Goal: Task Accomplishment & Management: Complete application form

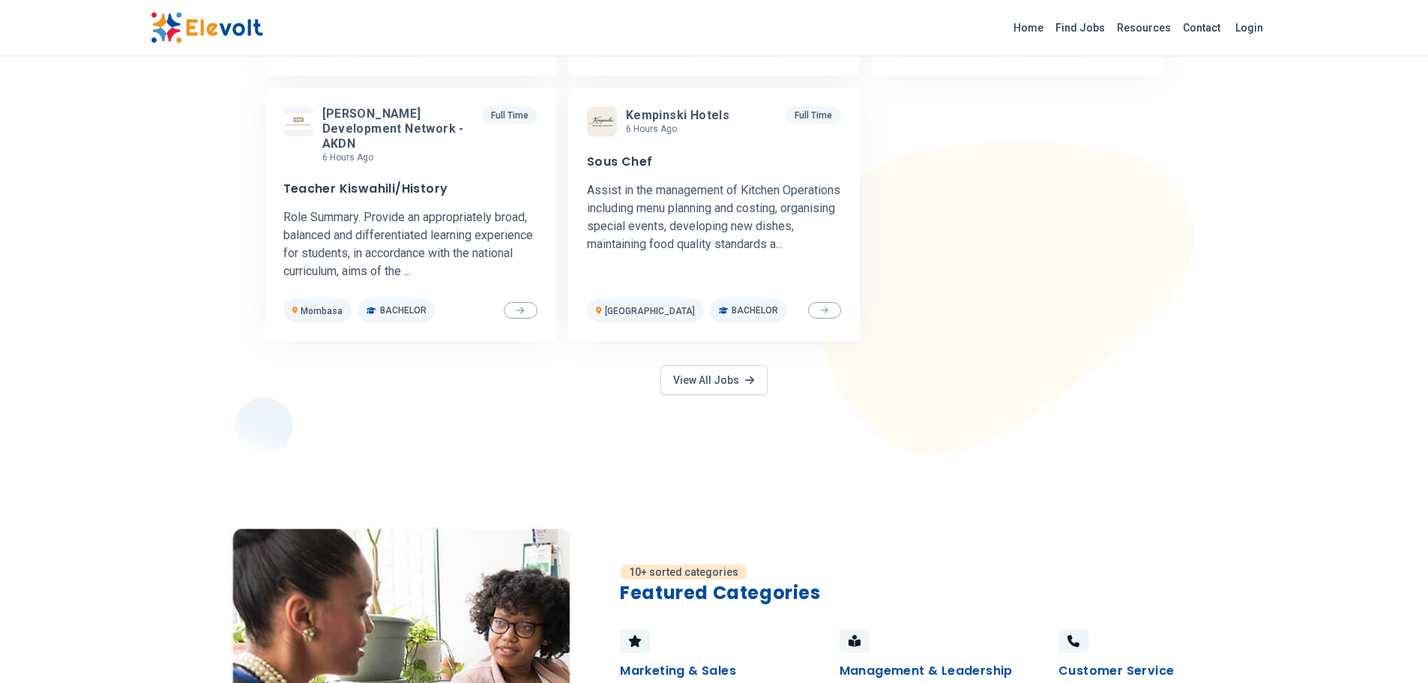
scroll to position [749, 0]
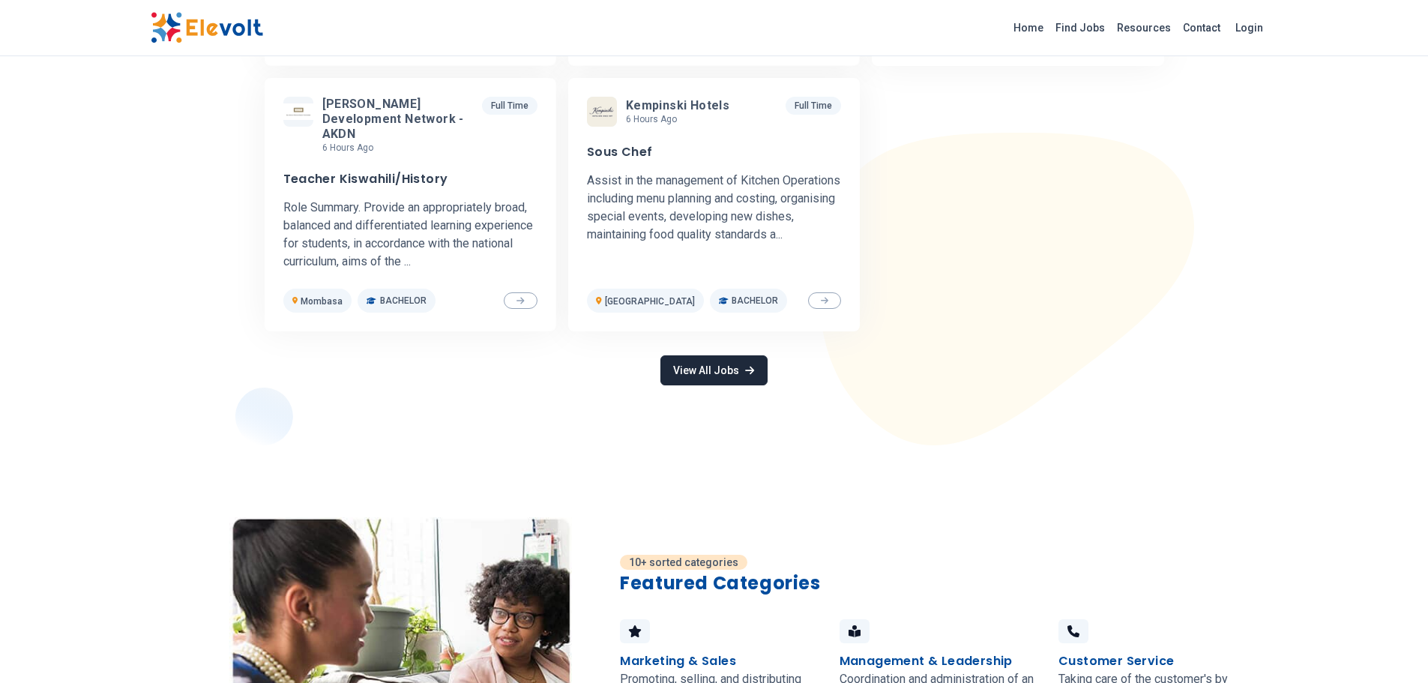
click at [729, 363] on link "View All Jobs" at bounding box center [713, 370] width 106 height 30
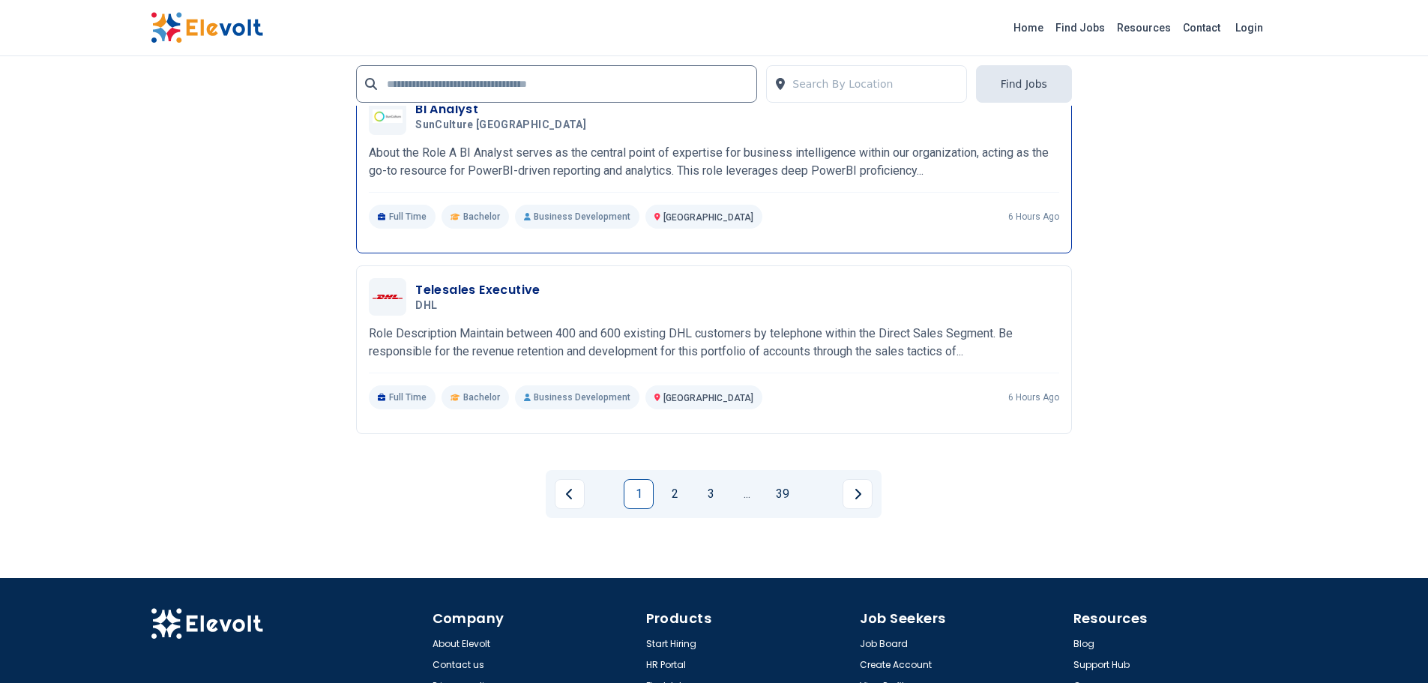
scroll to position [3223, 0]
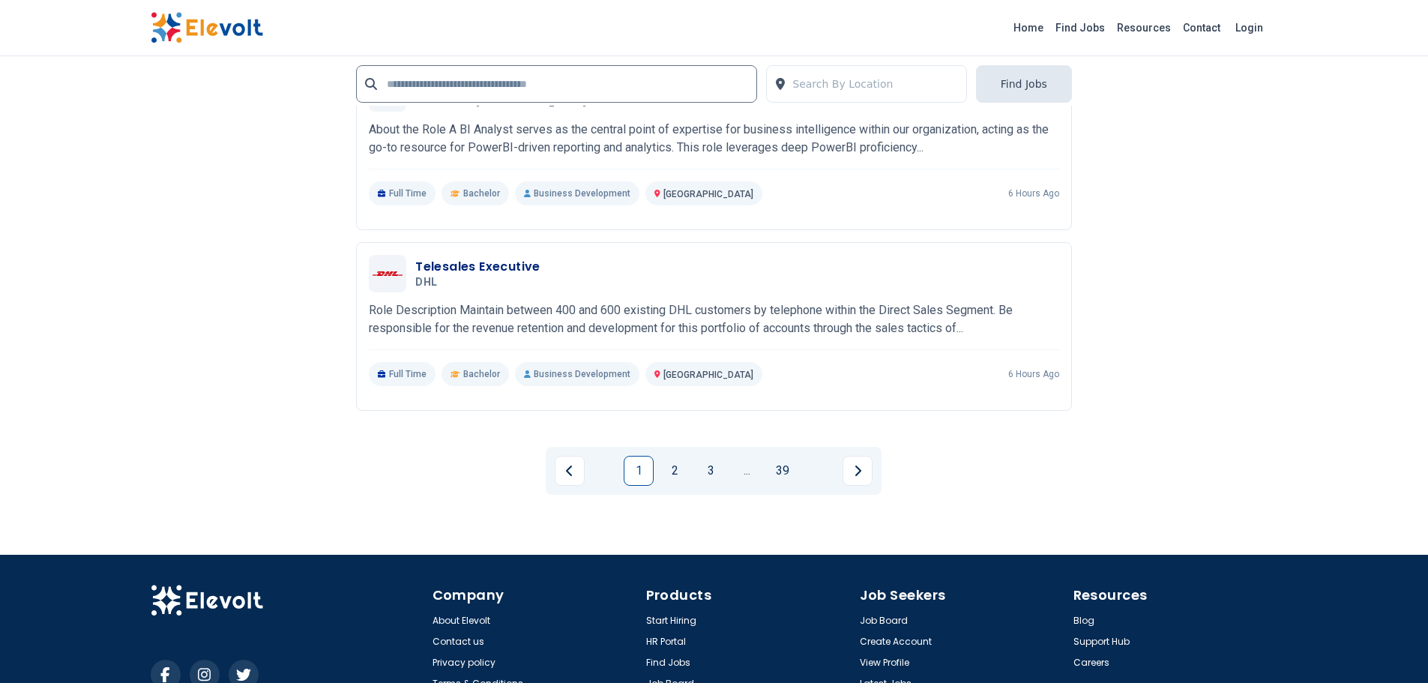
click at [855, 473] on icon "Next page" at bounding box center [857, 471] width 7 height 12
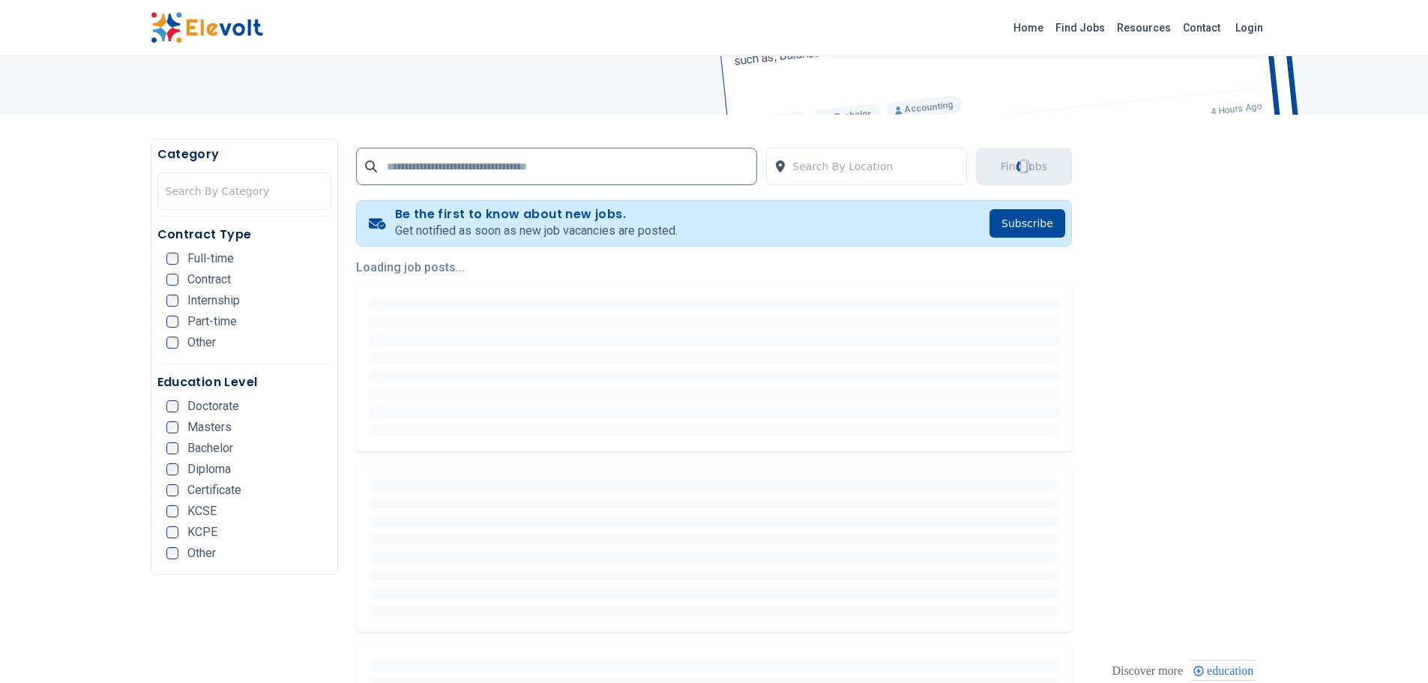
scroll to position [0, 0]
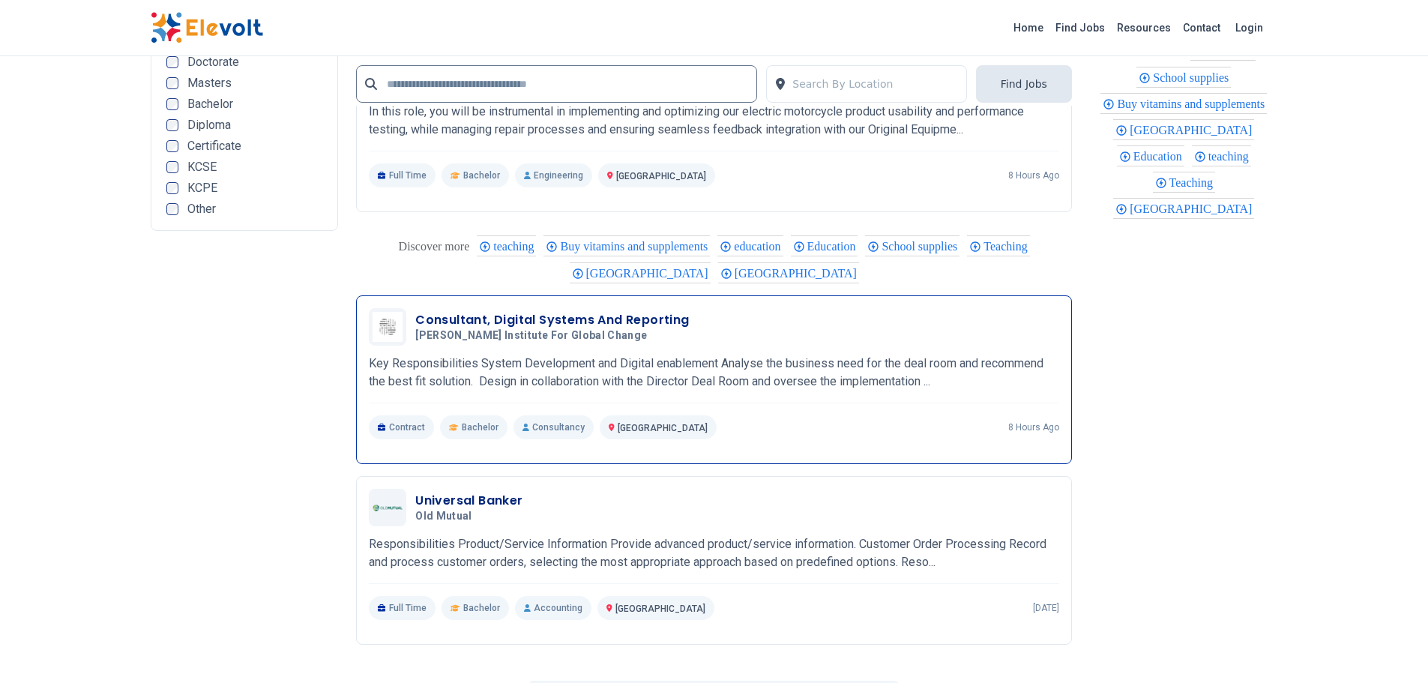
scroll to position [3148, 0]
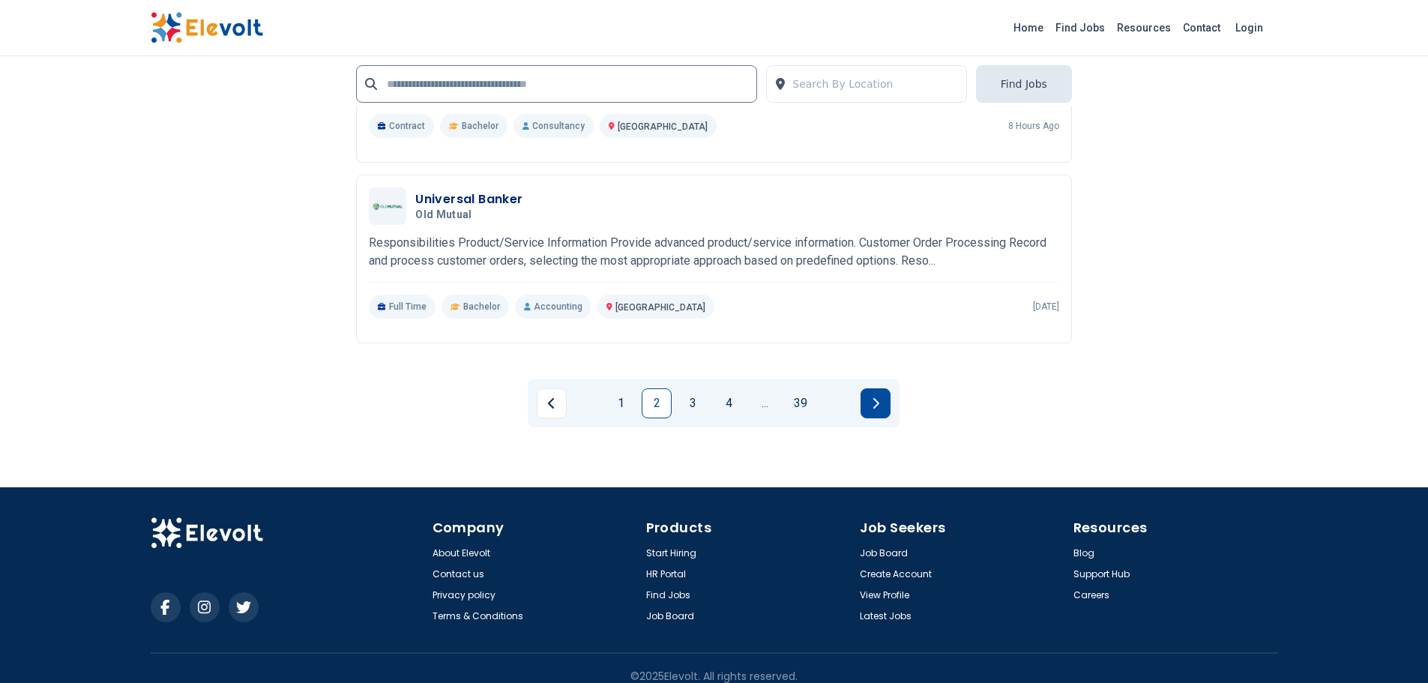
click at [884, 408] on button "Next page" at bounding box center [875, 403] width 30 height 30
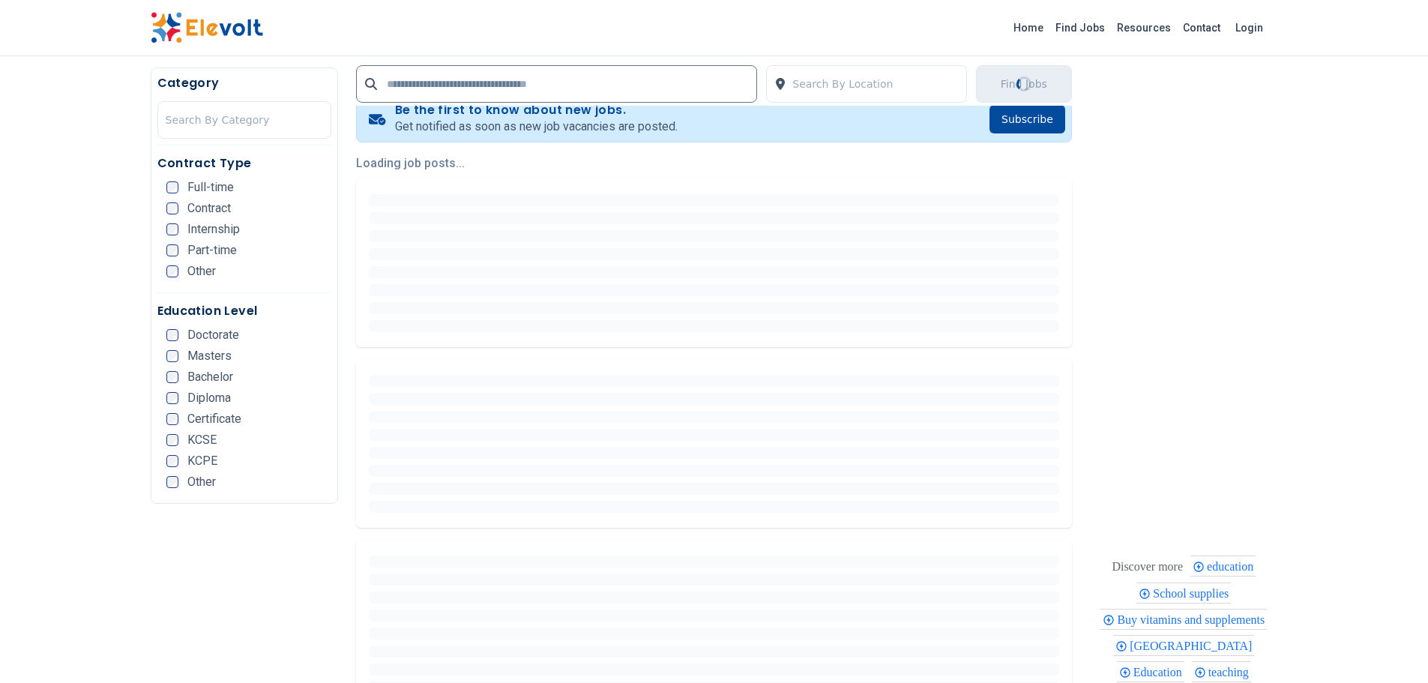
scroll to position [375, 0]
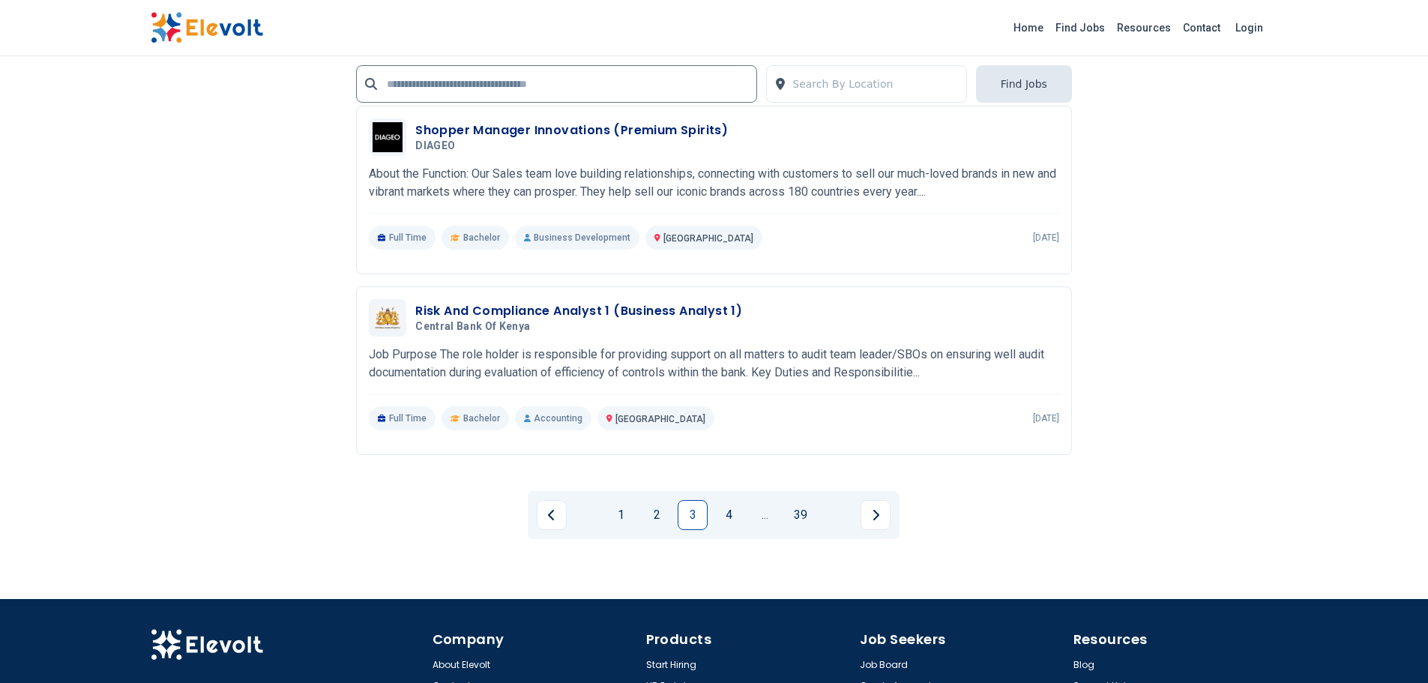
scroll to position [3073, 0]
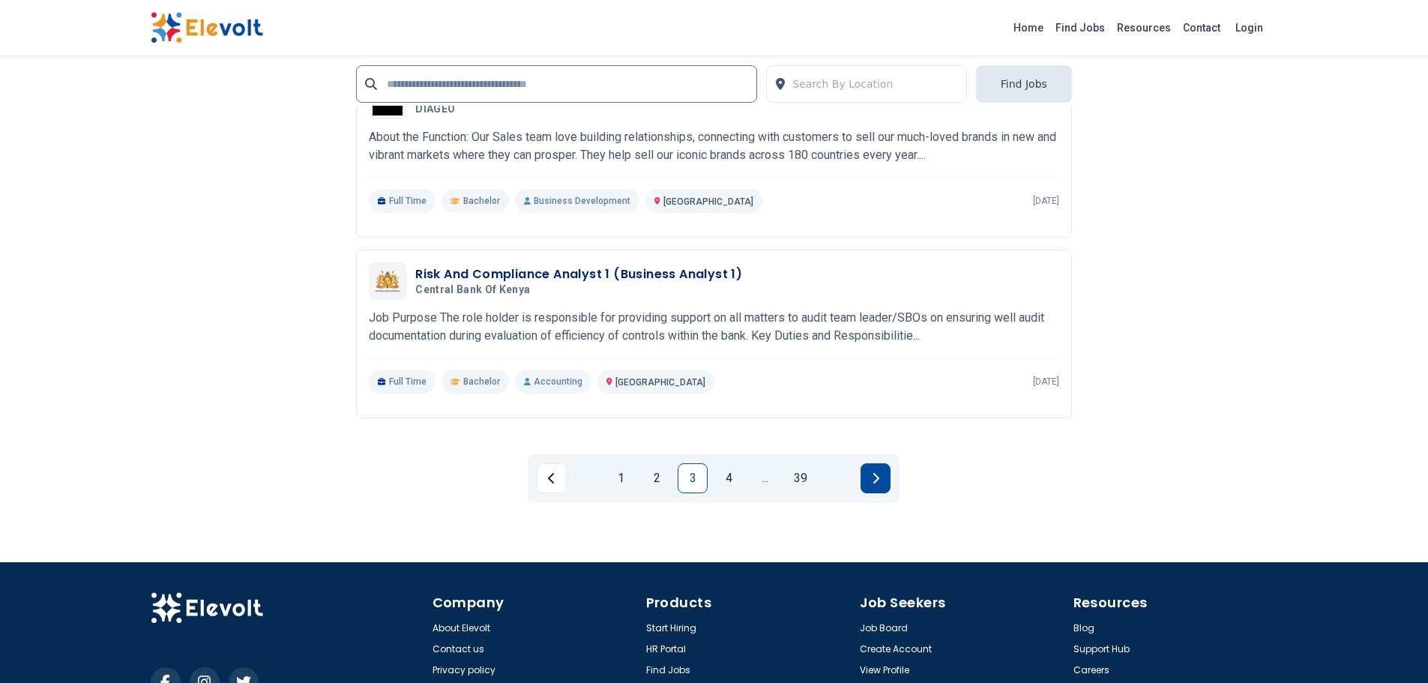
click at [872, 477] on icon "Next page" at bounding box center [875, 478] width 7 height 12
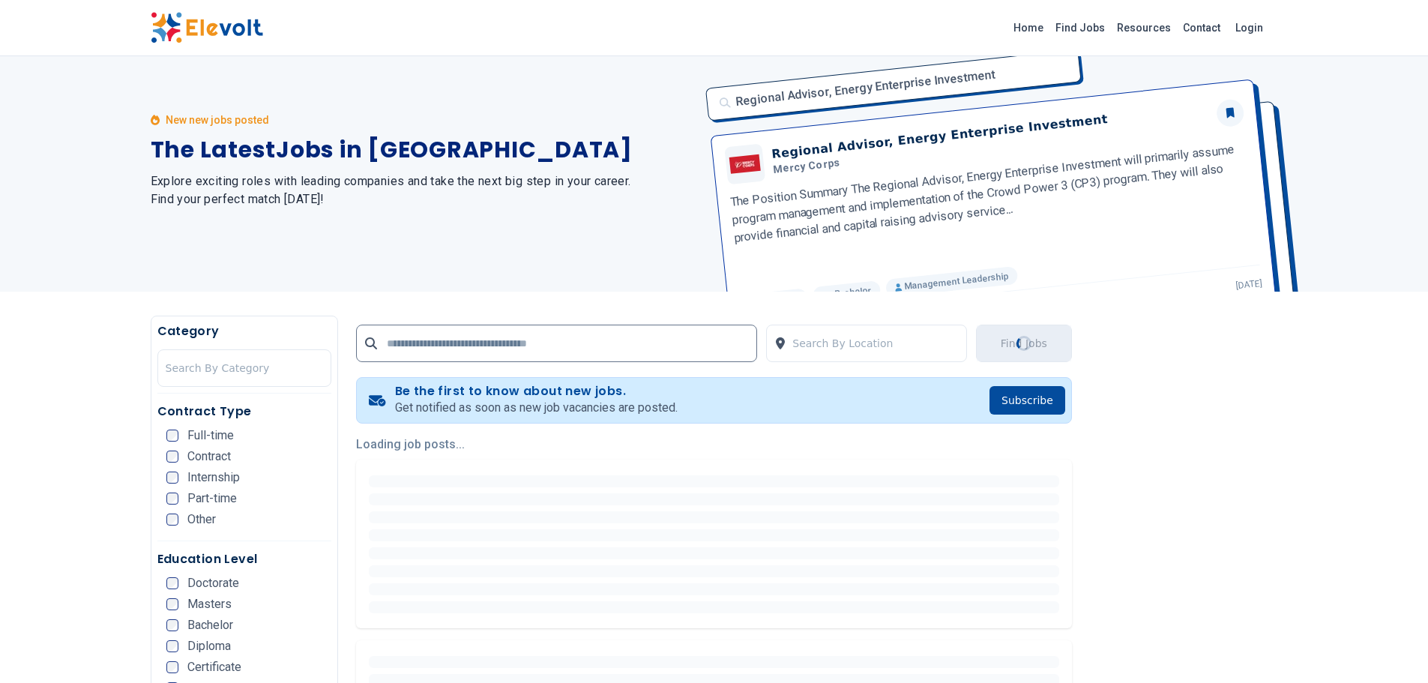
scroll to position [0, 0]
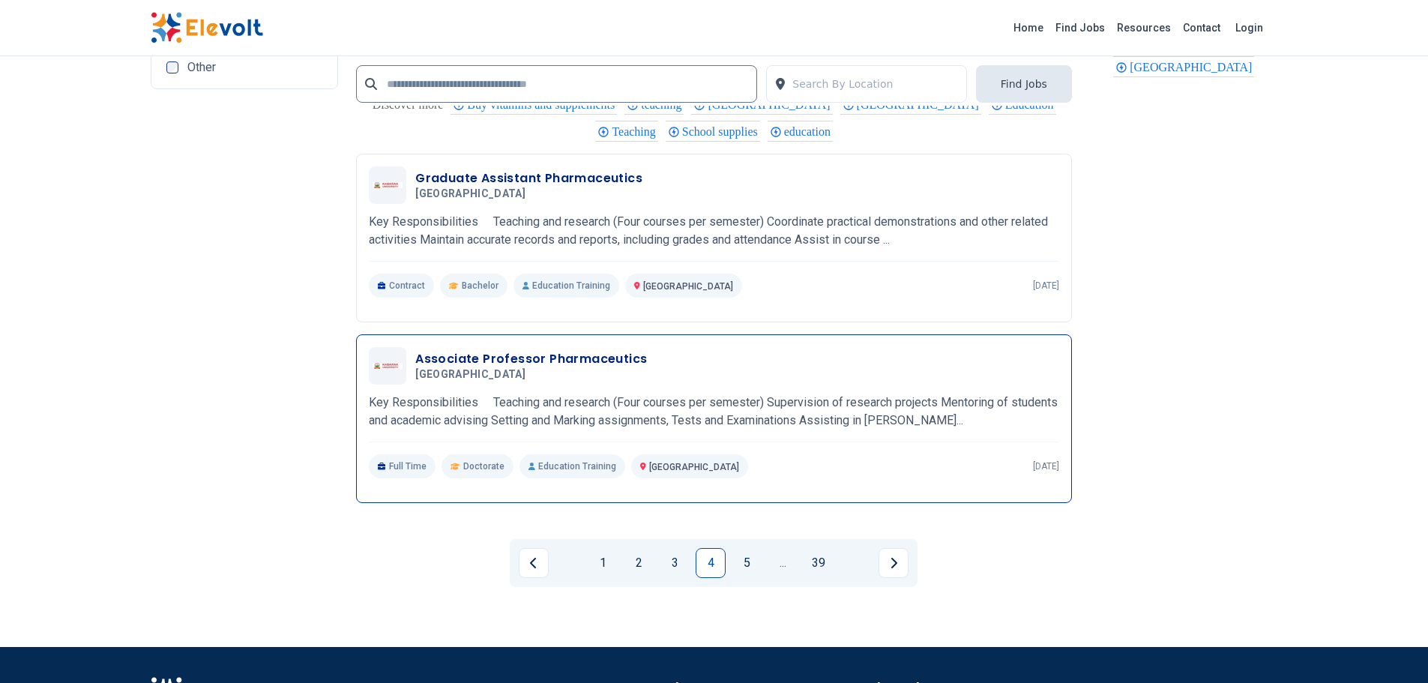
scroll to position [3073, 0]
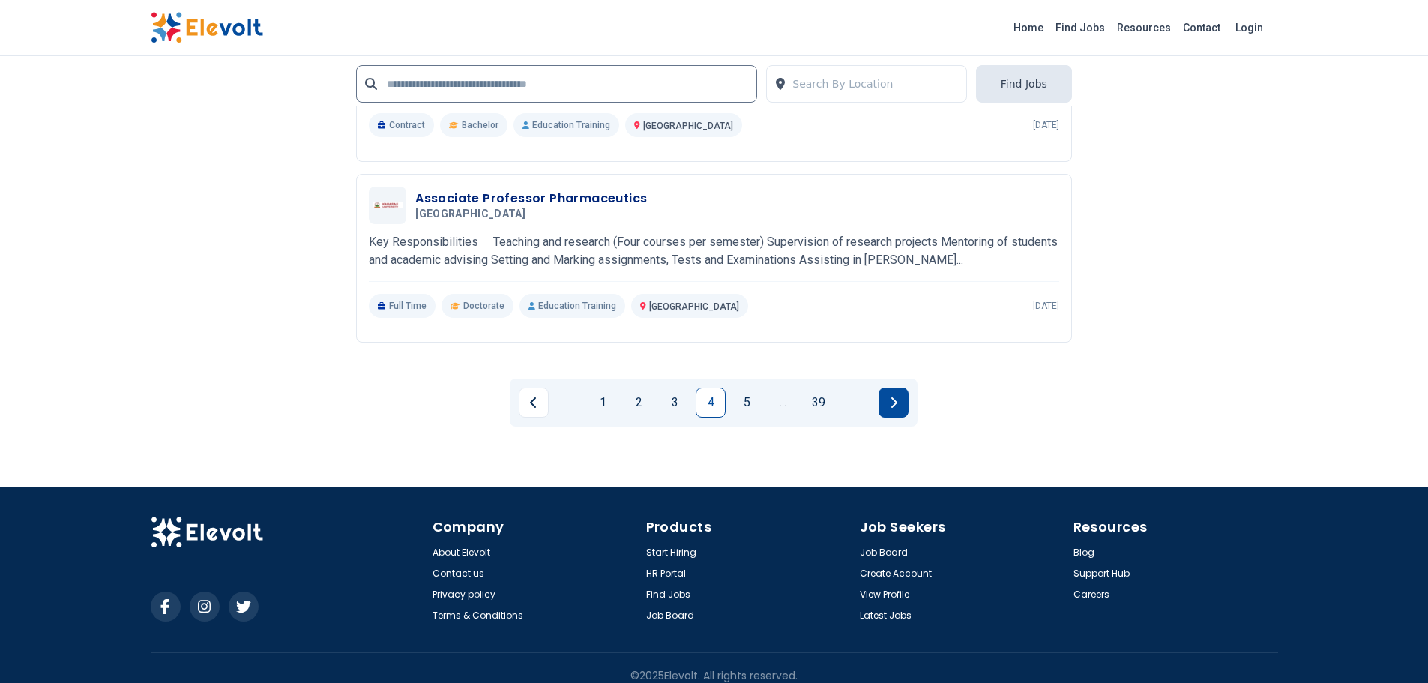
click at [887, 399] on button "Next page" at bounding box center [893, 402] width 30 height 30
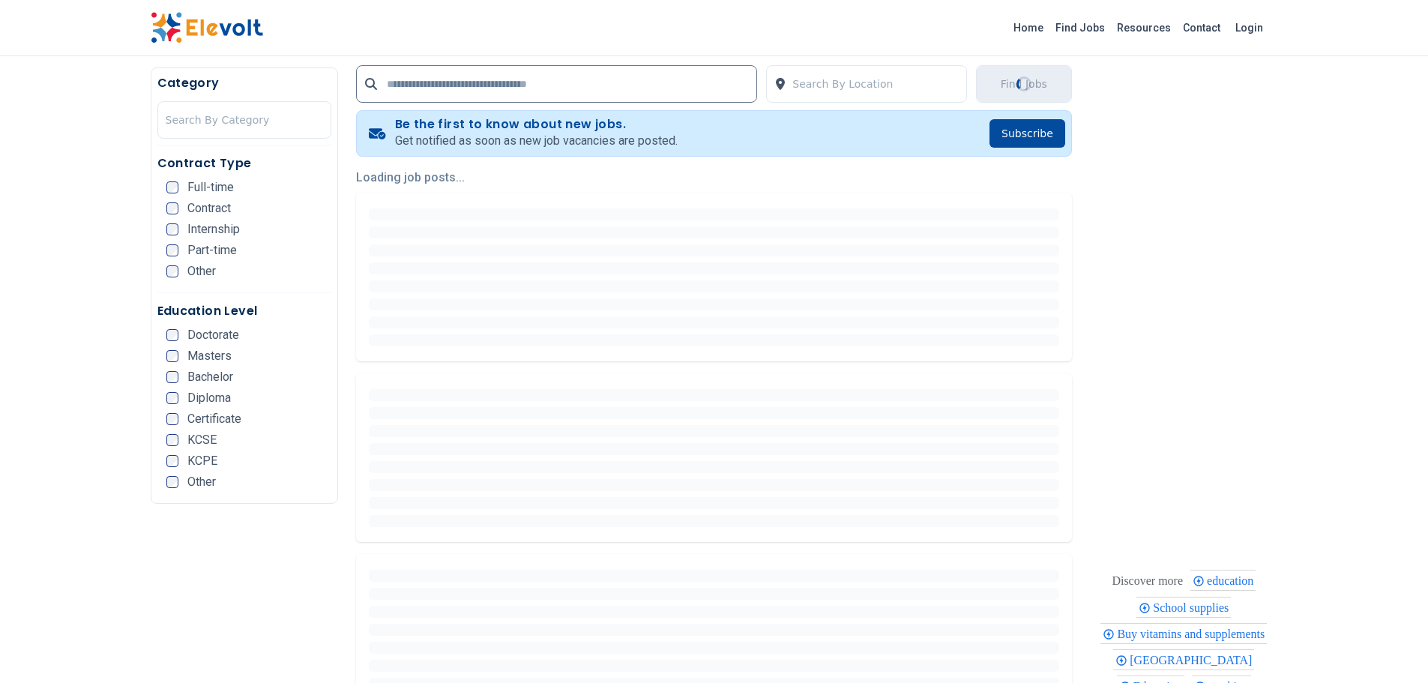
scroll to position [300, 0]
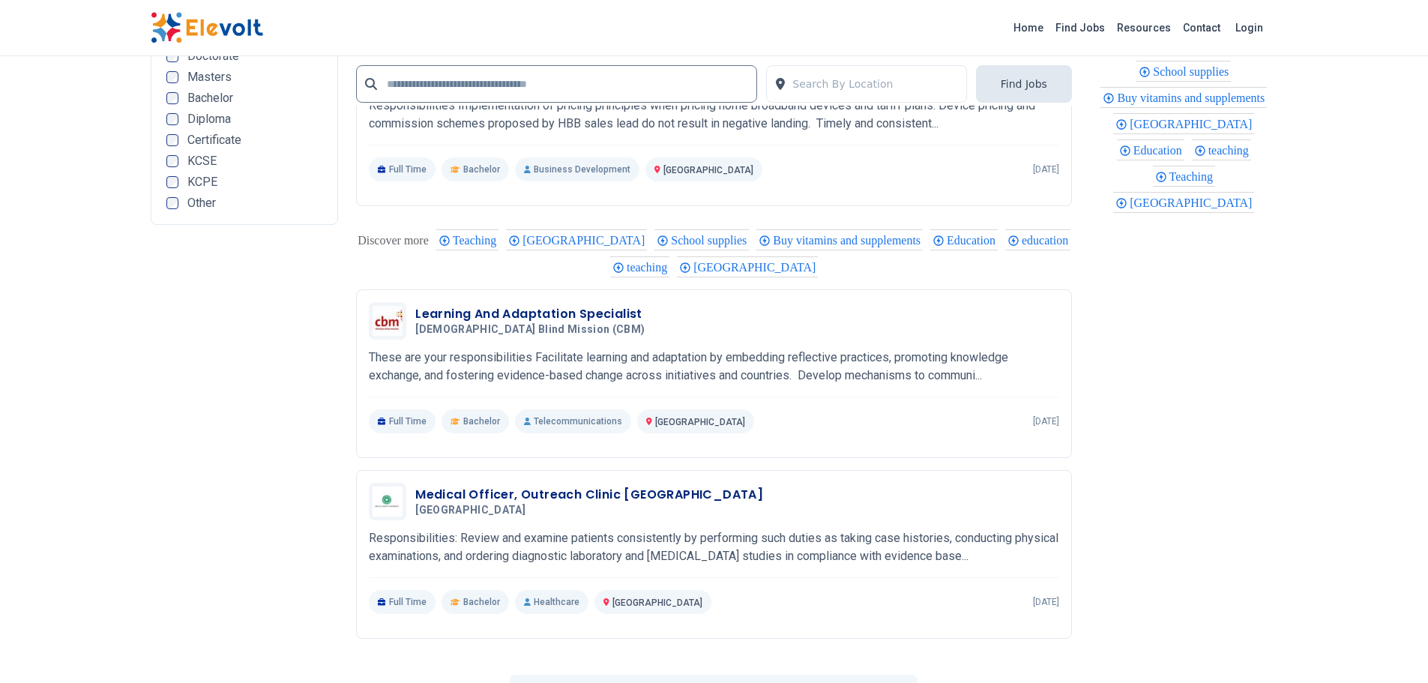
scroll to position [2998, 0]
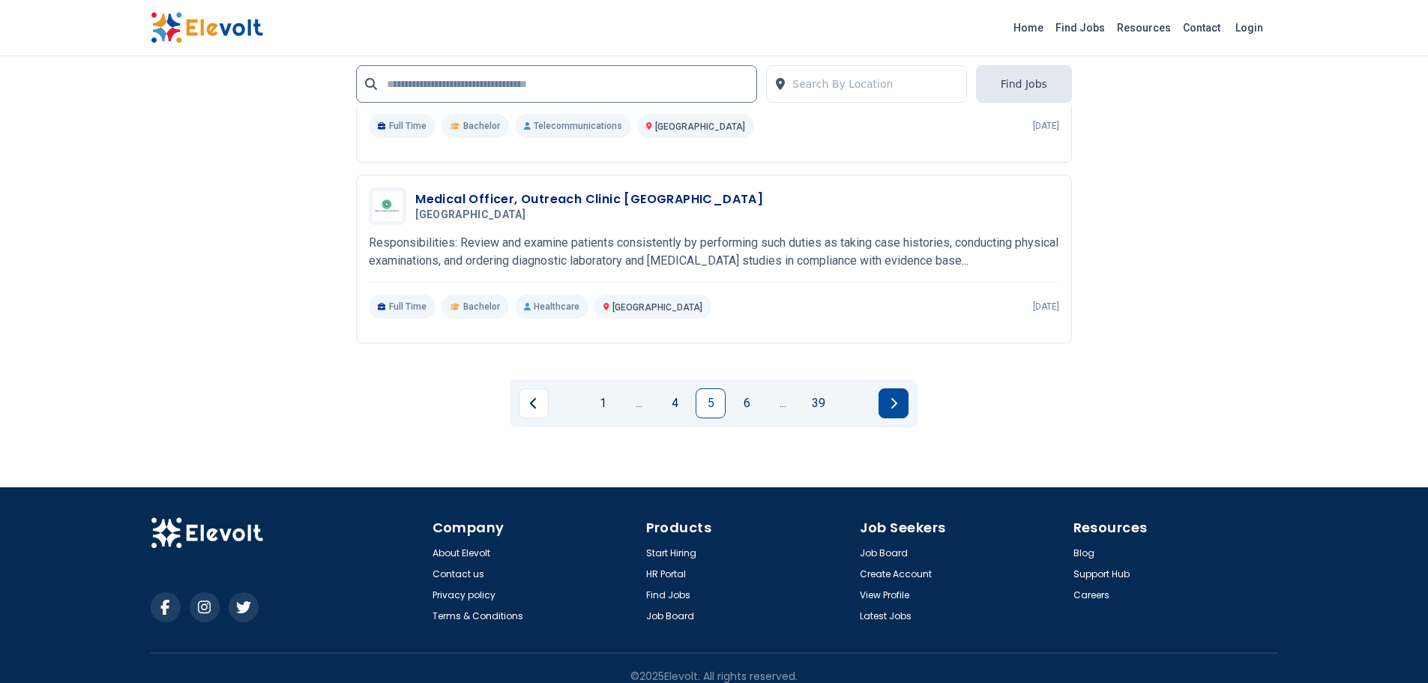
click at [895, 411] on button "Next page" at bounding box center [893, 403] width 30 height 30
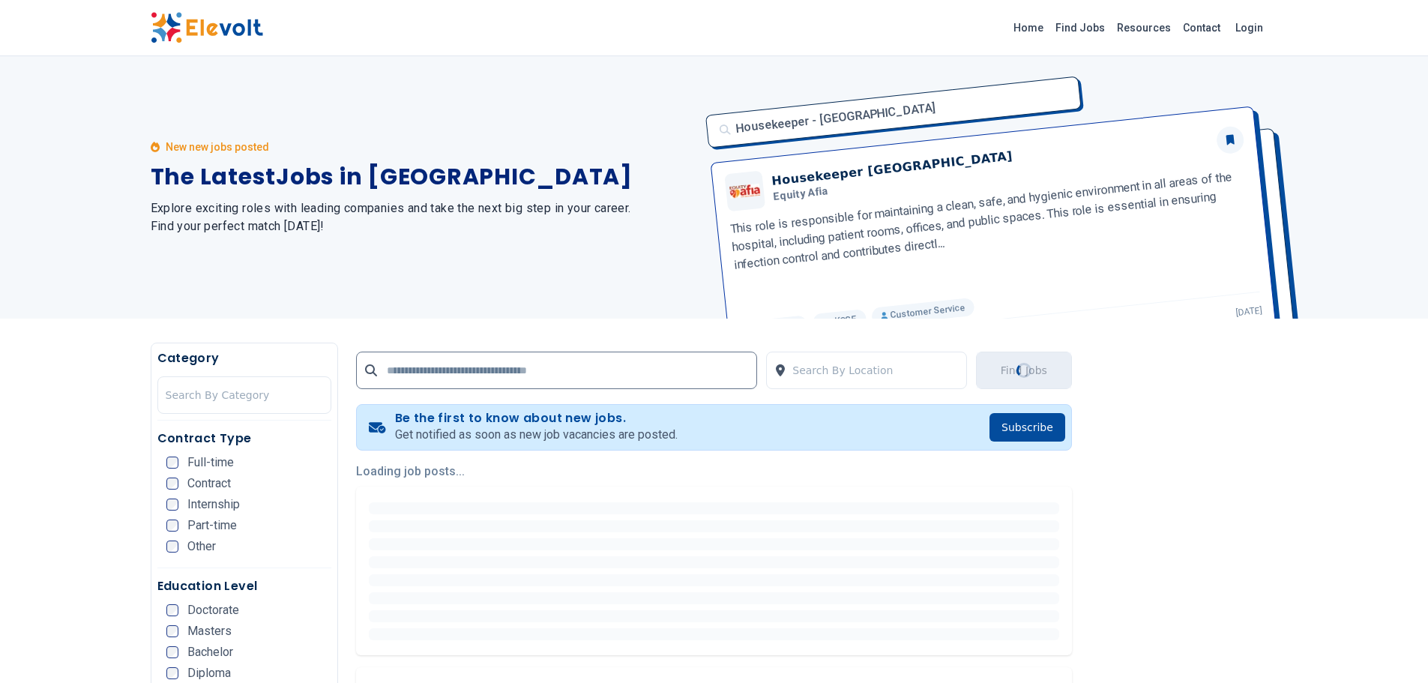
scroll to position [75, 0]
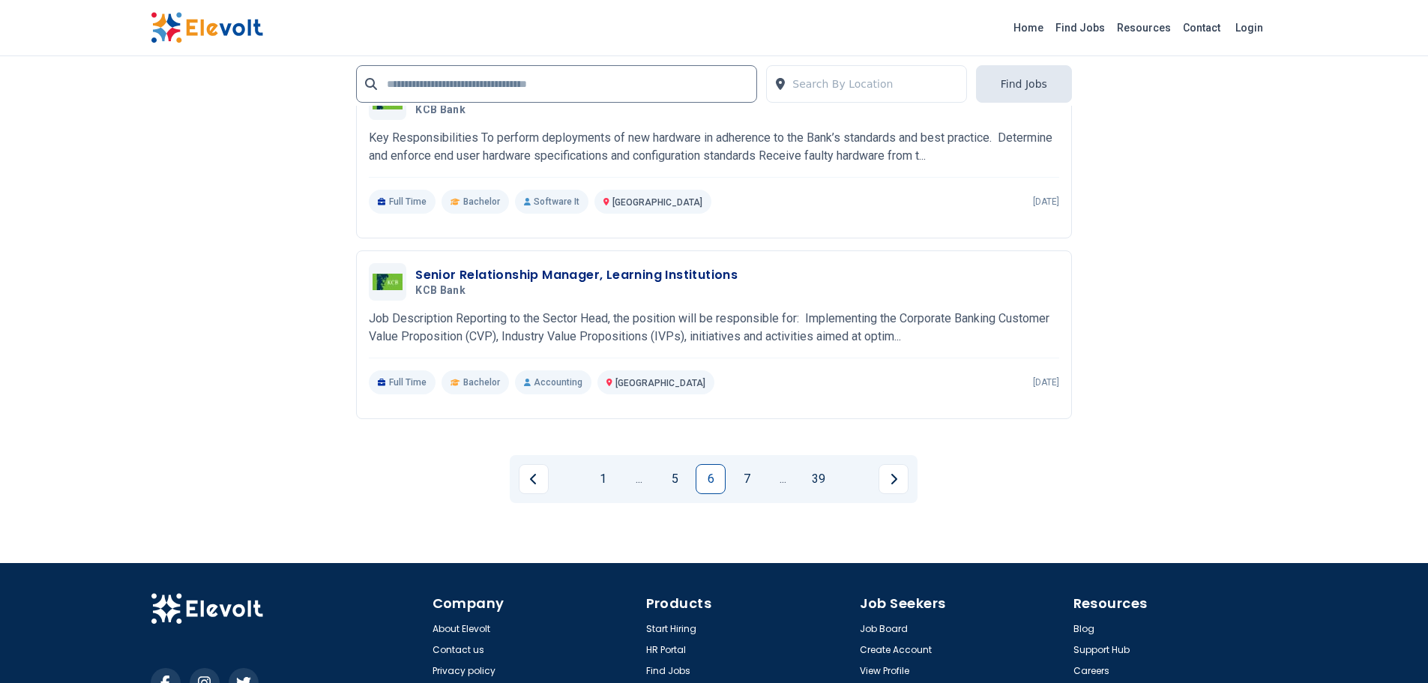
scroll to position [2998, 0]
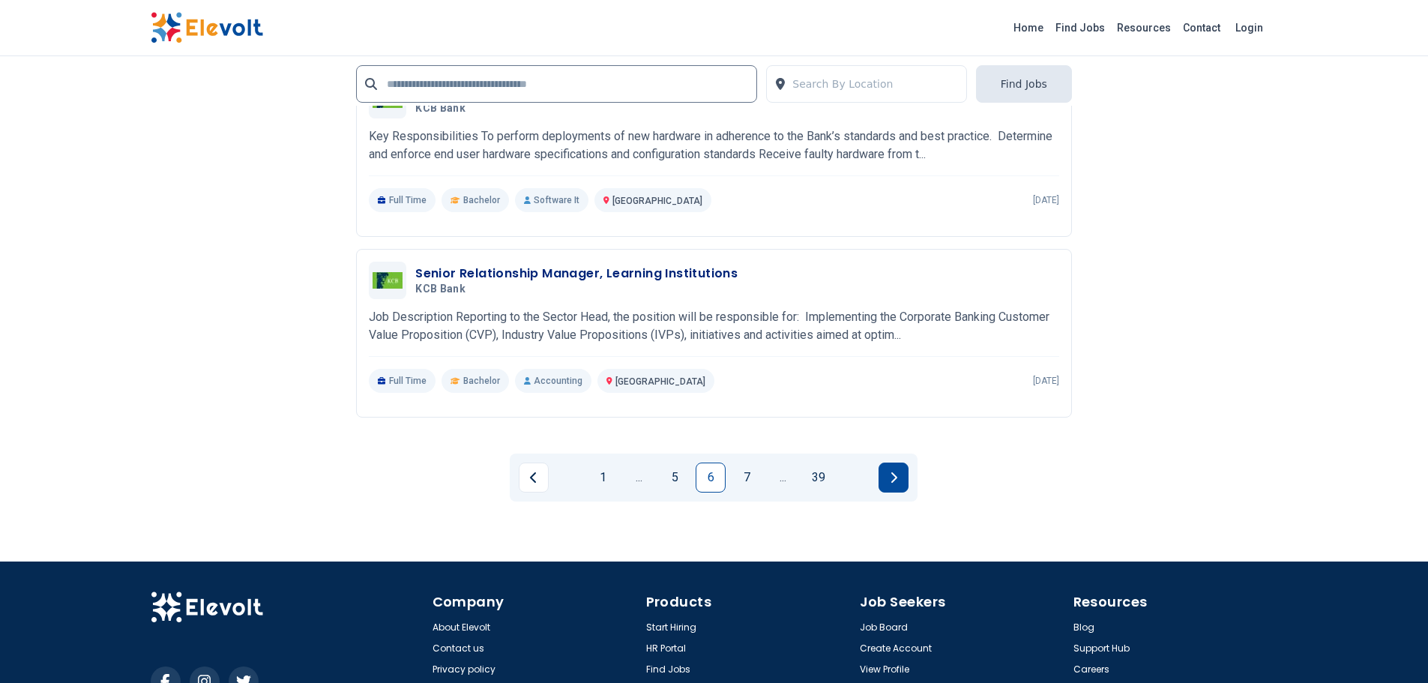
click at [899, 471] on button "Next page" at bounding box center [893, 477] width 30 height 30
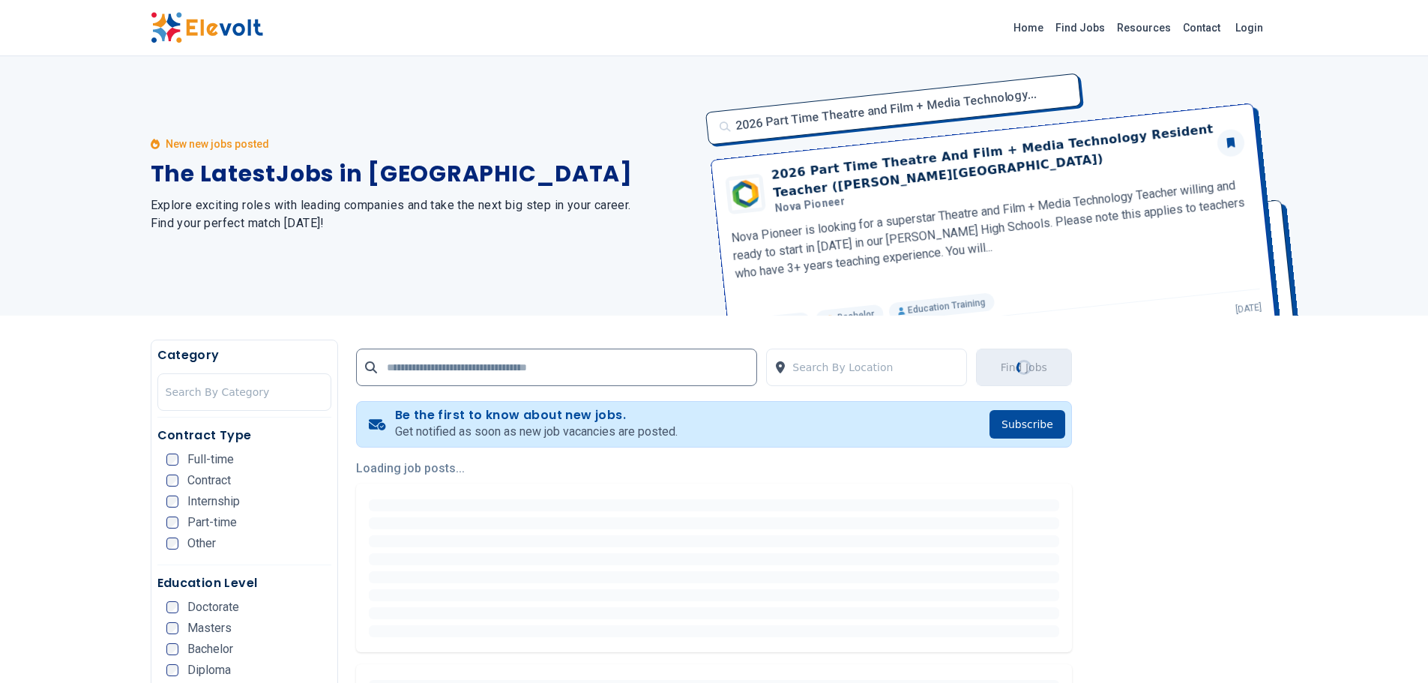
scroll to position [0, 0]
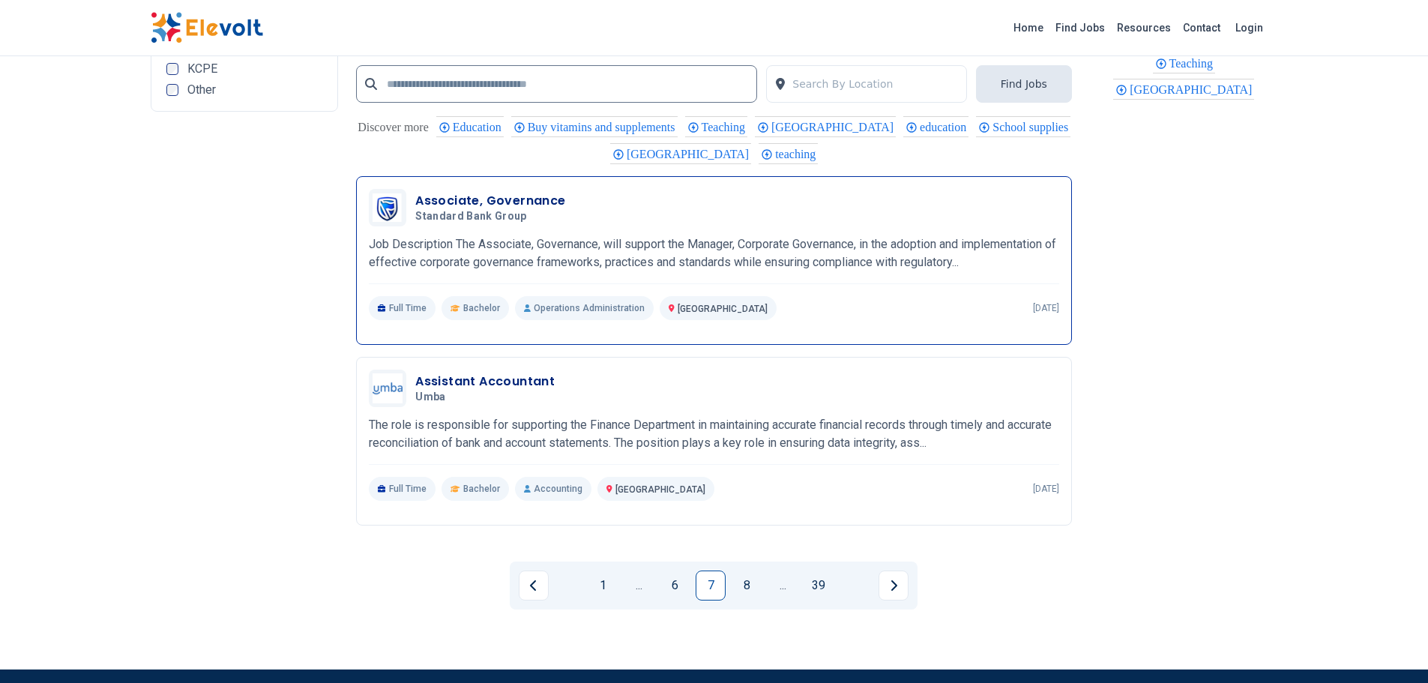
scroll to position [3024, 0]
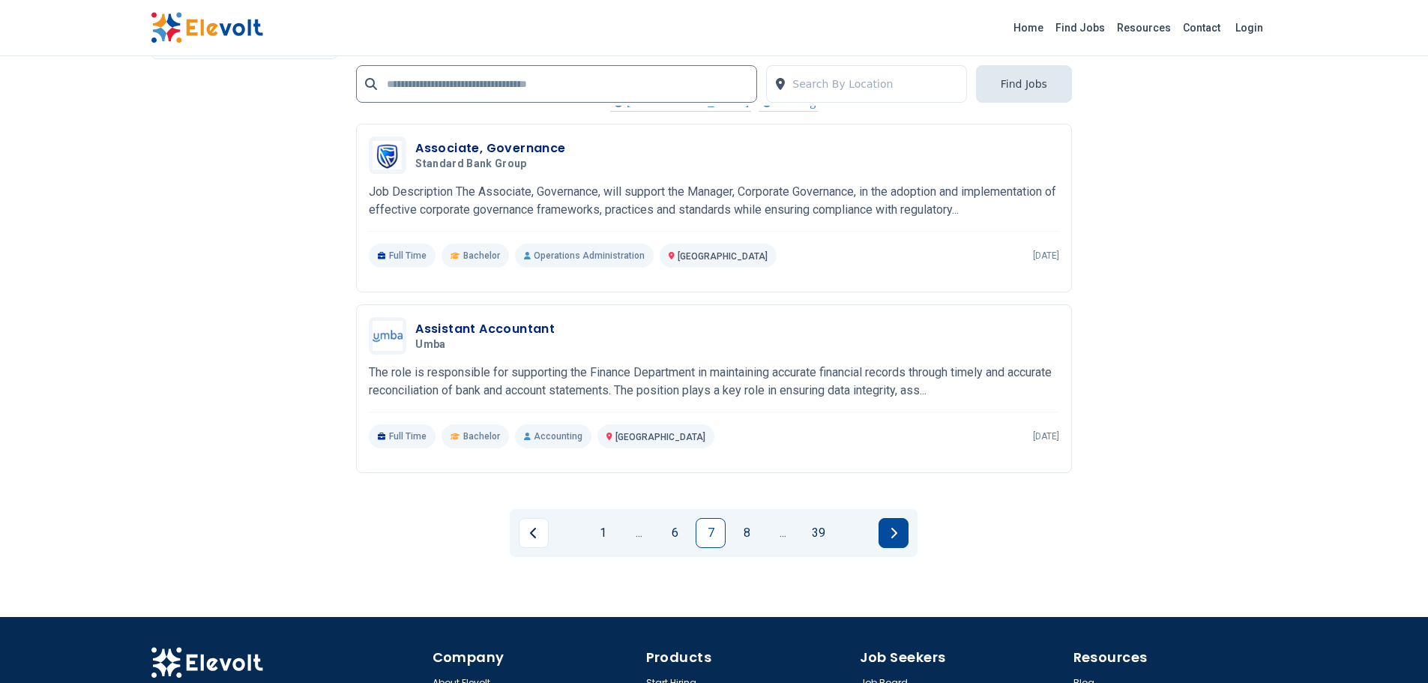
click at [899, 531] on button "Next page" at bounding box center [893, 533] width 30 height 30
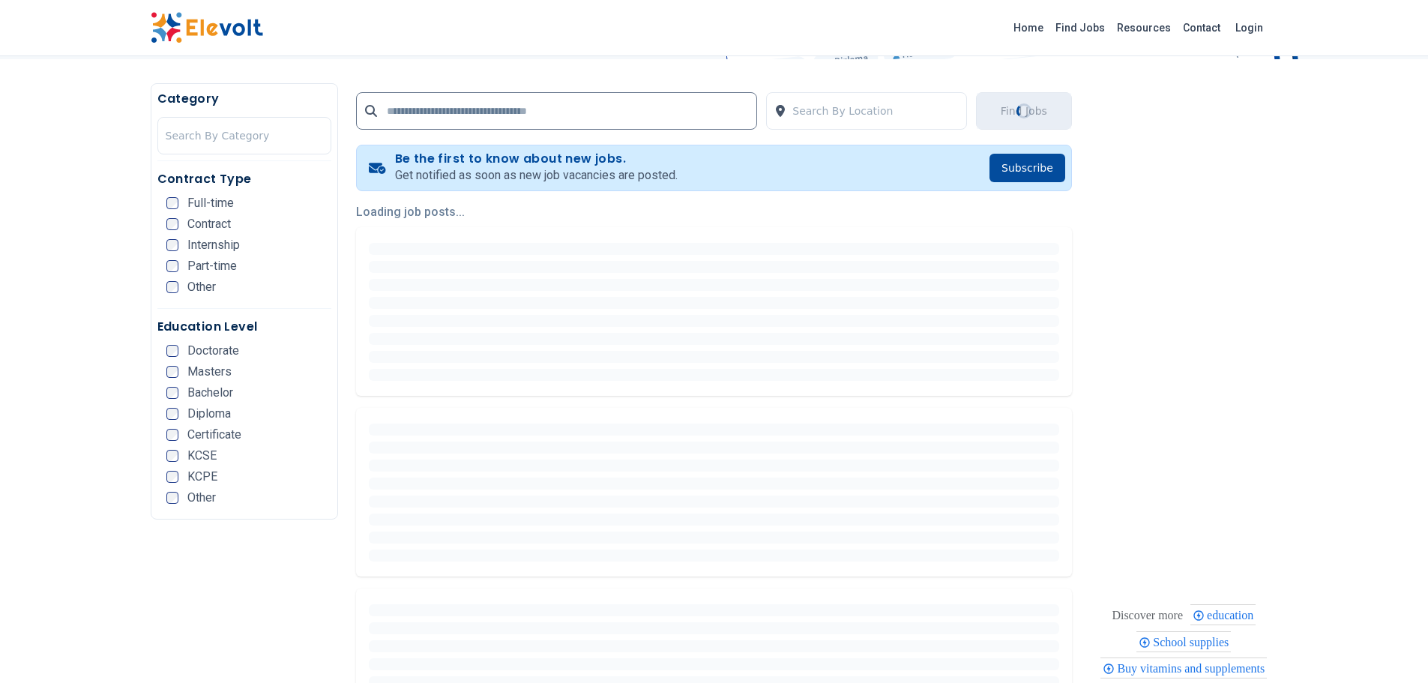
scroll to position [0, 0]
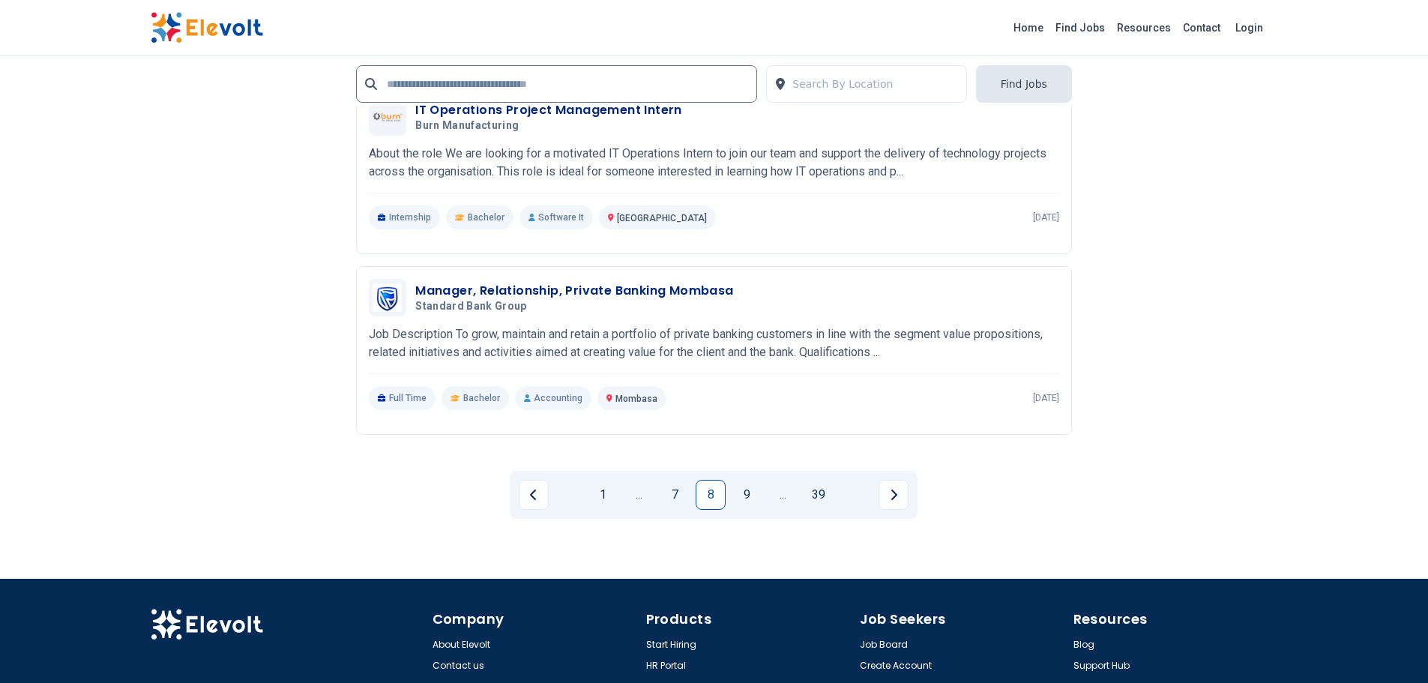
scroll to position [3073, 0]
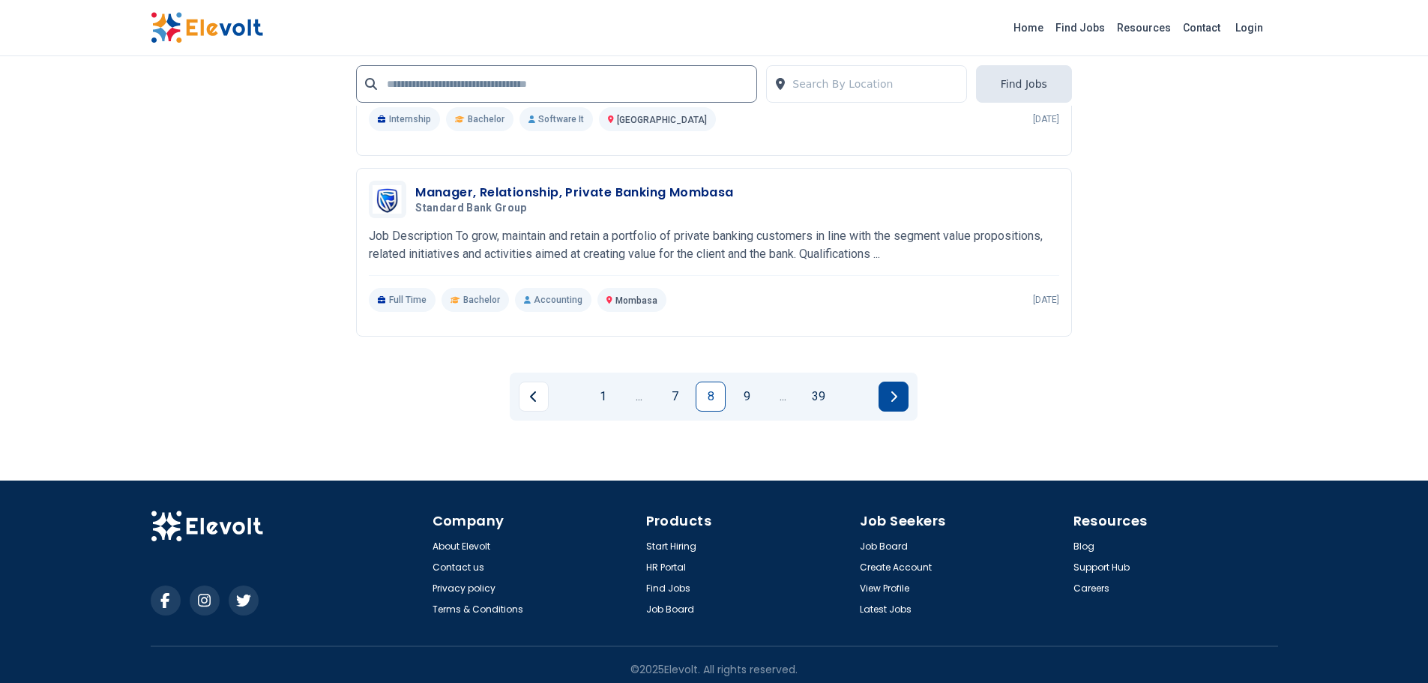
click at [893, 401] on icon "Next page" at bounding box center [893, 396] width 7 height 12
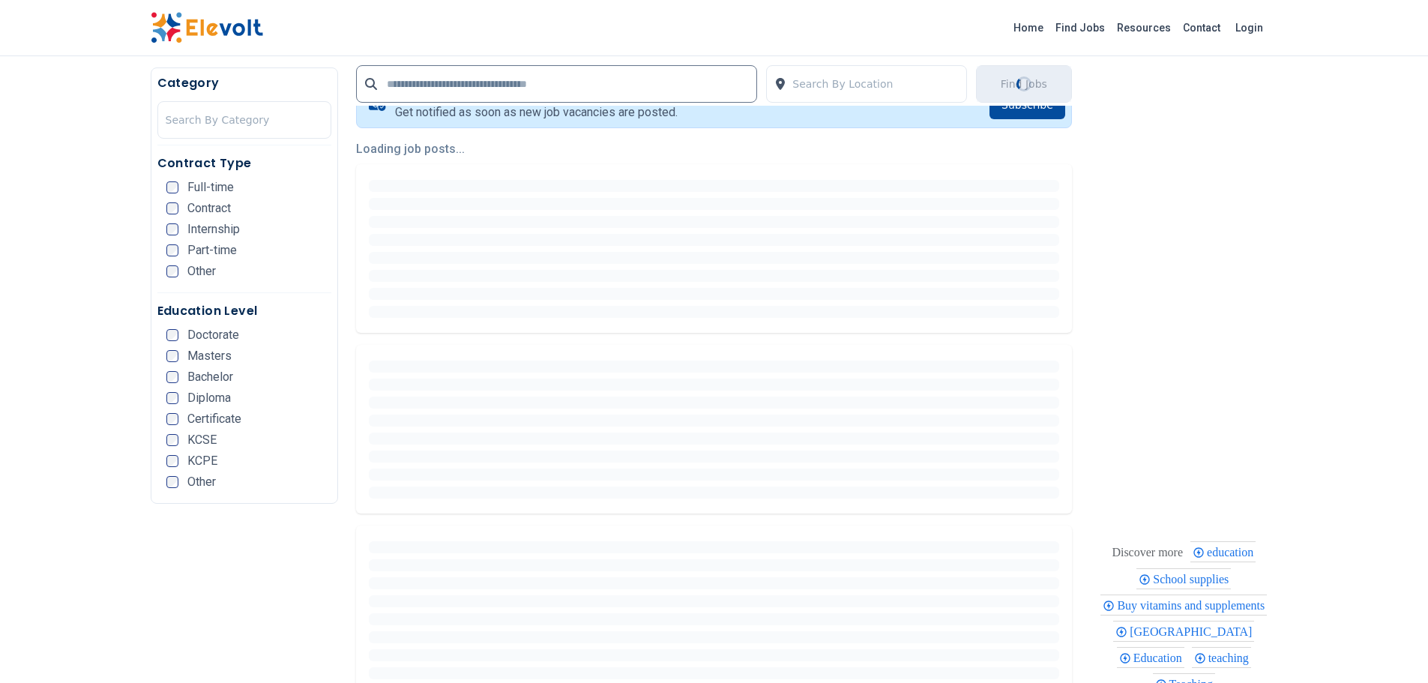
scroll to position [0, 0]
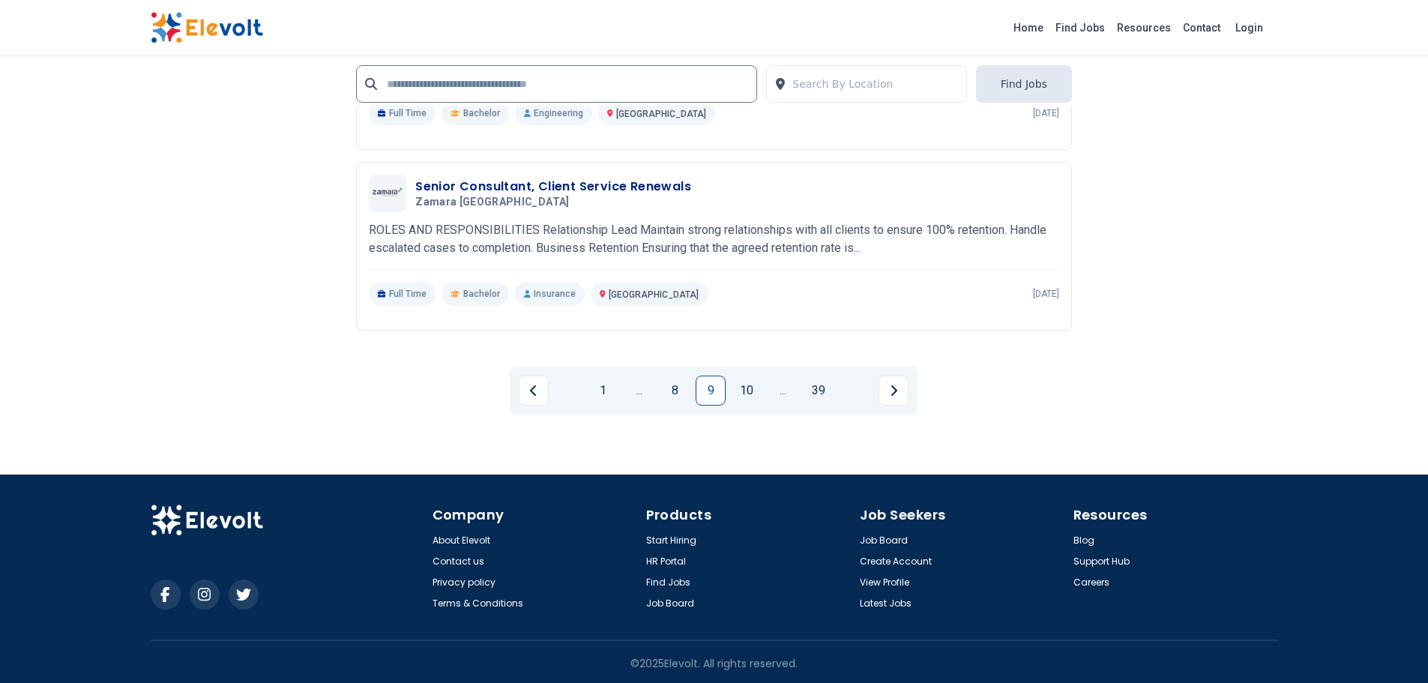
scroll to position [3082, 0]
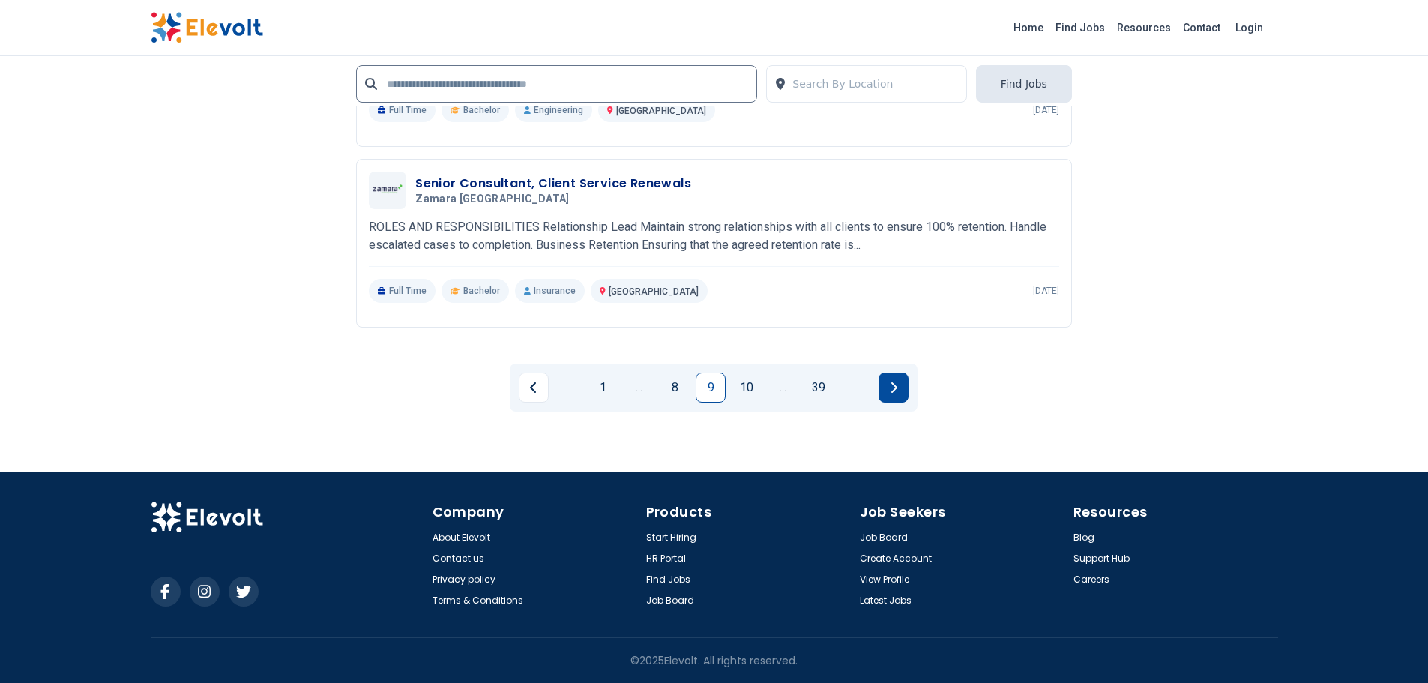
click at [896, 386] on icon "Next page" at bounding box center [893, 387] width 7 height 12
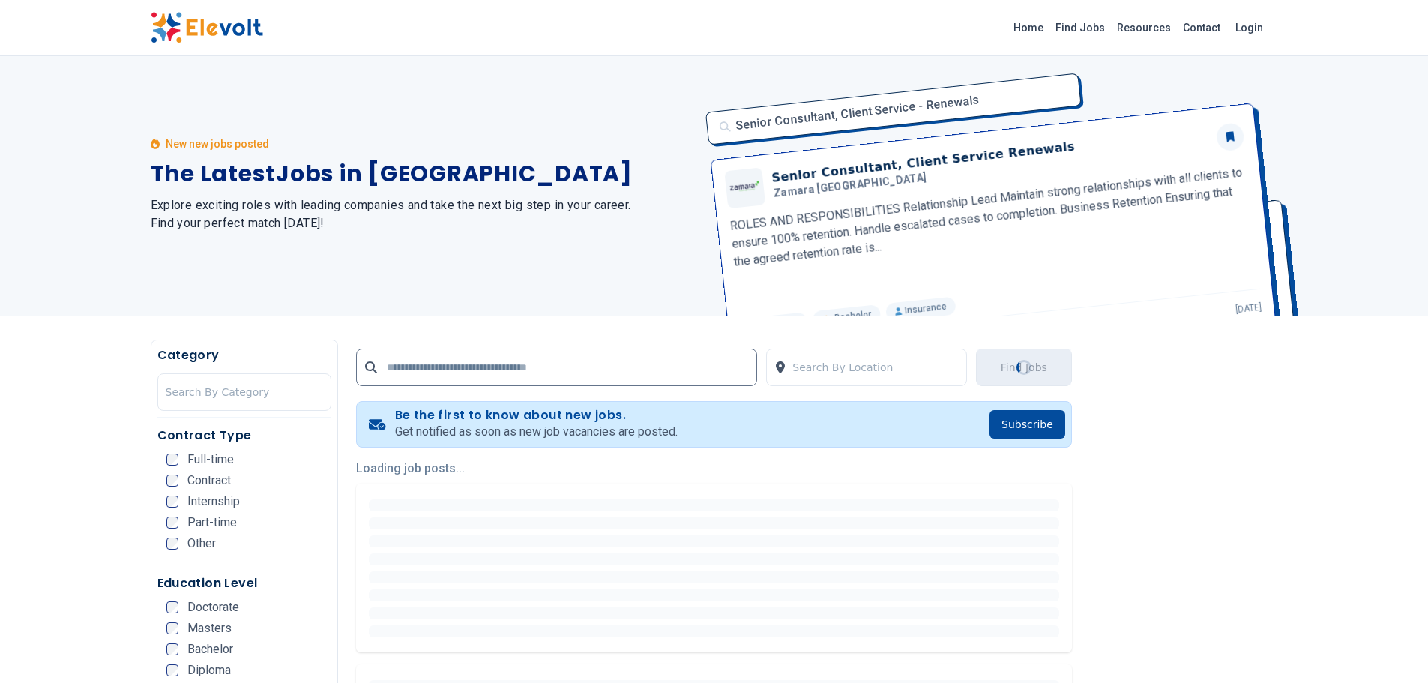
scroll to position [0, 0]
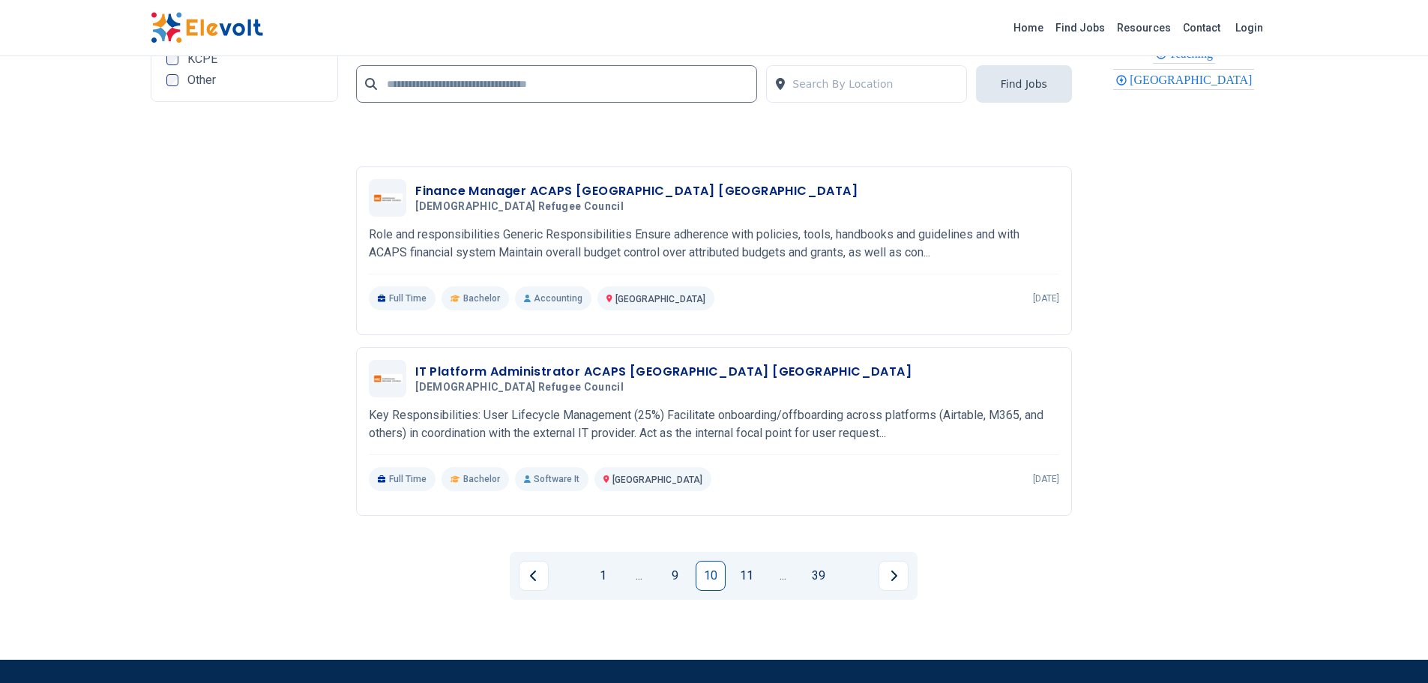
scroll to position [3073, 0]
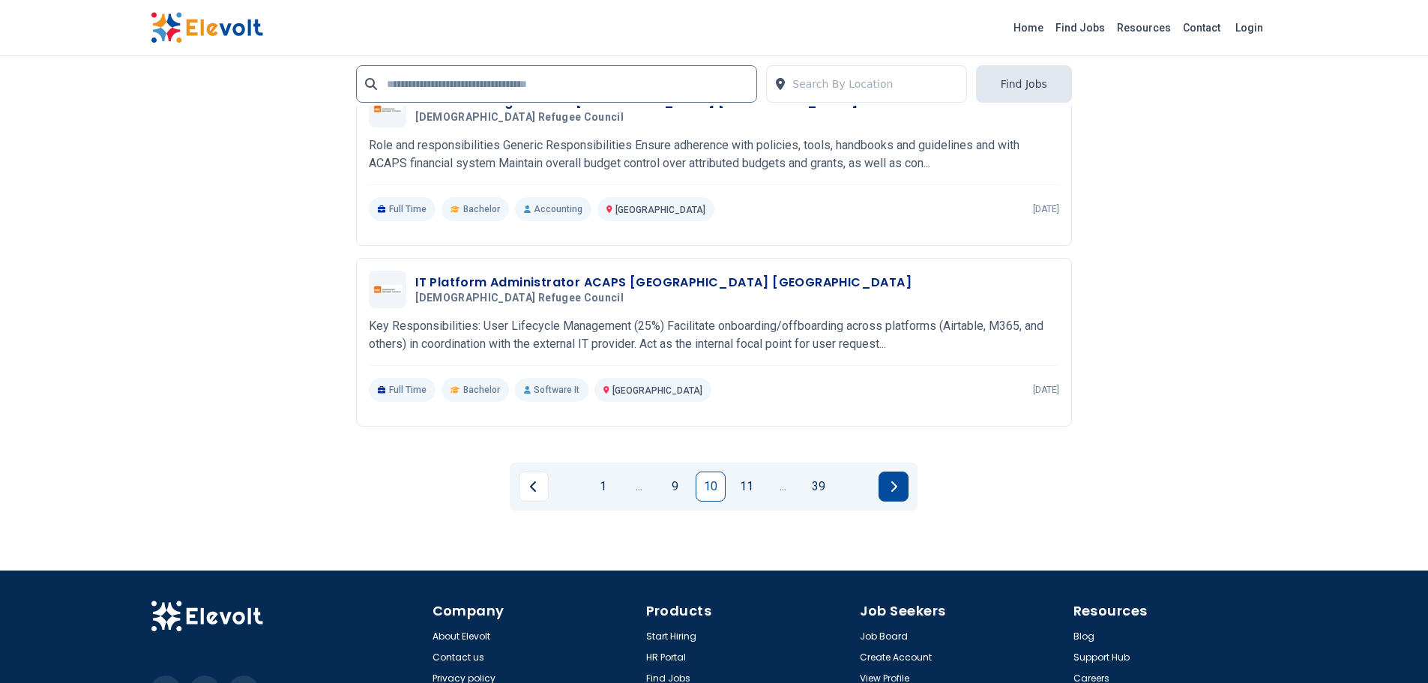
click at [899, 486] on button "Next page" at bounding box center [893, 486] width 30 height 30
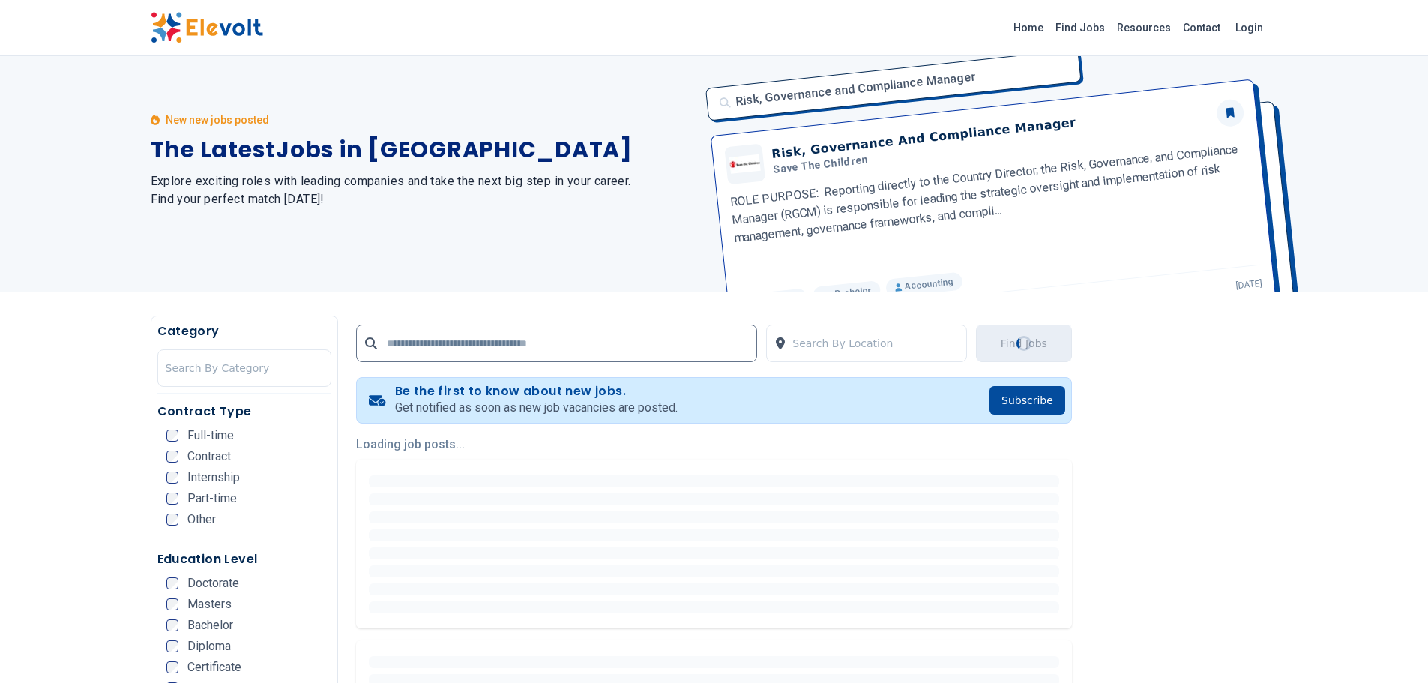
scroll to position [0, 0]
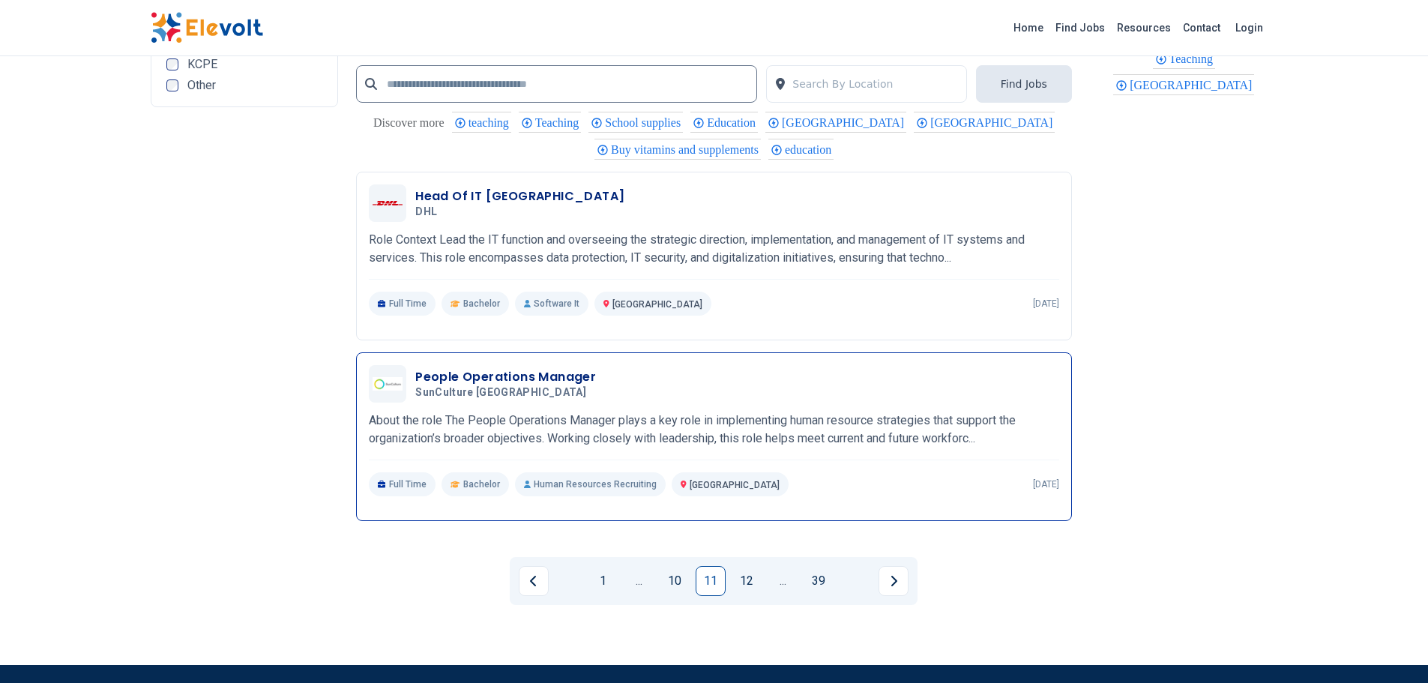
scroll to position [2915, 0]
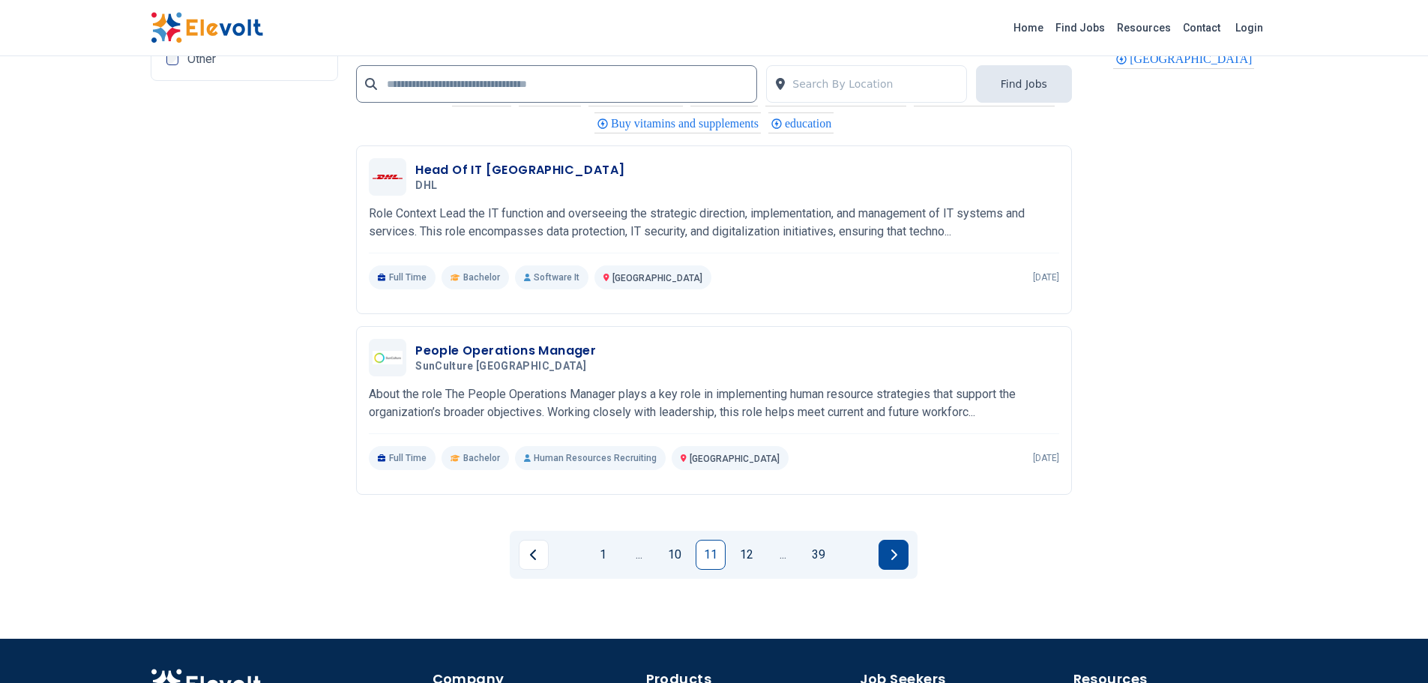
click at [896, 555] on icon "Next page" at bounding box center [894, 554] width 6 height 10
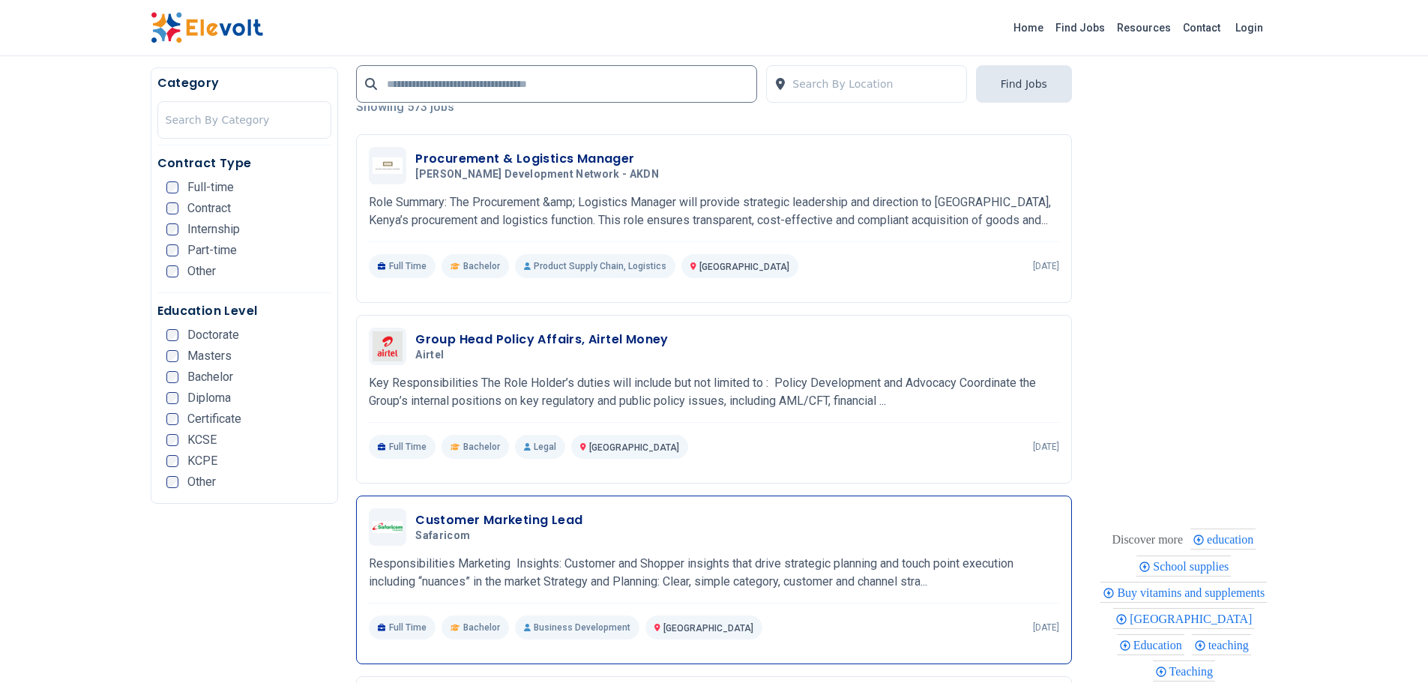
scroll to position [375, 0]
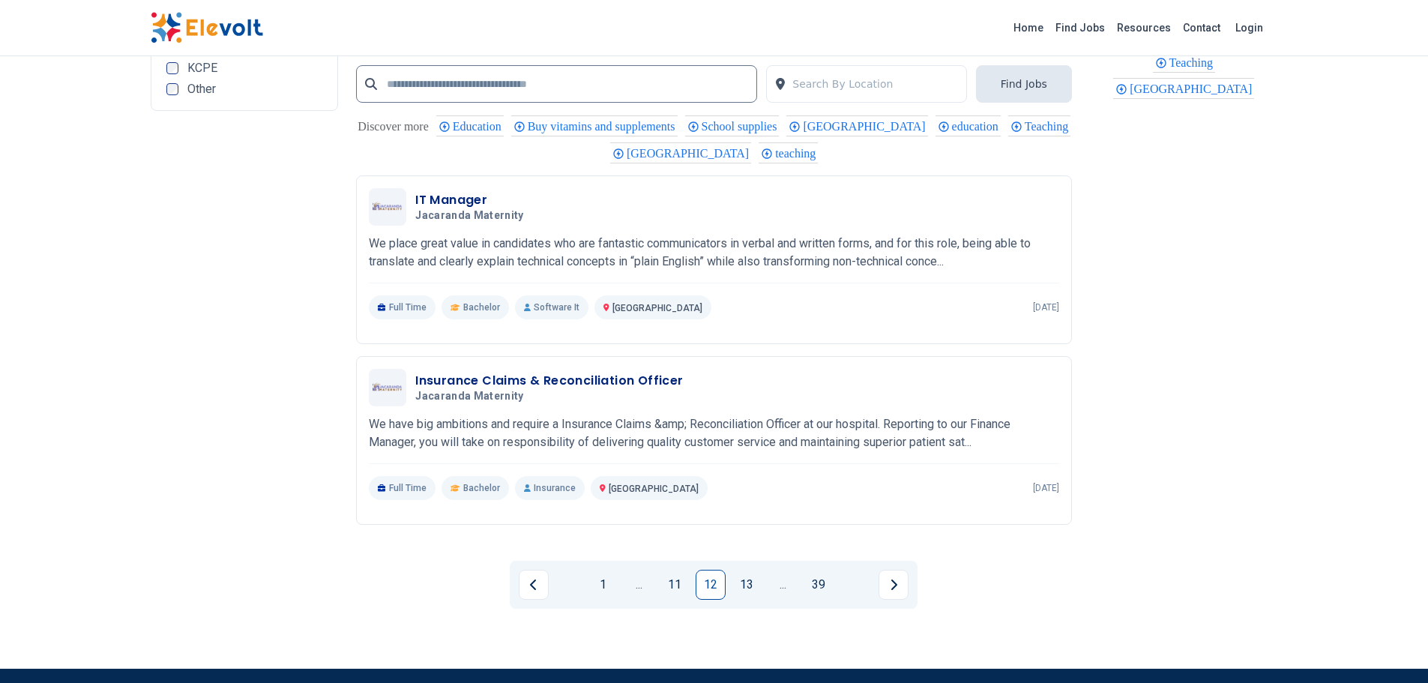
scroll to position [2923, 0]
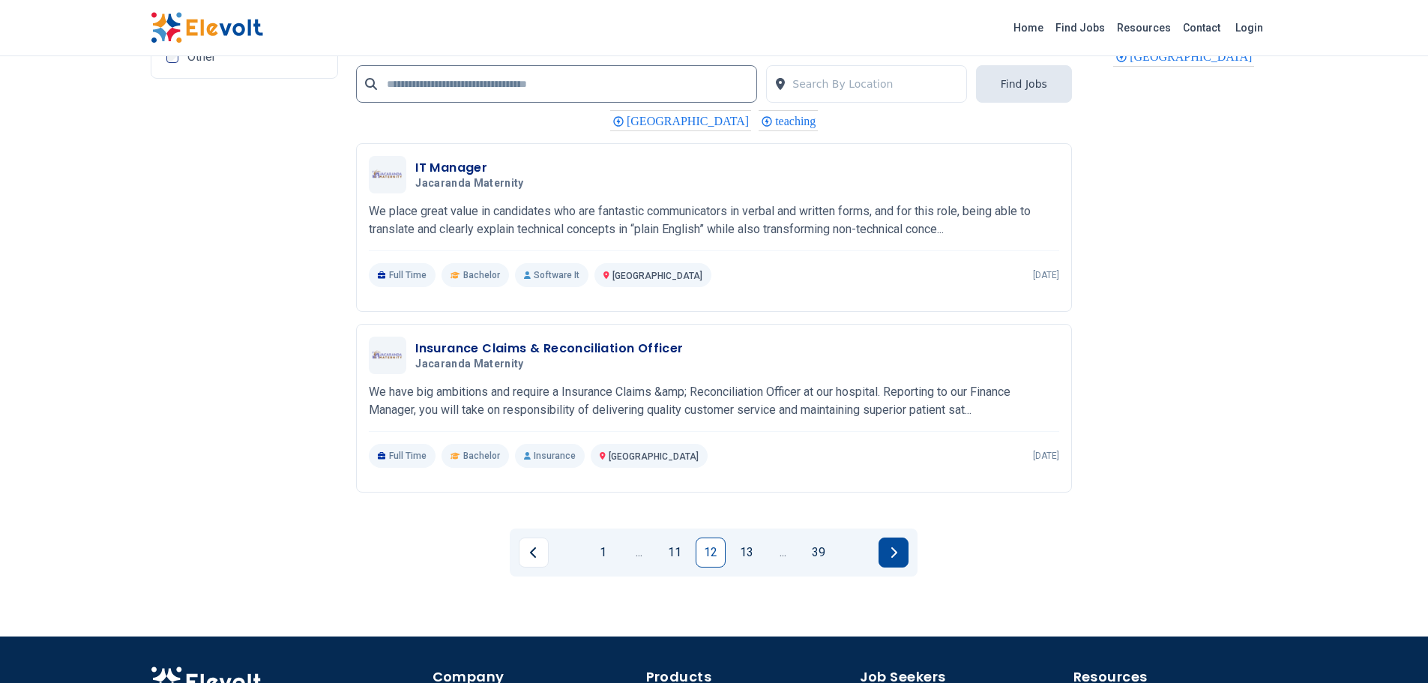
click at [893, 546] on icon "Next page" at bounding box center [893, 552] width 7 height 12
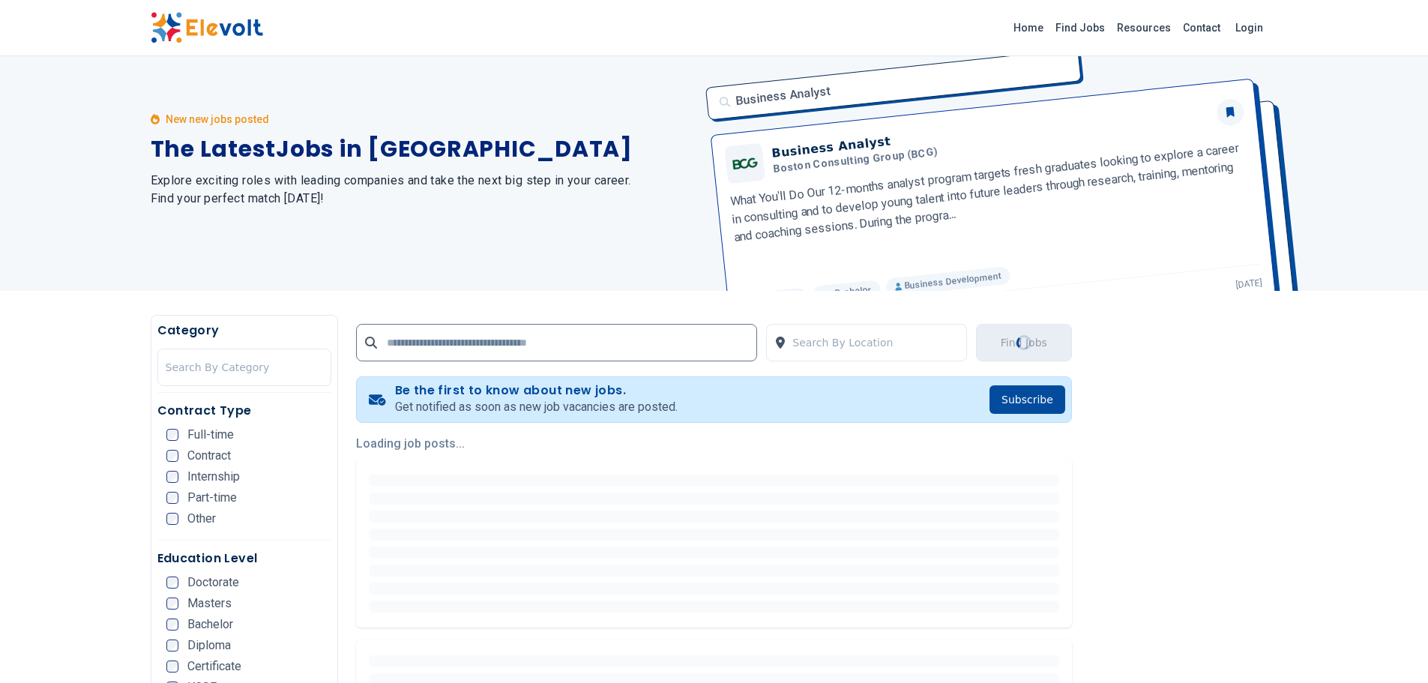
scroll to position [0, 0]
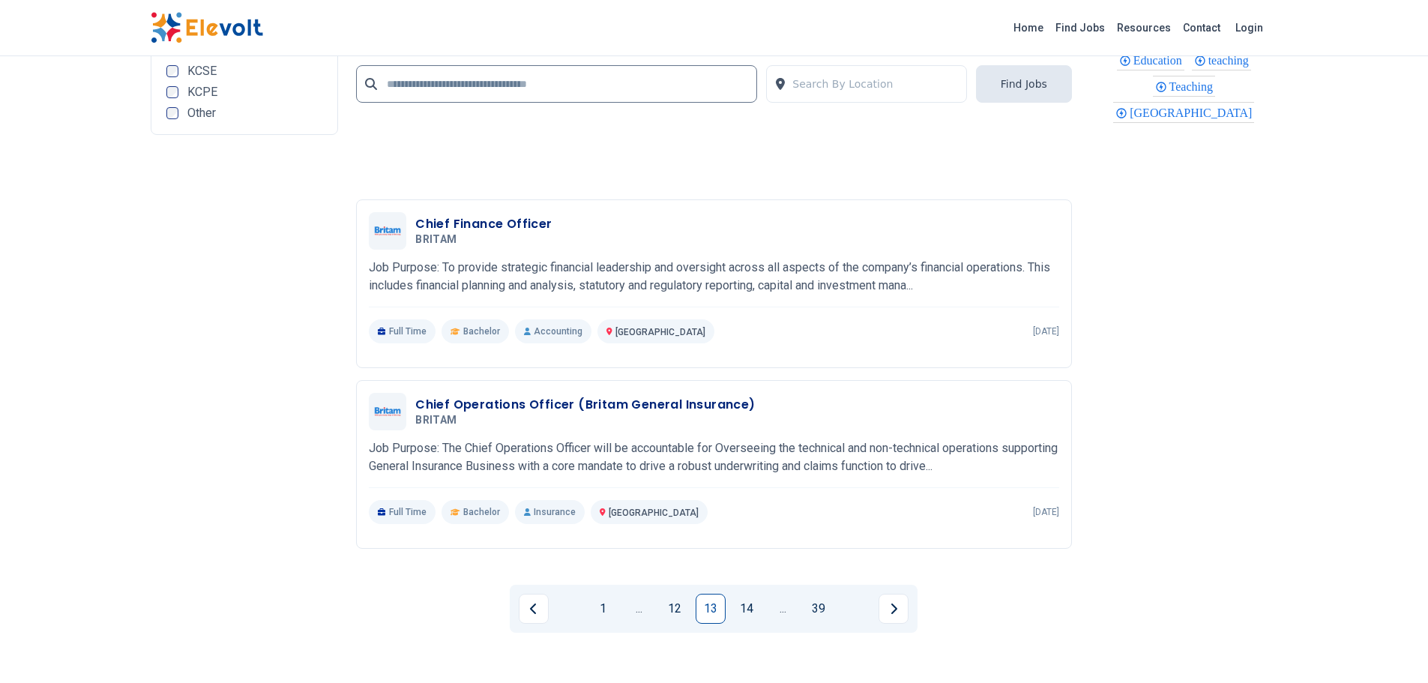
scroll to position [3073, 0]
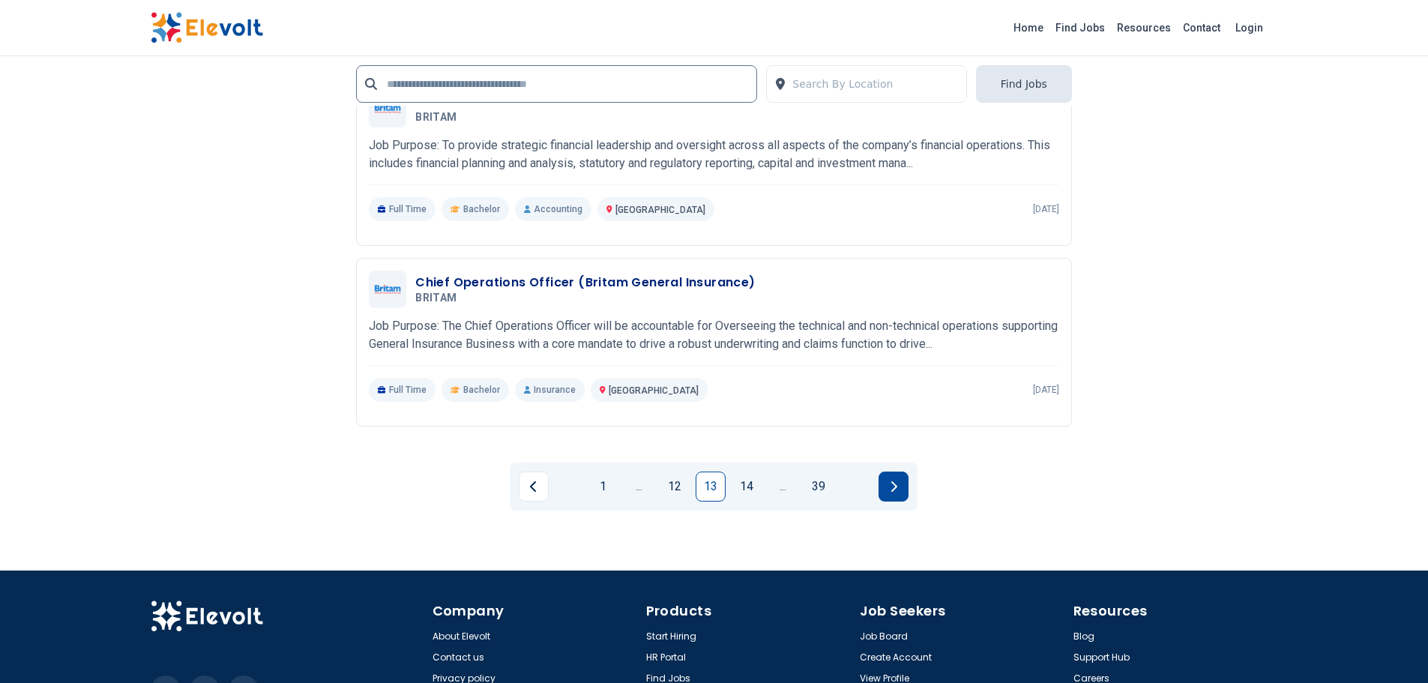
click at [890, 477] on button "Next page" at bounding box center [893, 486] width 30 height 30
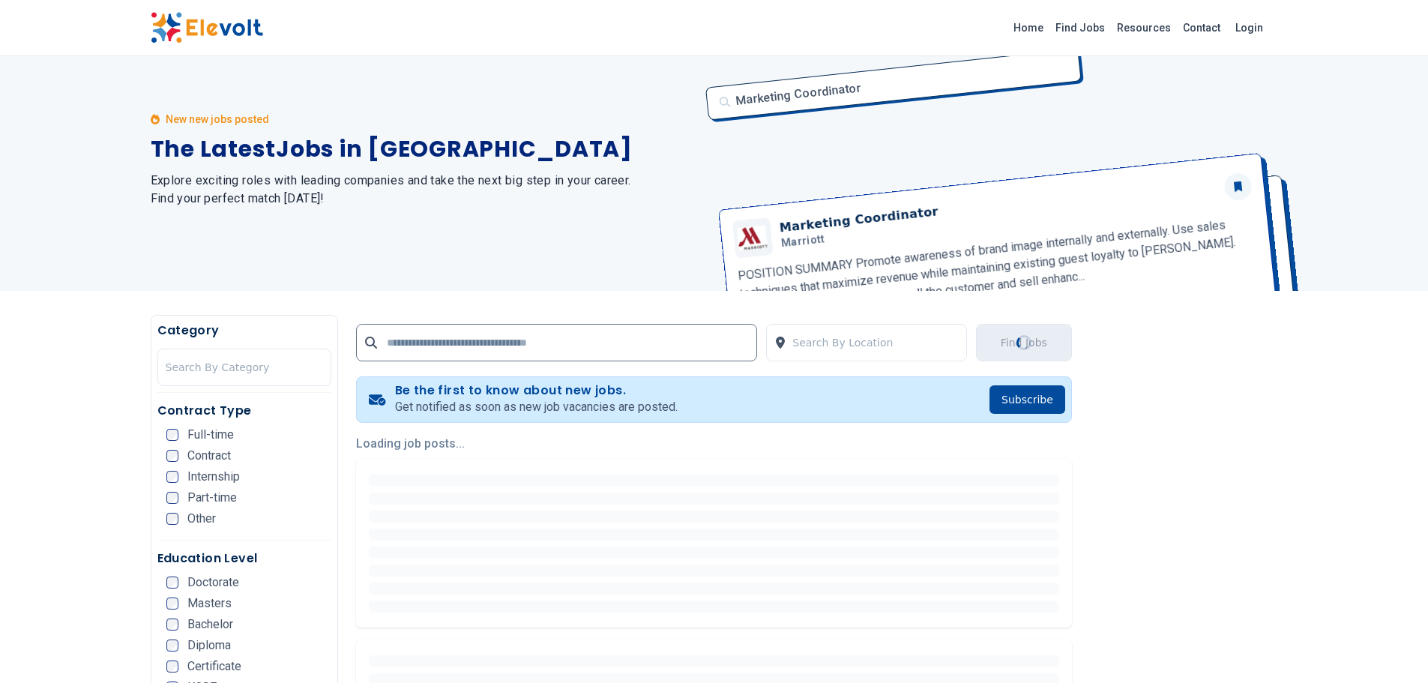
scroll to position [0, 0]
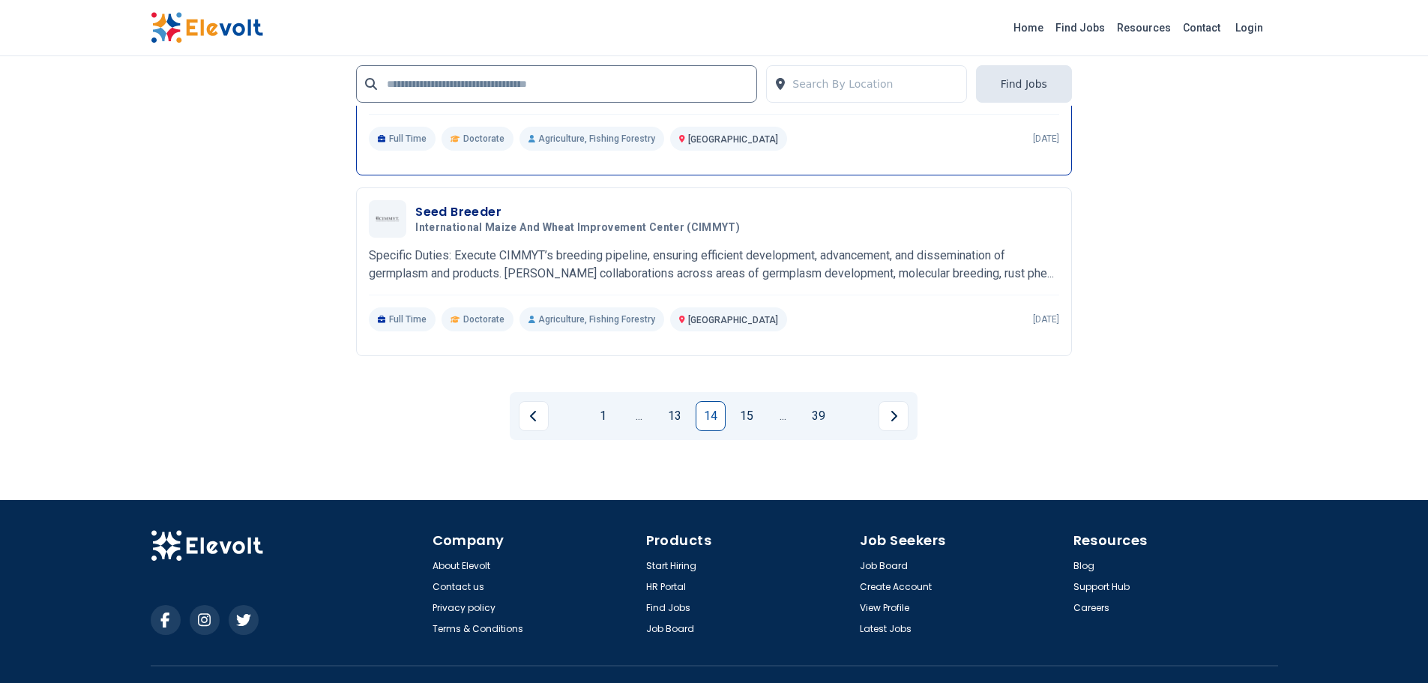
scroll to position [3148, 0]
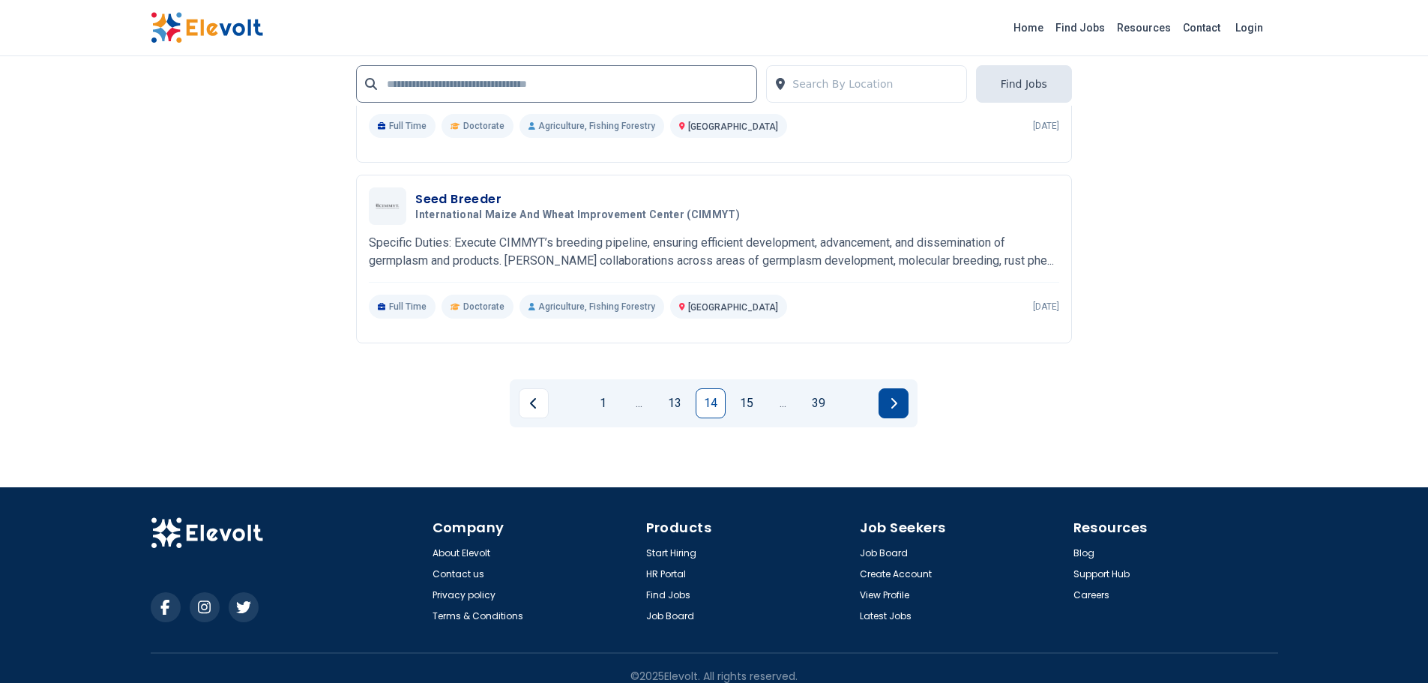
click at [896, 406] on icon "Next page" at bounding box center [893, 403] width 7 height 12
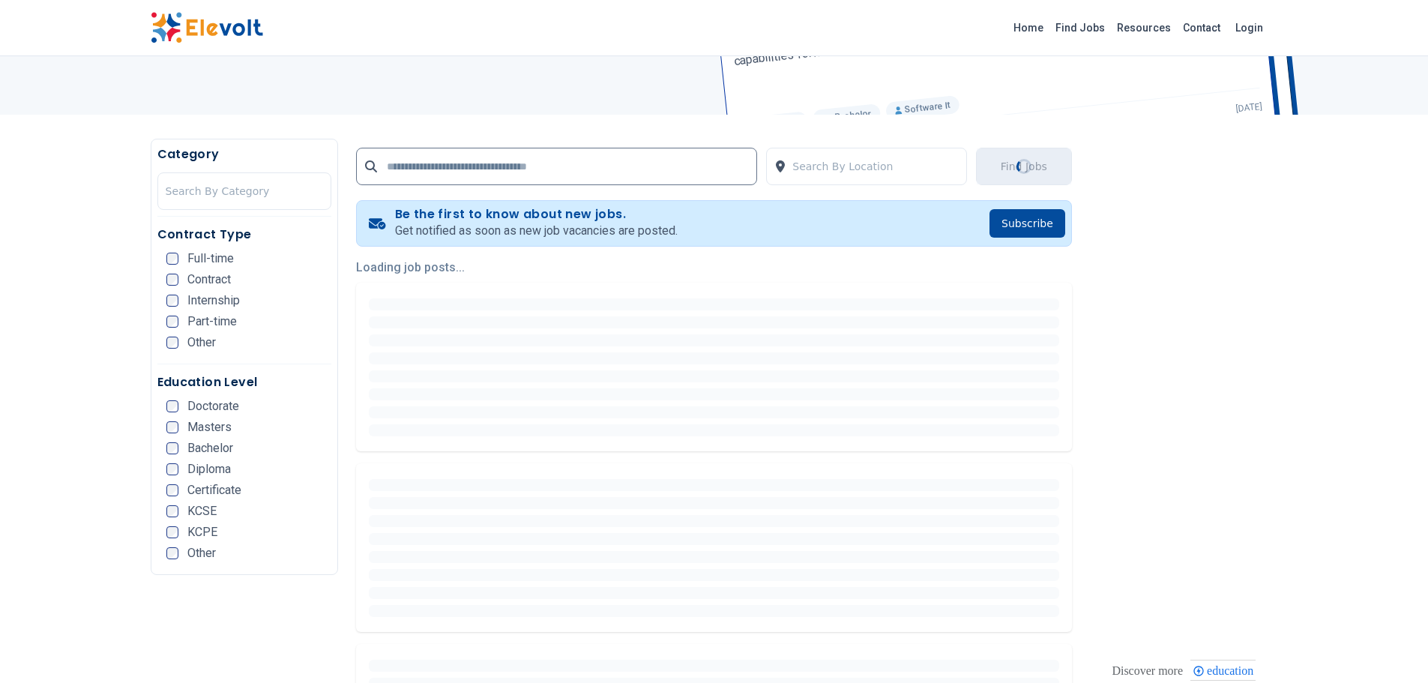
scroll to position [0, 0]
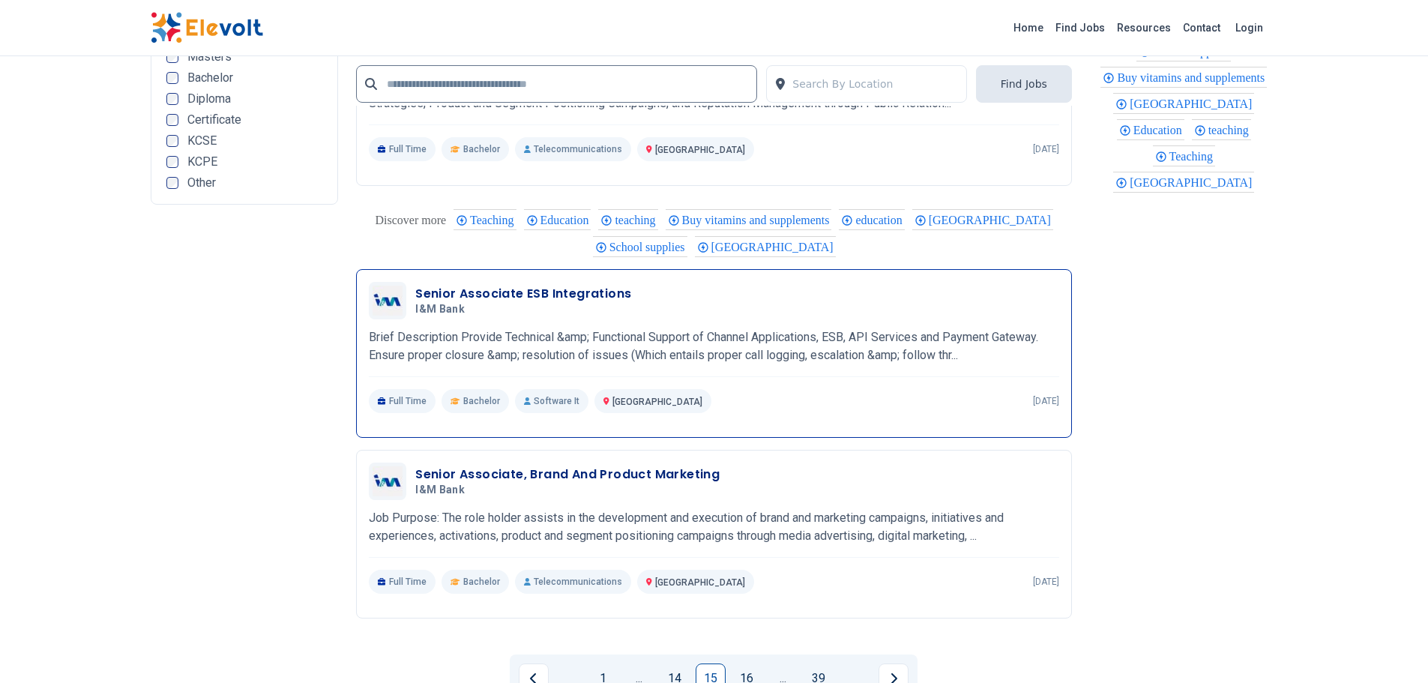
scroll to position [2923, 0]
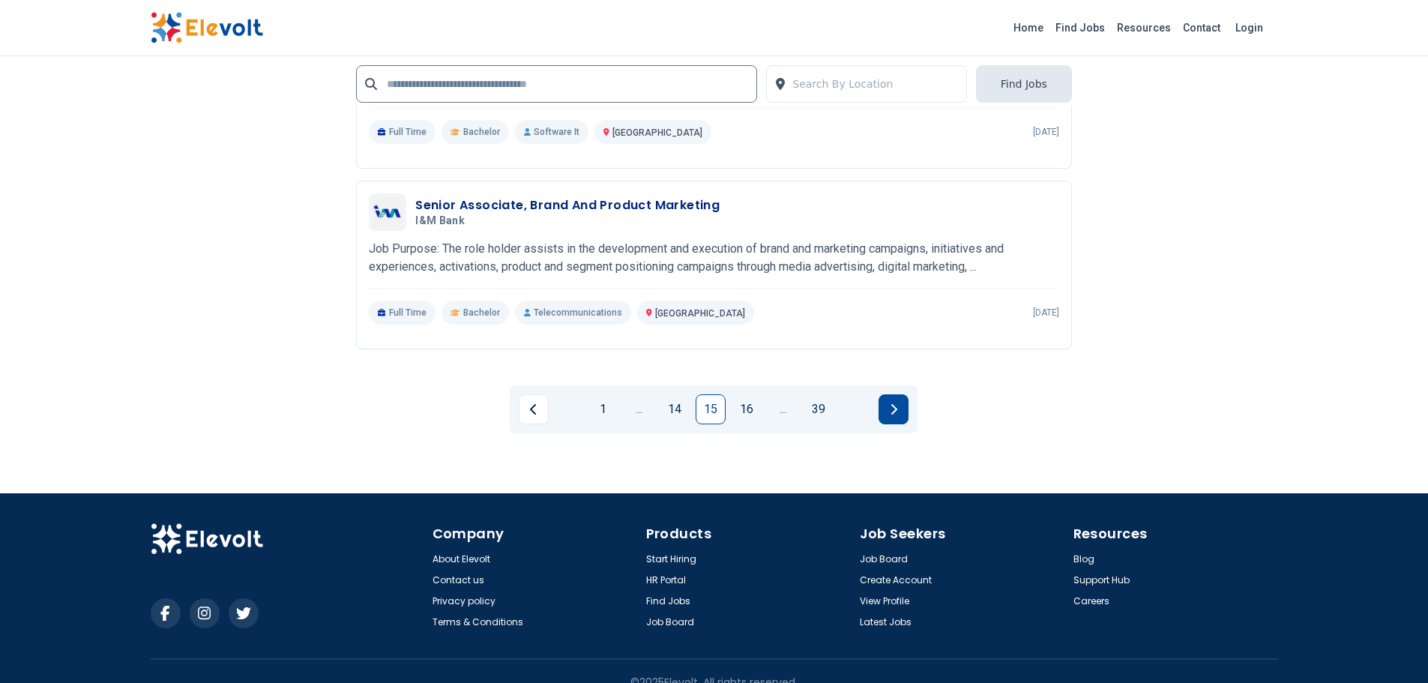
click at [897, 404] on icon "Next page" at bounding box center [894, 409] width 6 height 10
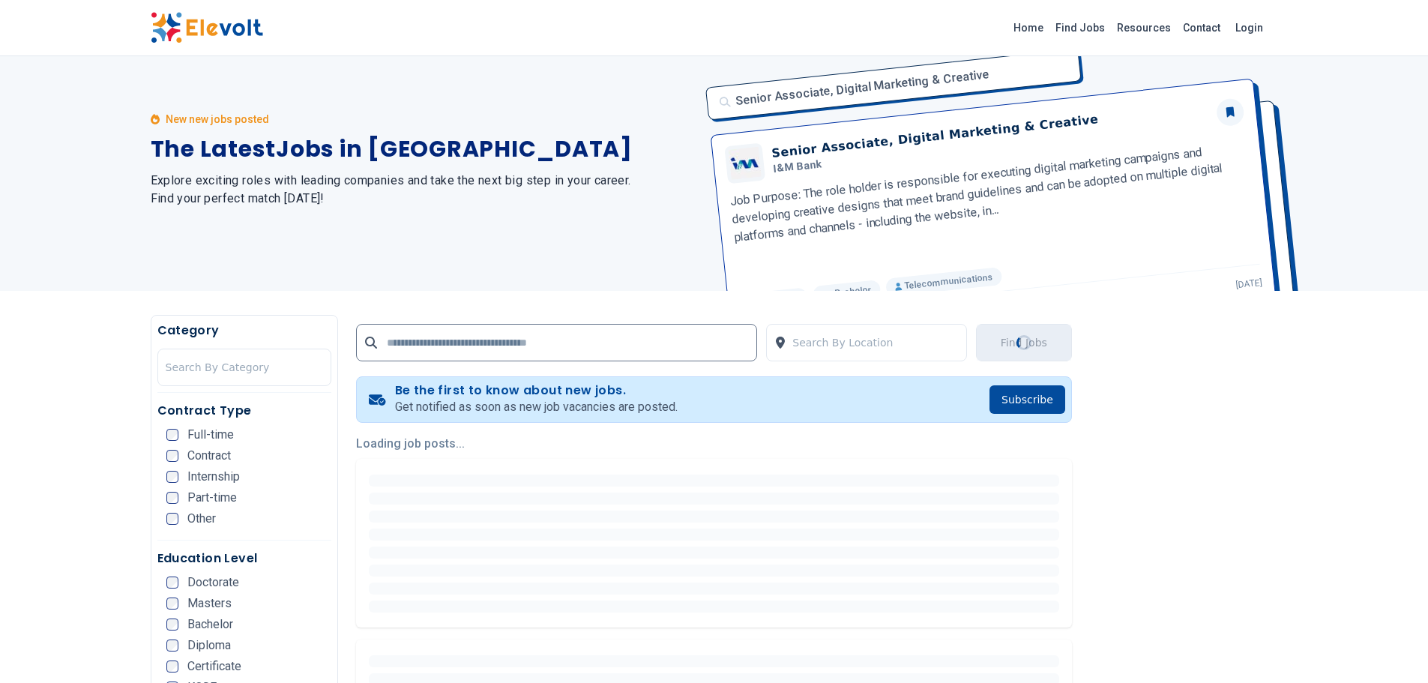
scroll to position [0, 0]
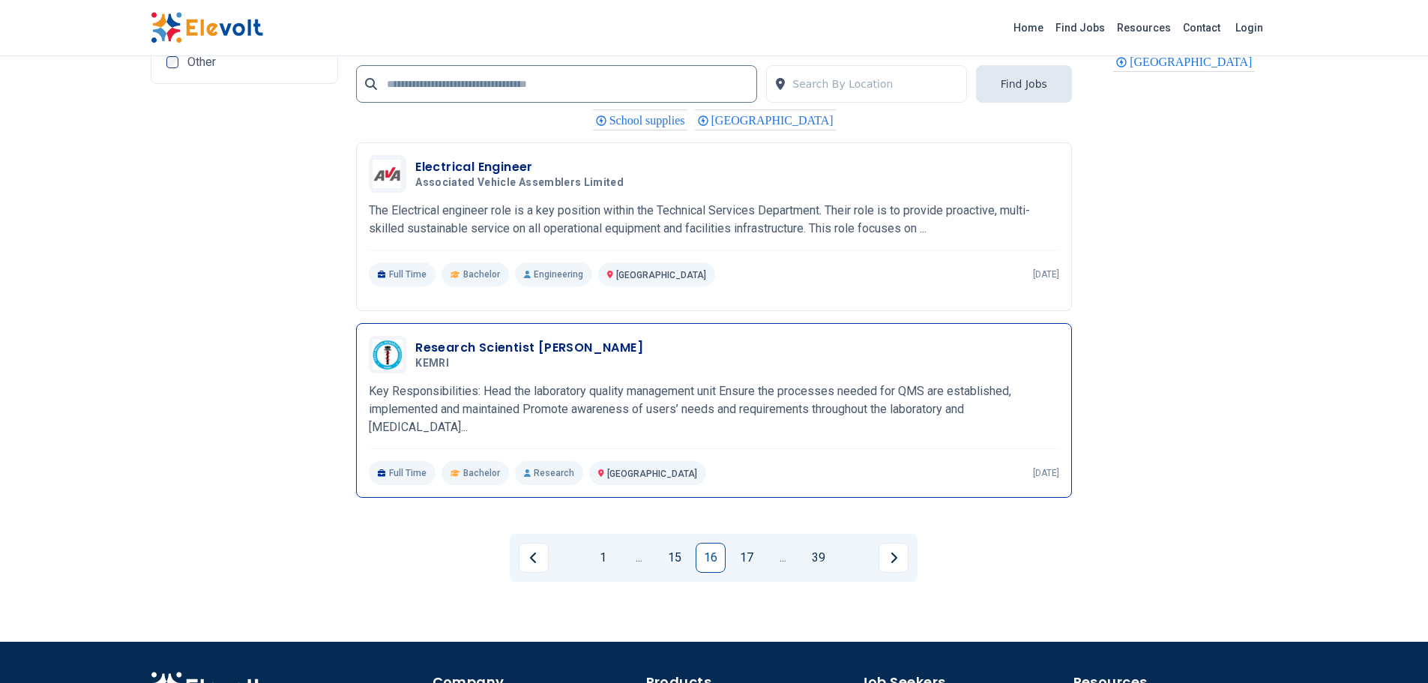
scroll to position [2998, 0]
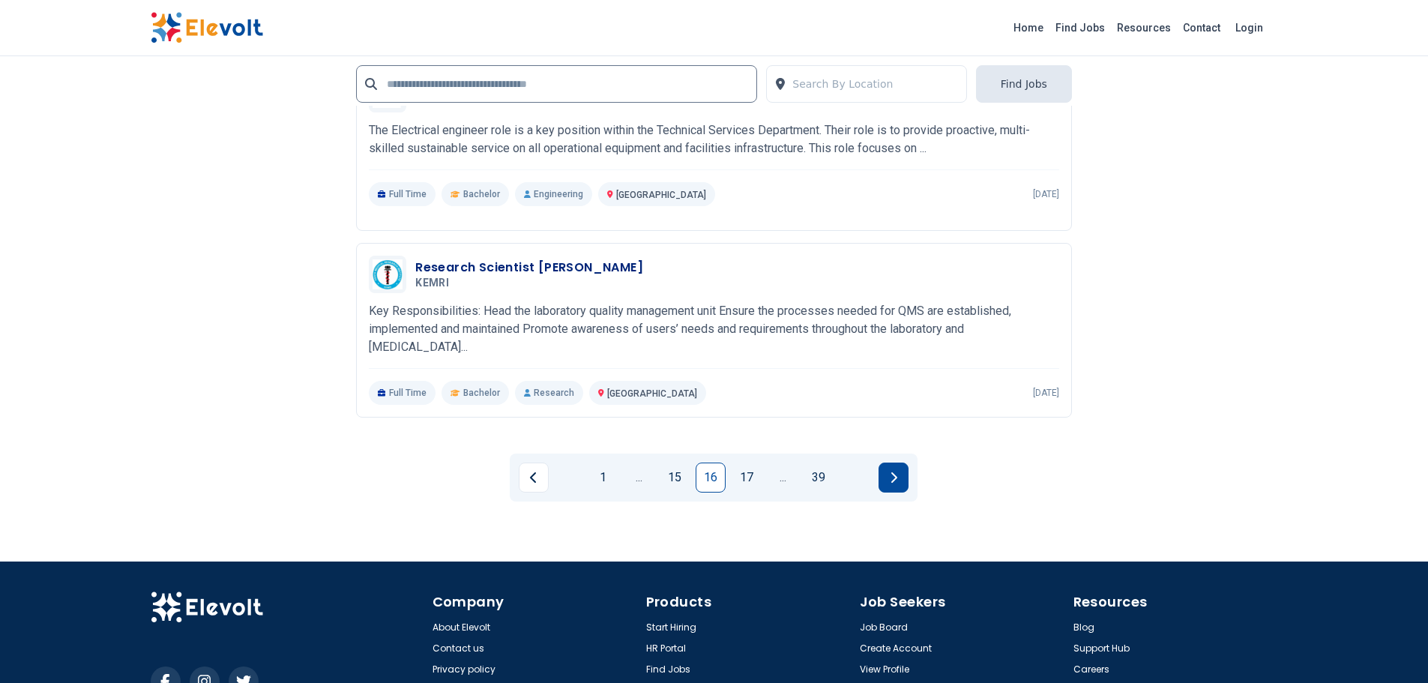
click at [897, 471] on icon "Next page" at bounding box center [893, 477] width 7 height 12
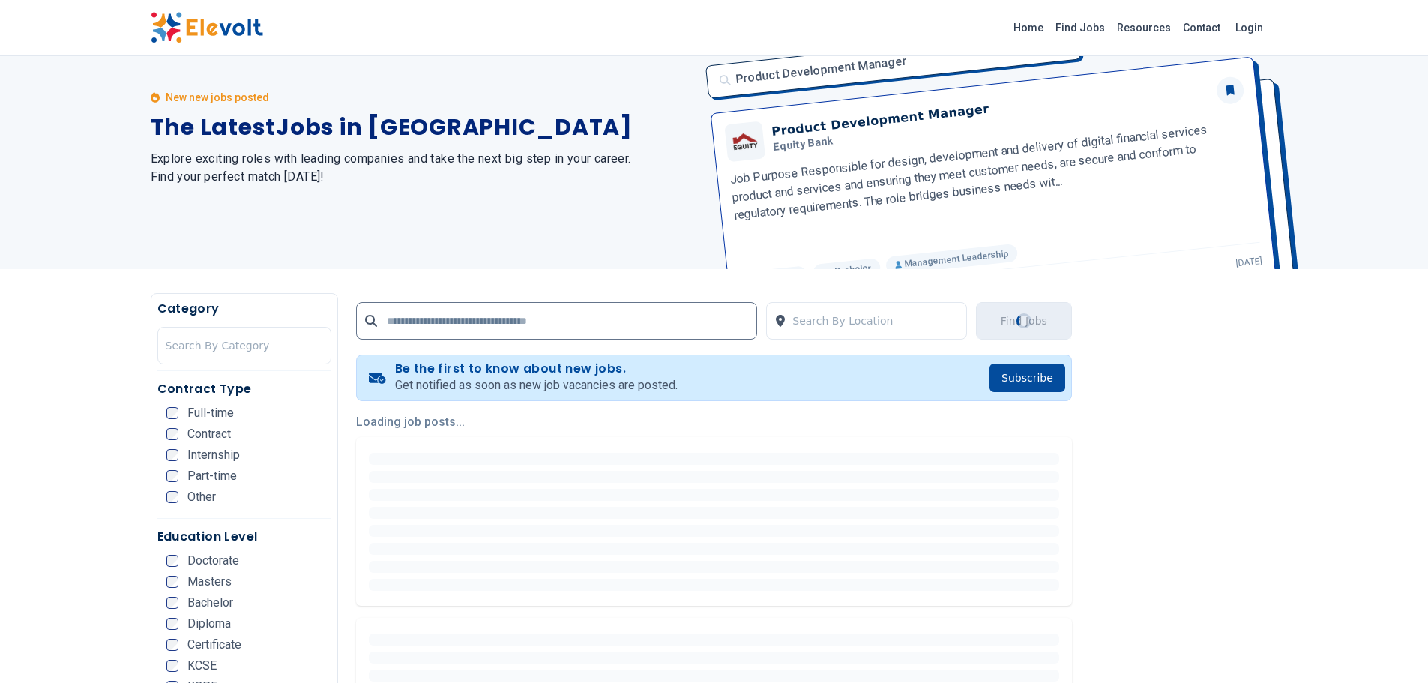
scroll to position [0, 0]
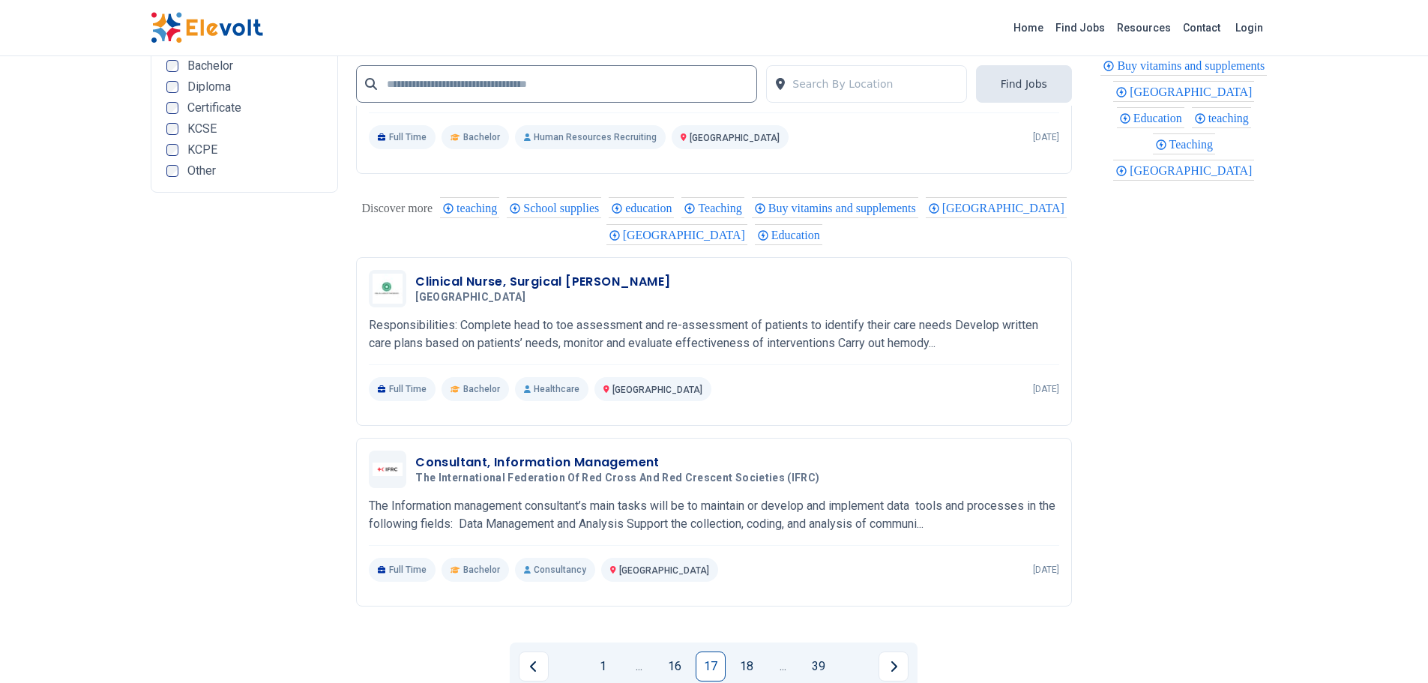
scroll to position [2971, 0]
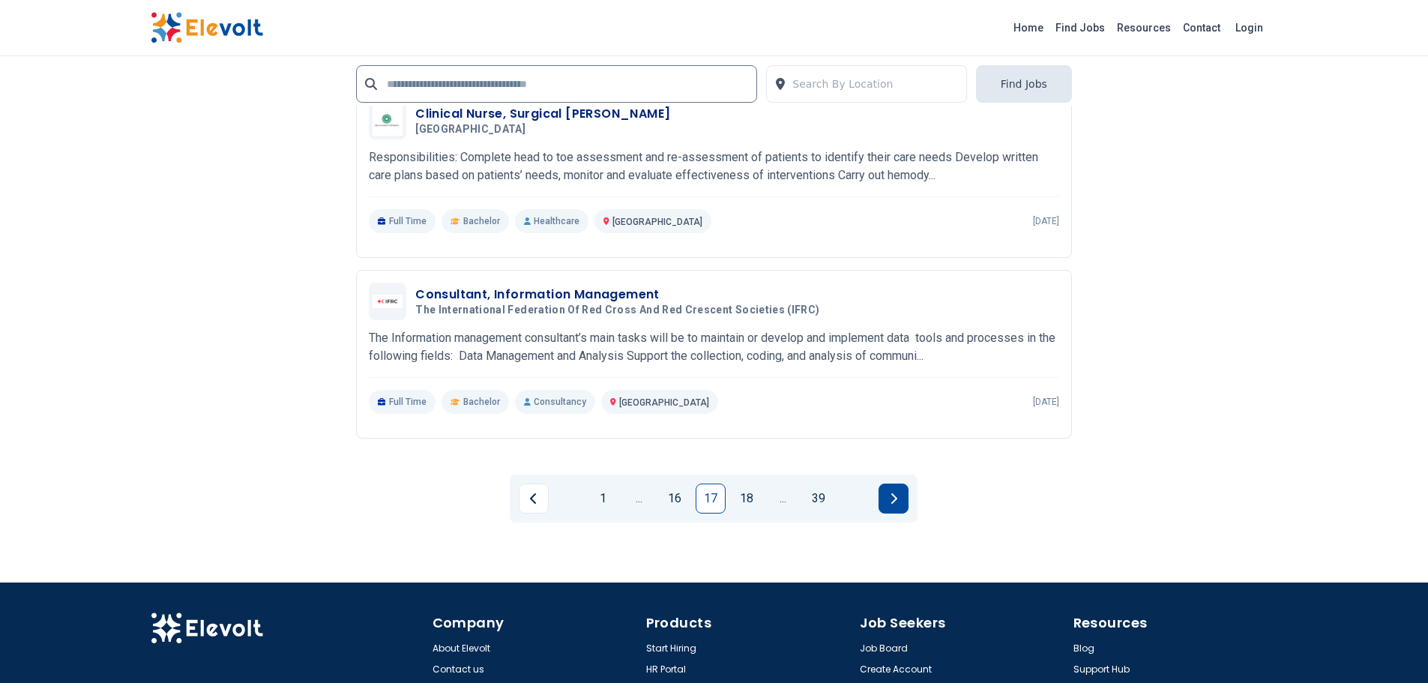
click at [891, 501] on icon "Next page" at bounding box center [893, 498] width 7 height 12
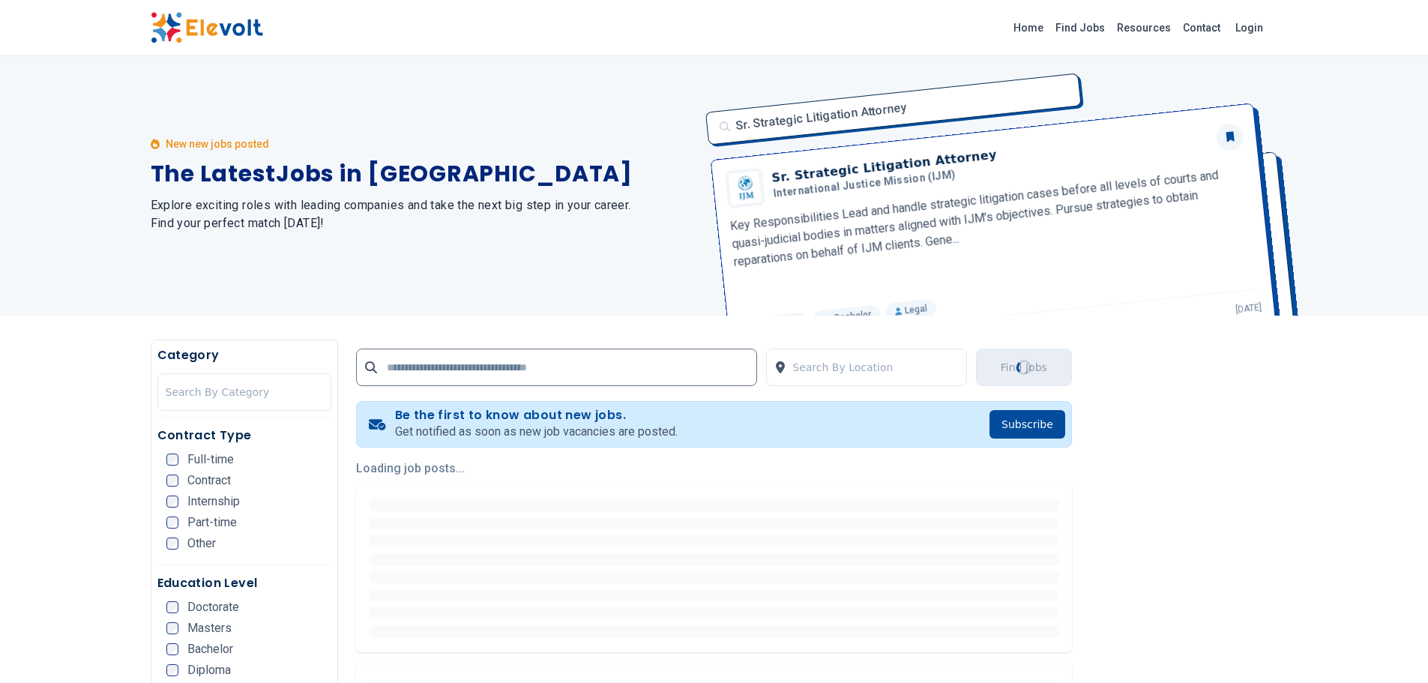
scroll to position [0, 0]
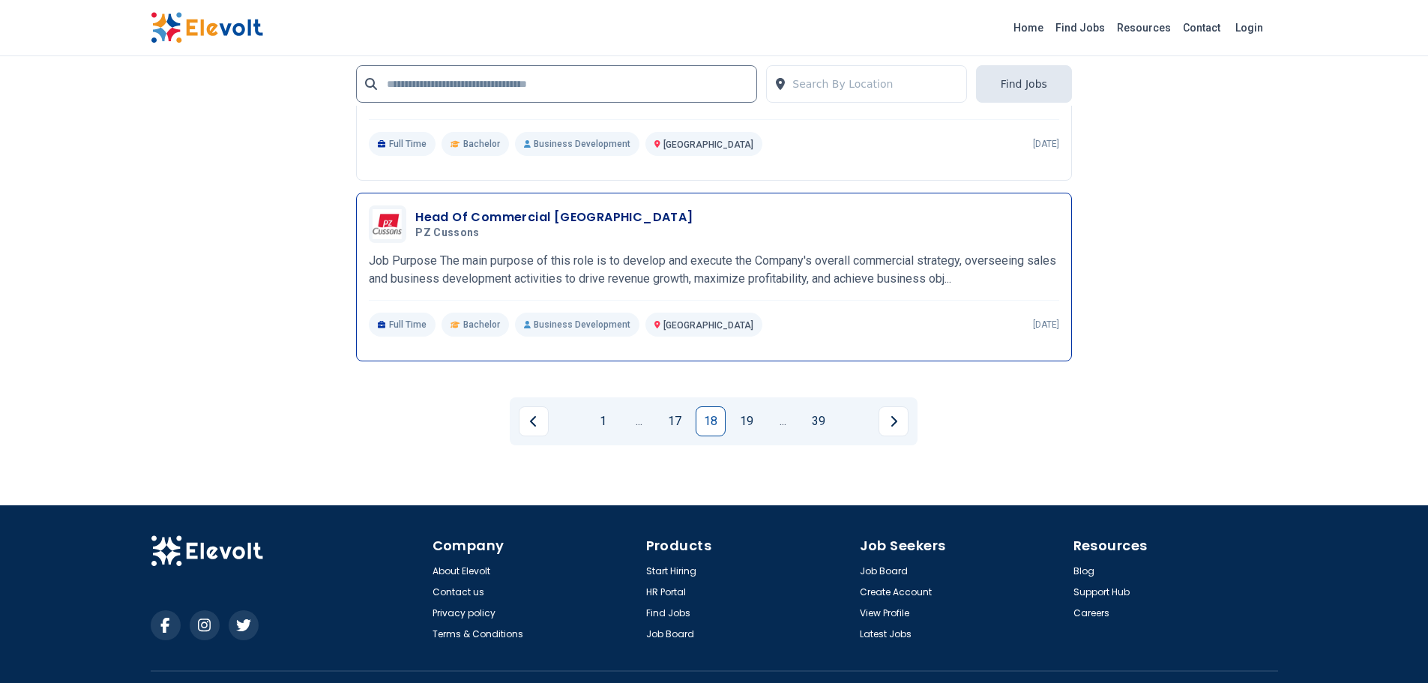
scroll to position [3073, 0]
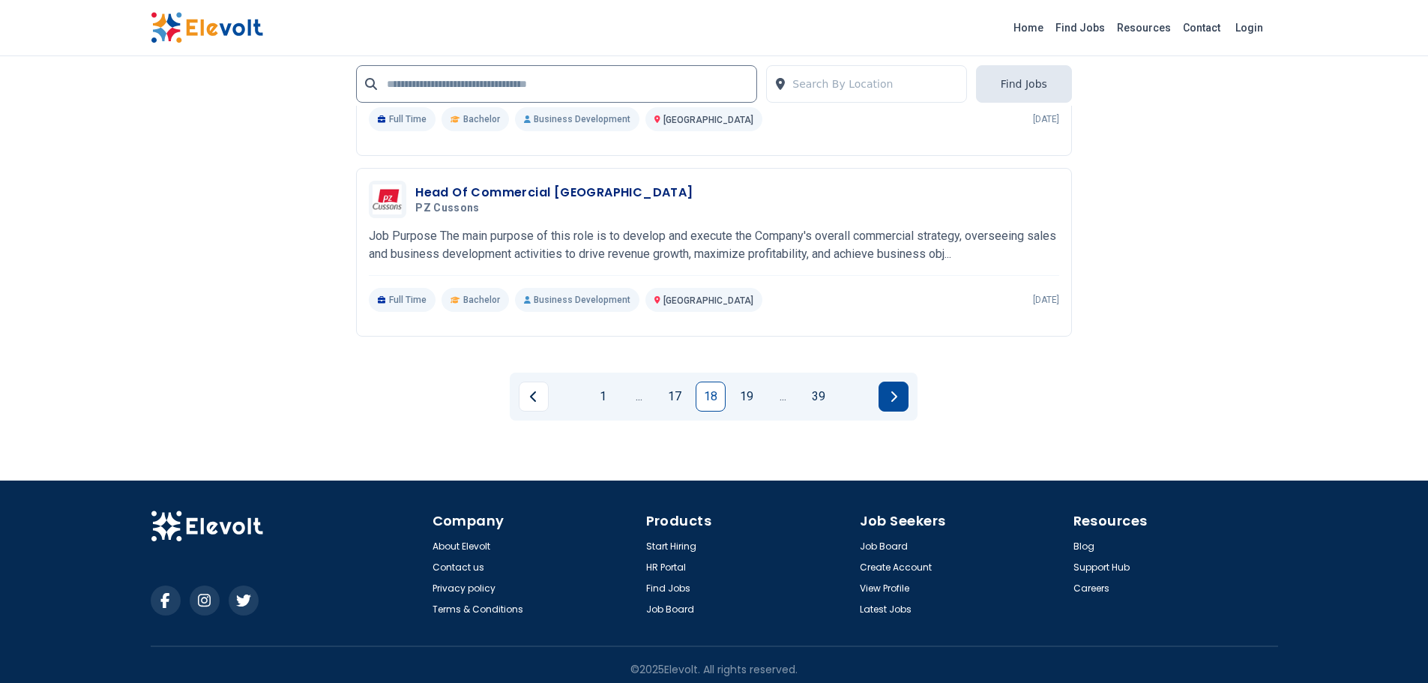
click at [887, 399] on button "Next page" at bounding box center [893, 396] width 30 height 30
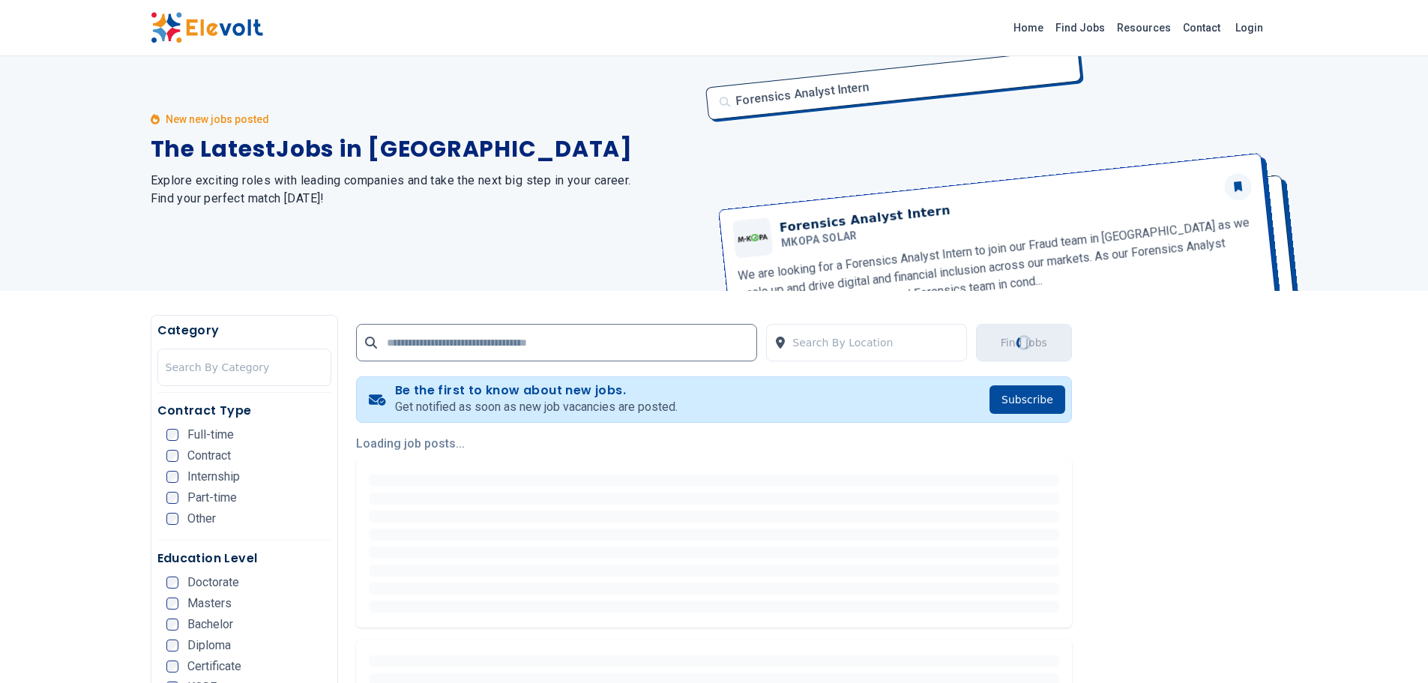
scroll to position [0, 0]
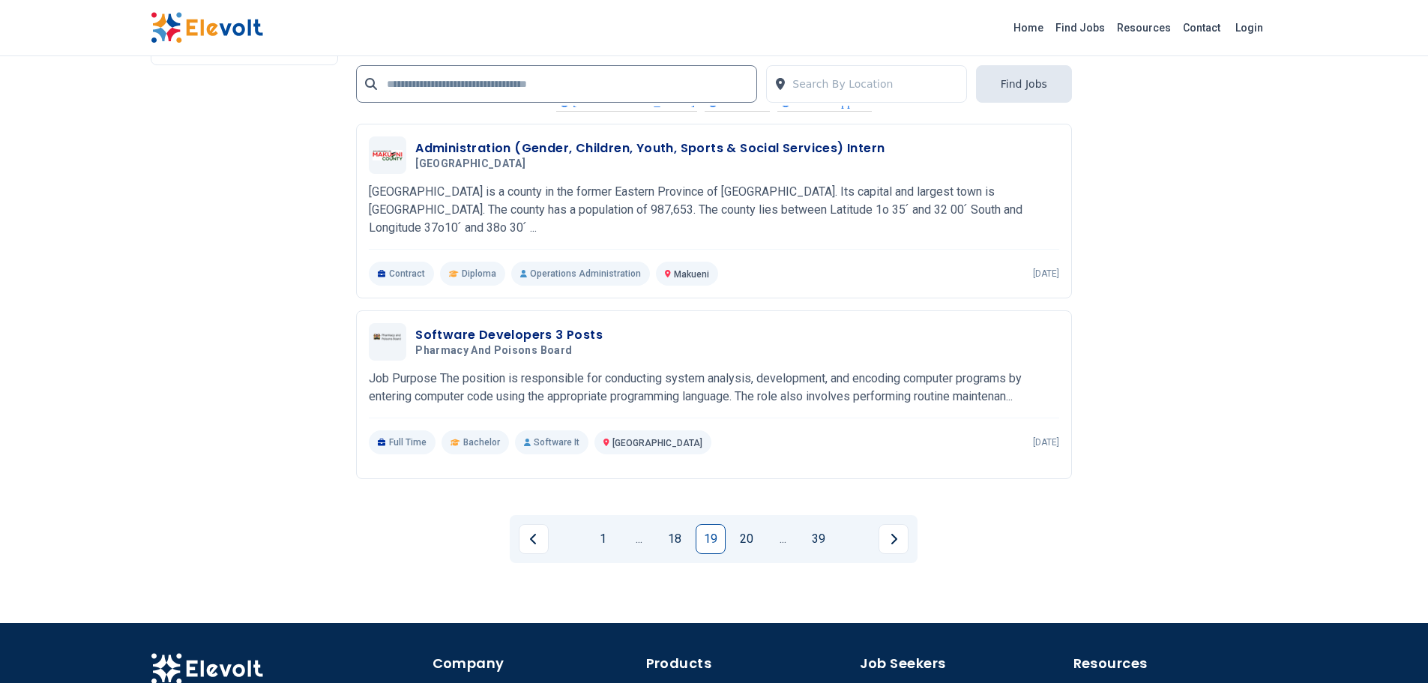
scroll to position [2998, 0]
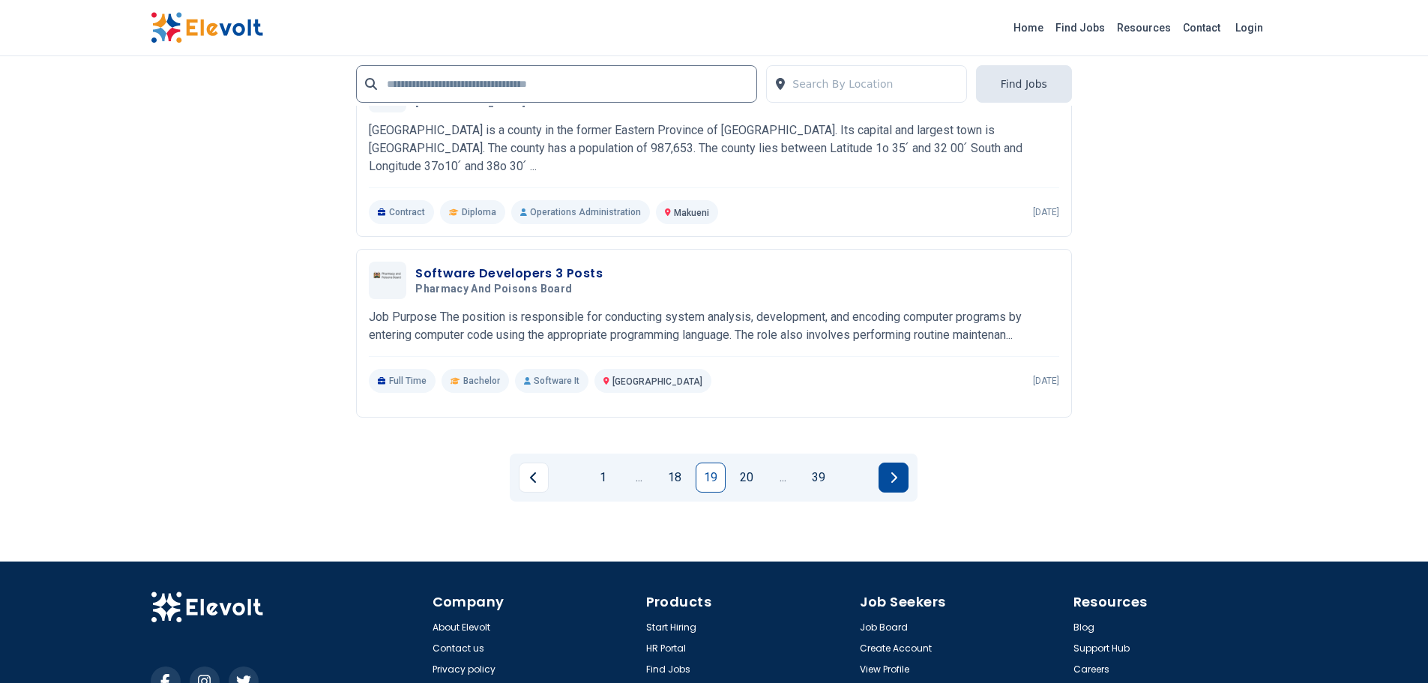
click at [902, 477] on button "Next page" at bounding box center [893, 477] width 30 height 30
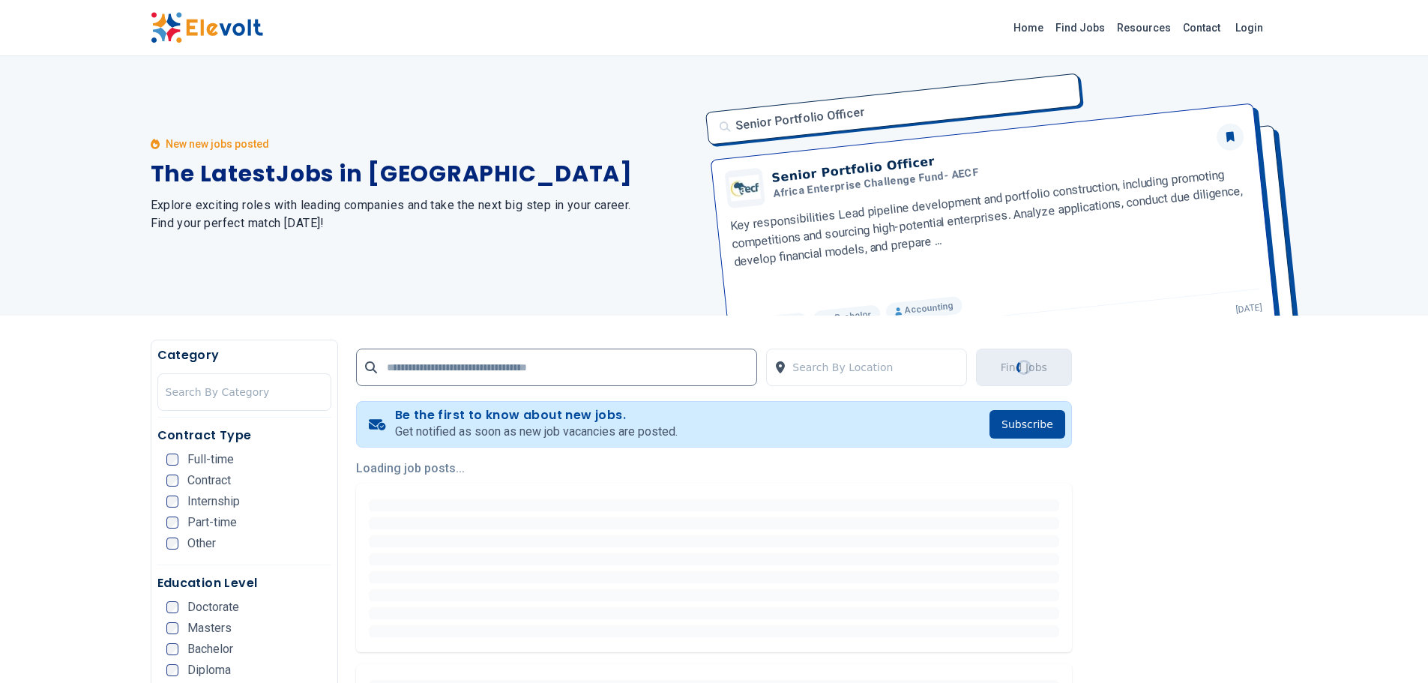
scroll to position [0, 0]
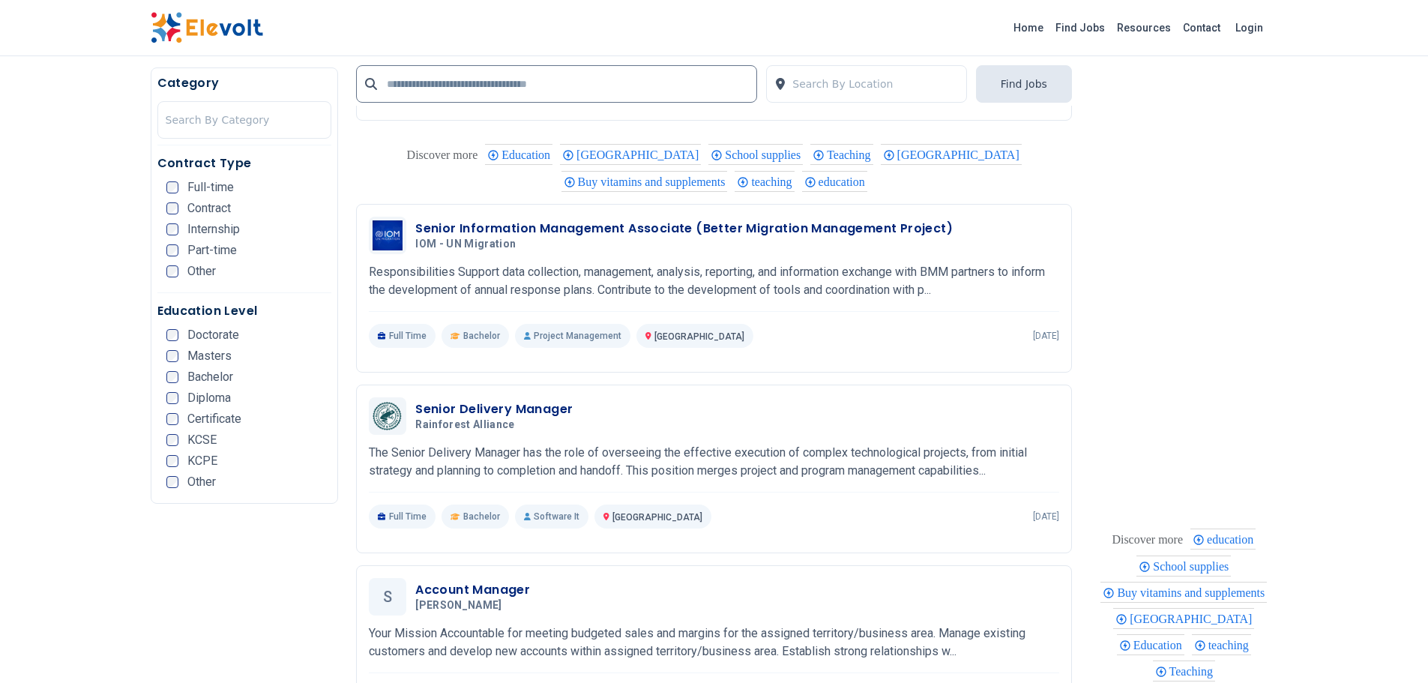
scroll to position [1274, 0]
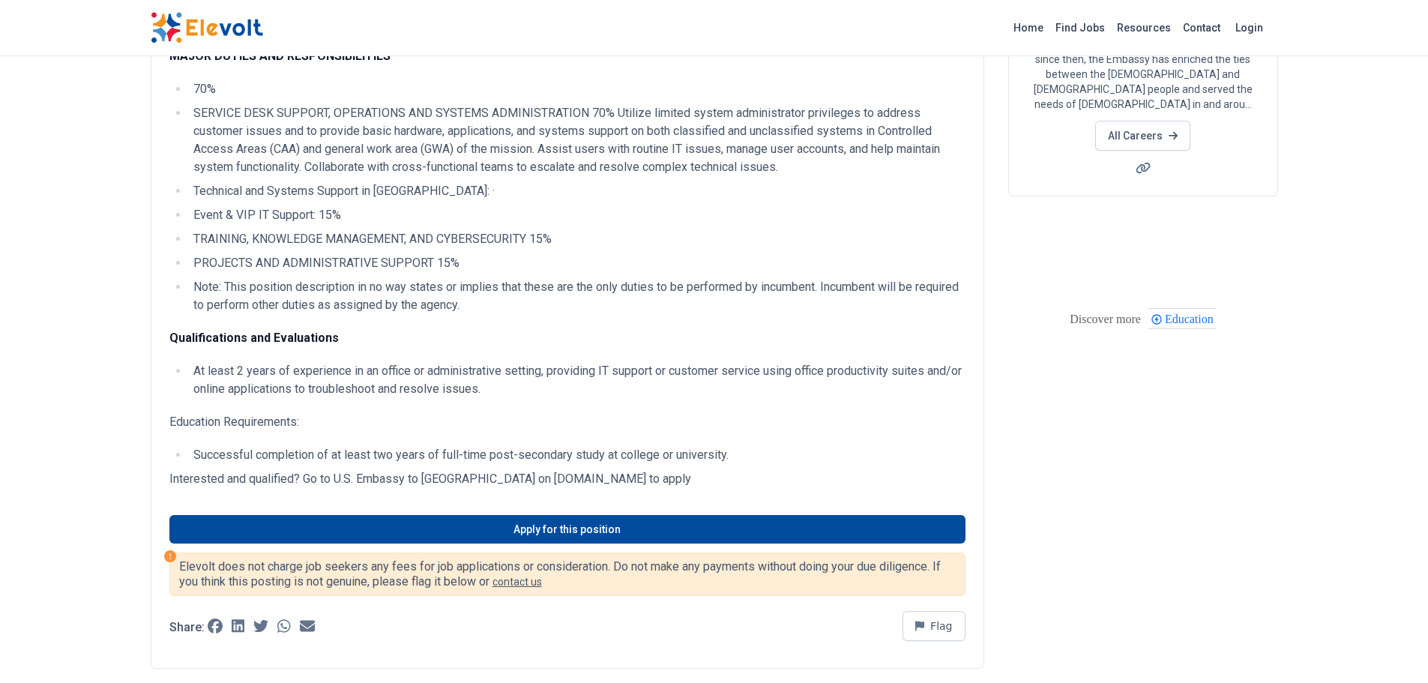
scroll to position [300, 0]
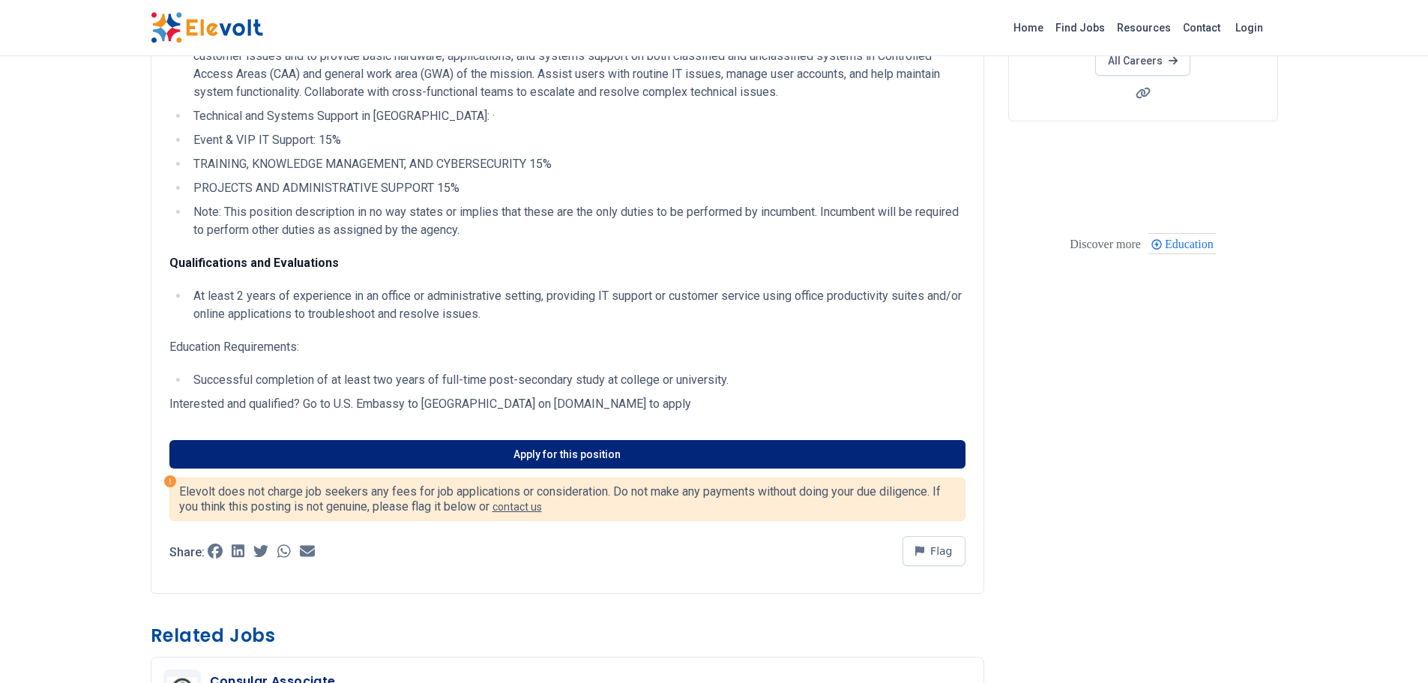
click at [552, 454] on link "Apply for this position" at bounding box center [567, 454] width 796 height 28
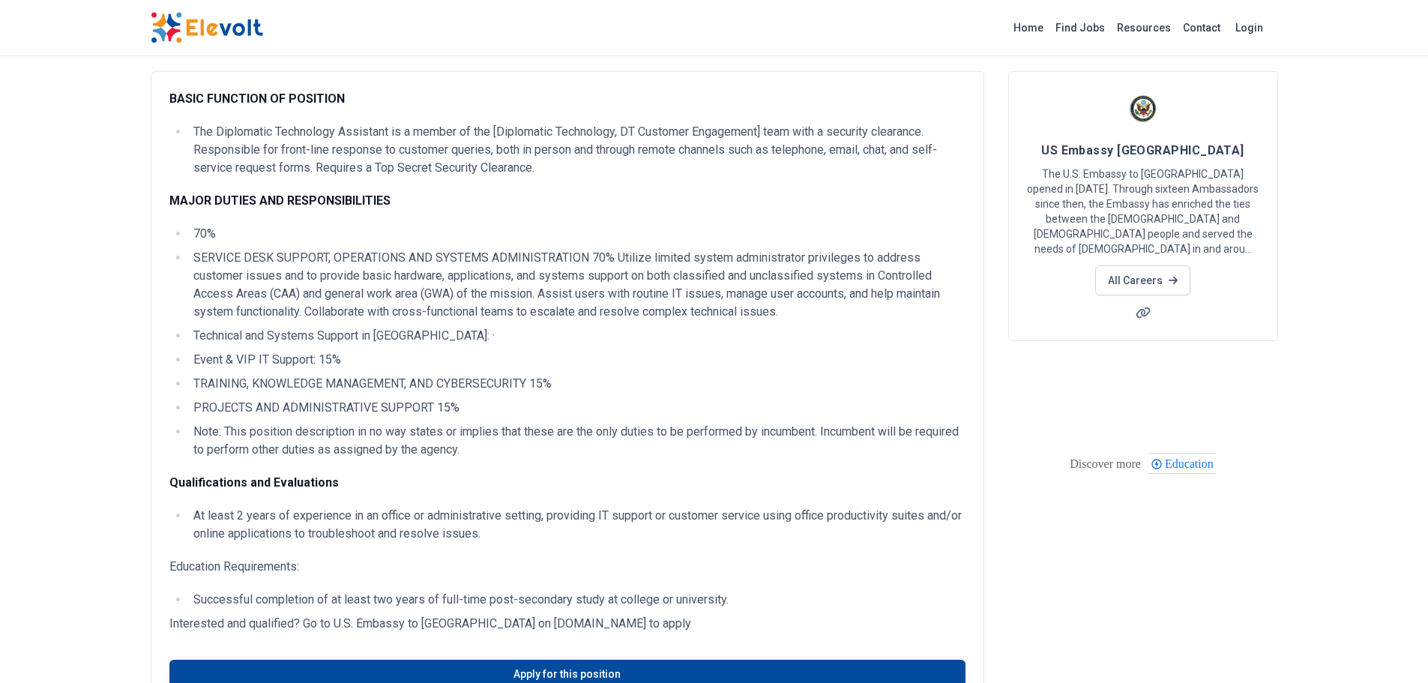
scroll to position [75, 0]
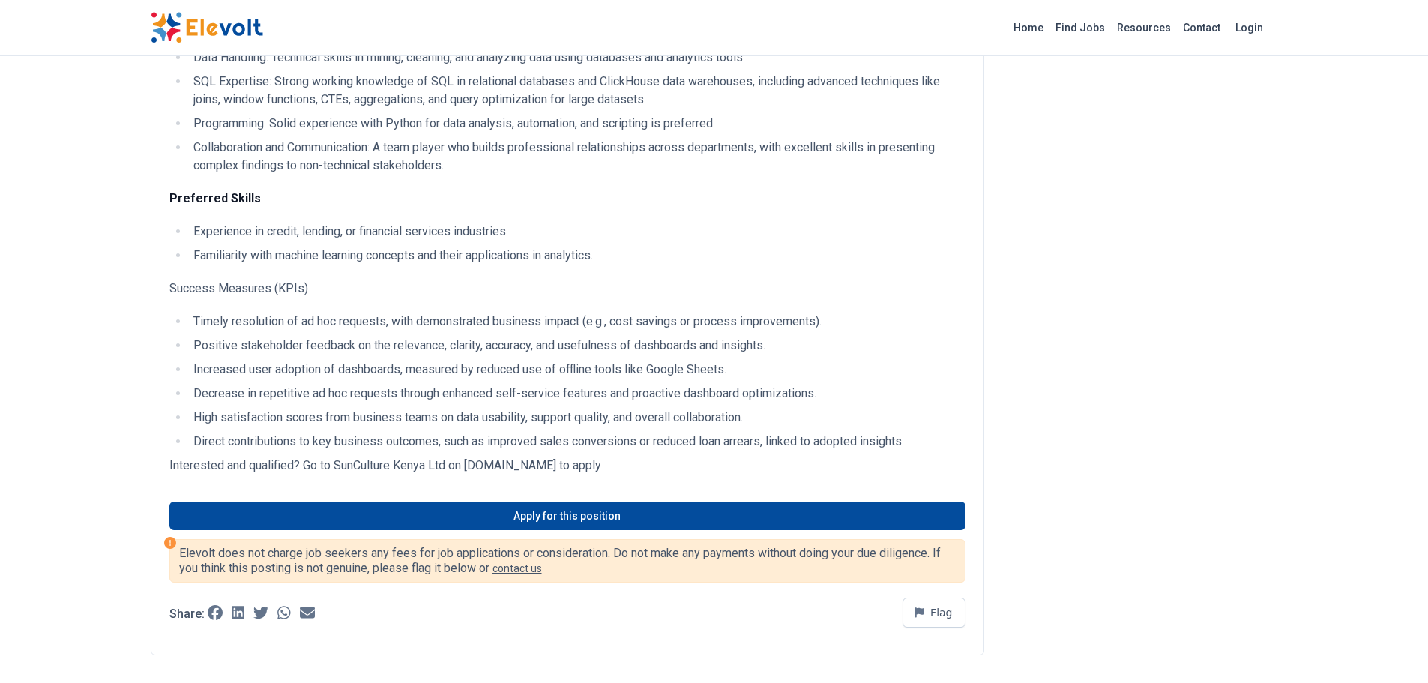
scroll to position [1199, 0]
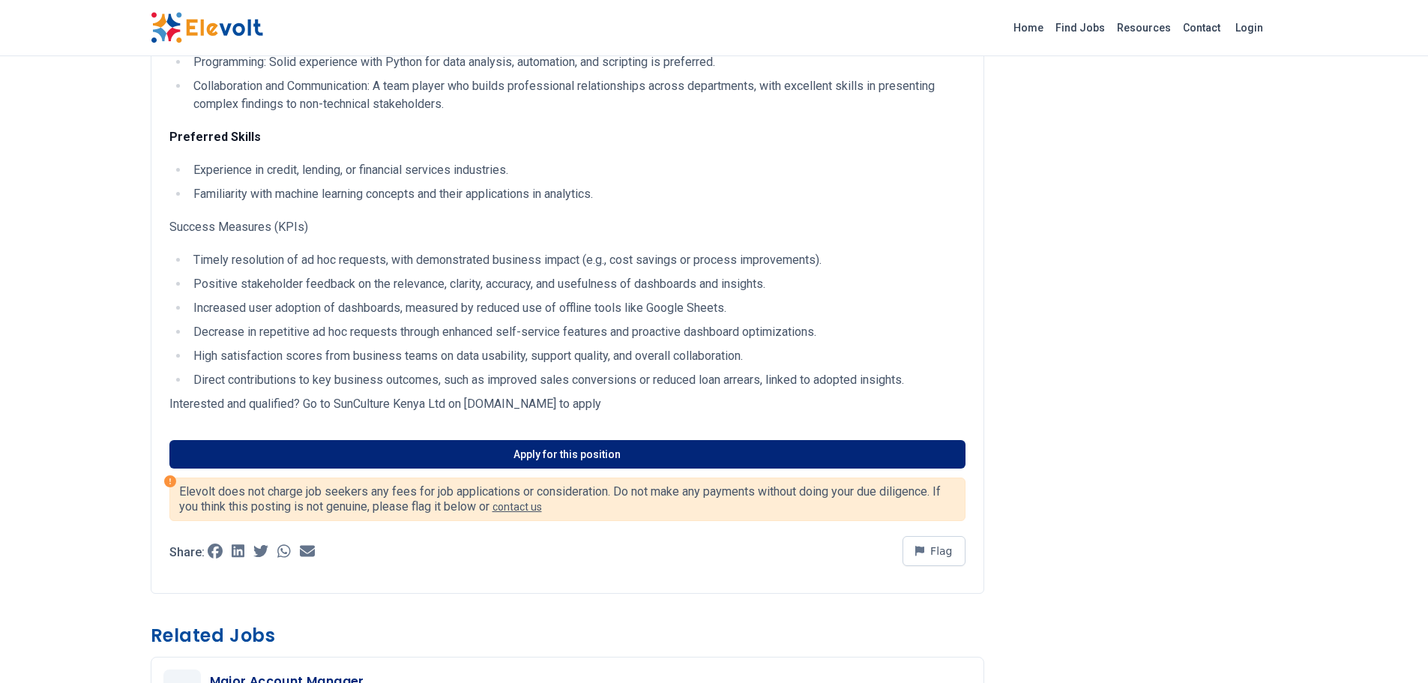
click at [563, 457] on link "Apply for this position" at bounding box center [567, 454] width 796 height 28
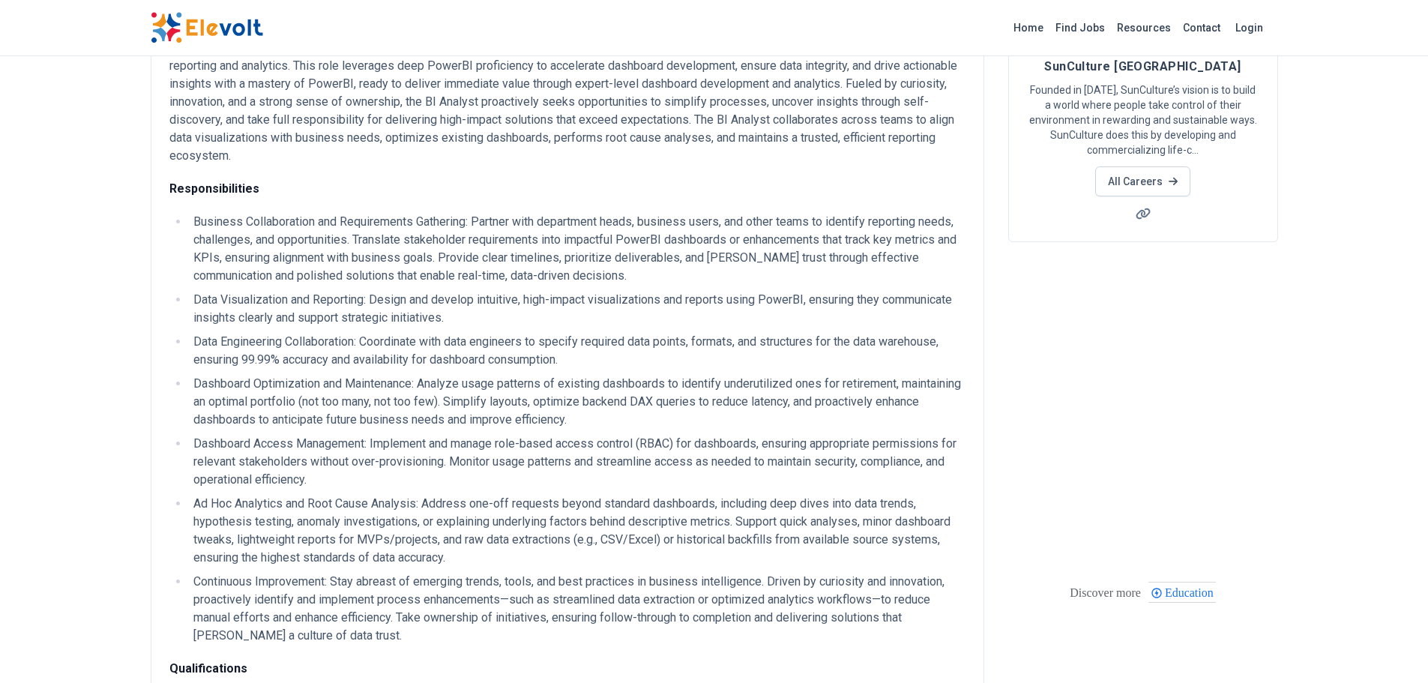
scroll to position [0, 0]
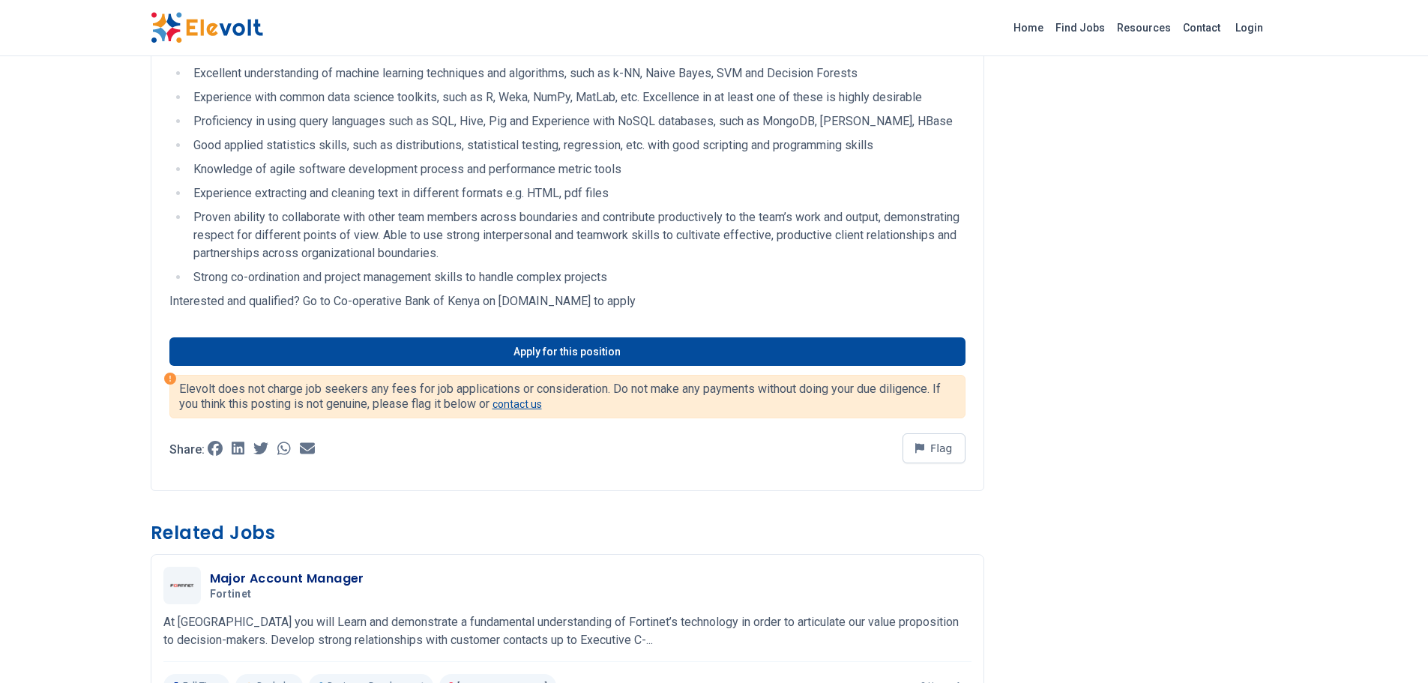
scroll to position [974, 0]
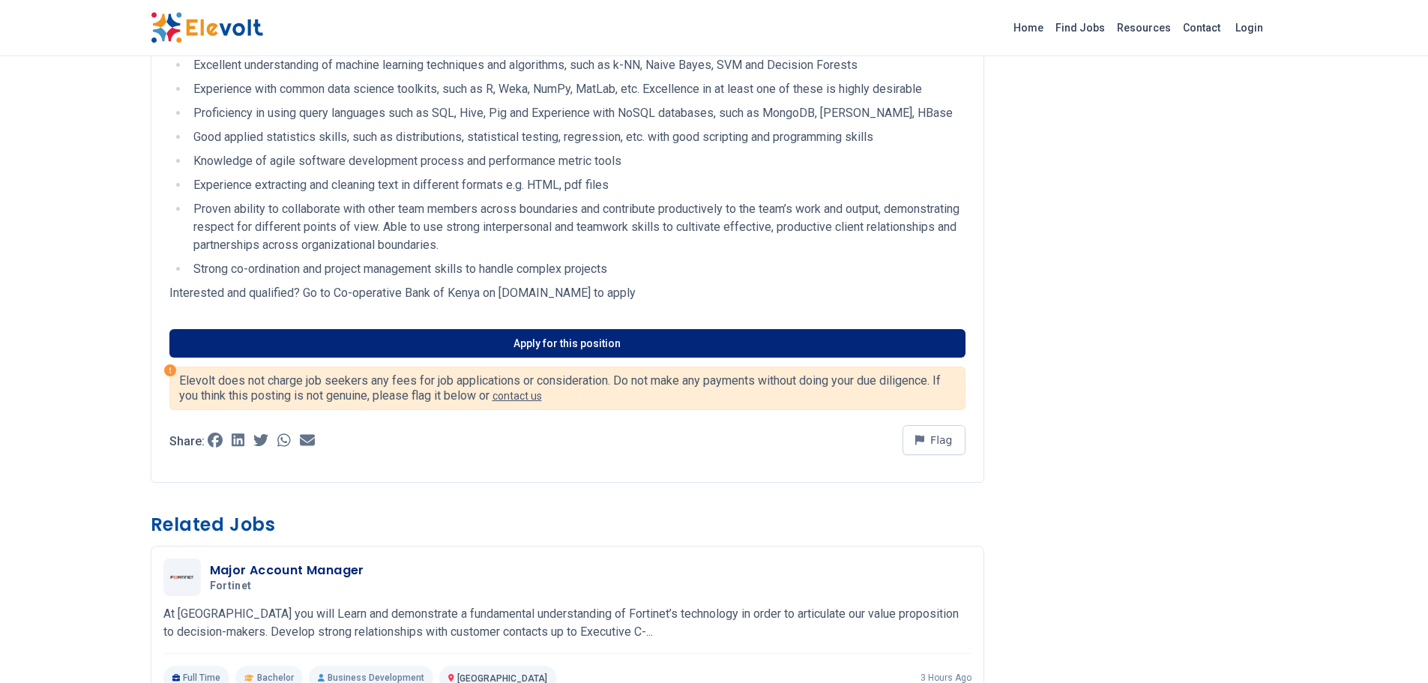
click at [592, 344] on link "Apply for this position" at bounding box center [567, 343] width 796 height 28
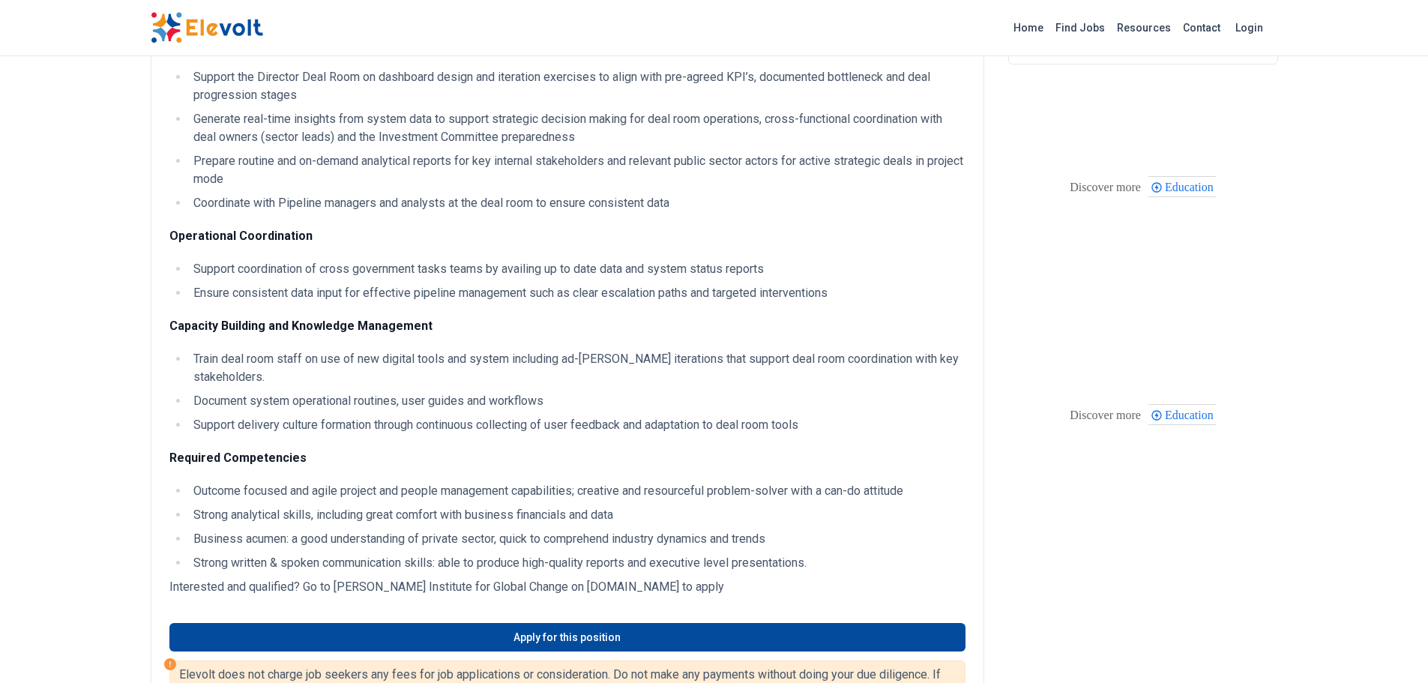
scroll to position [375, 0]
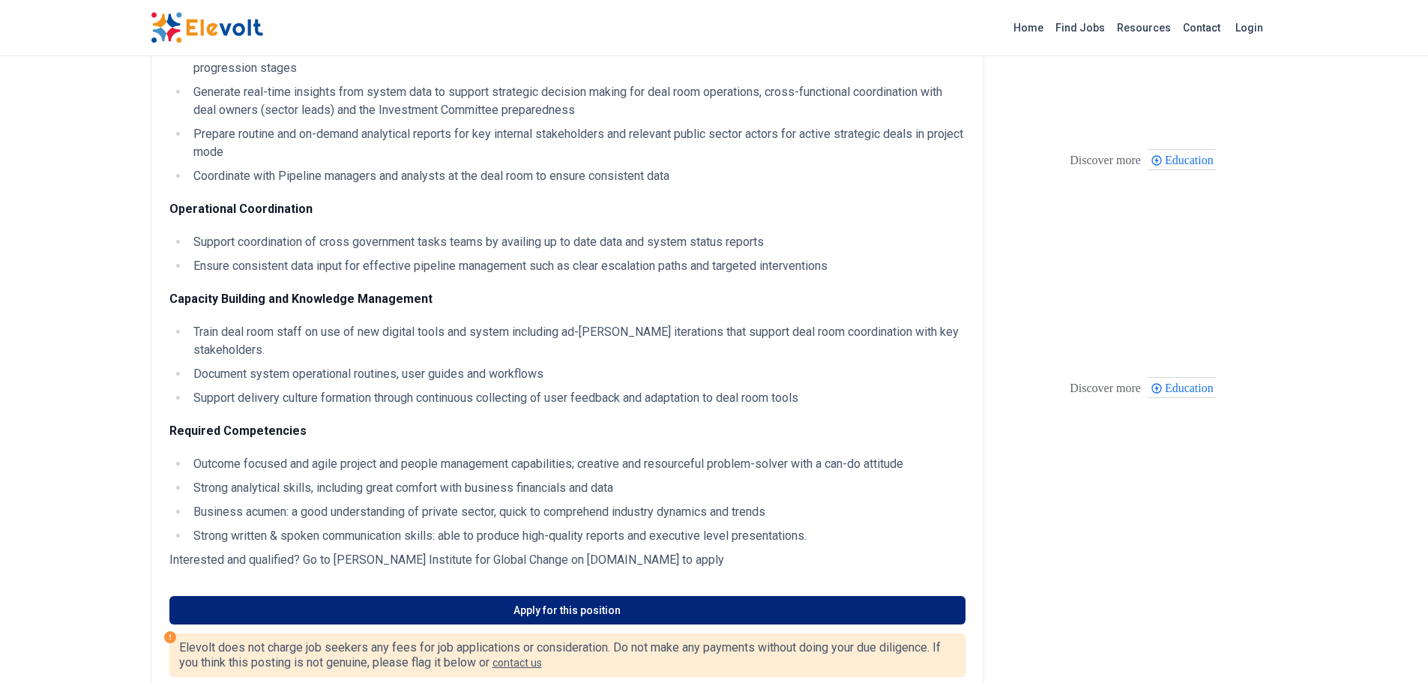
click at [588, 610] on link "Apply for this position" at bounding box center [567, 610] width 796 height 28
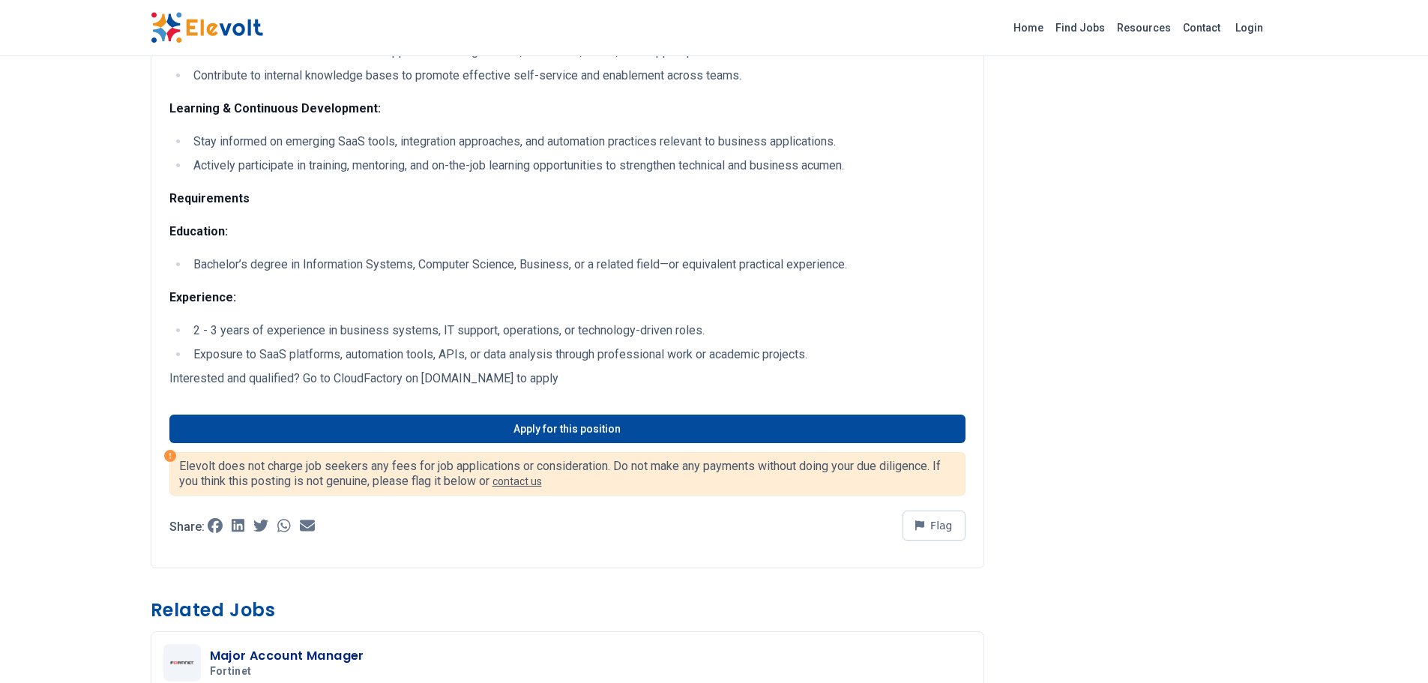
scroll to position [824, 0]
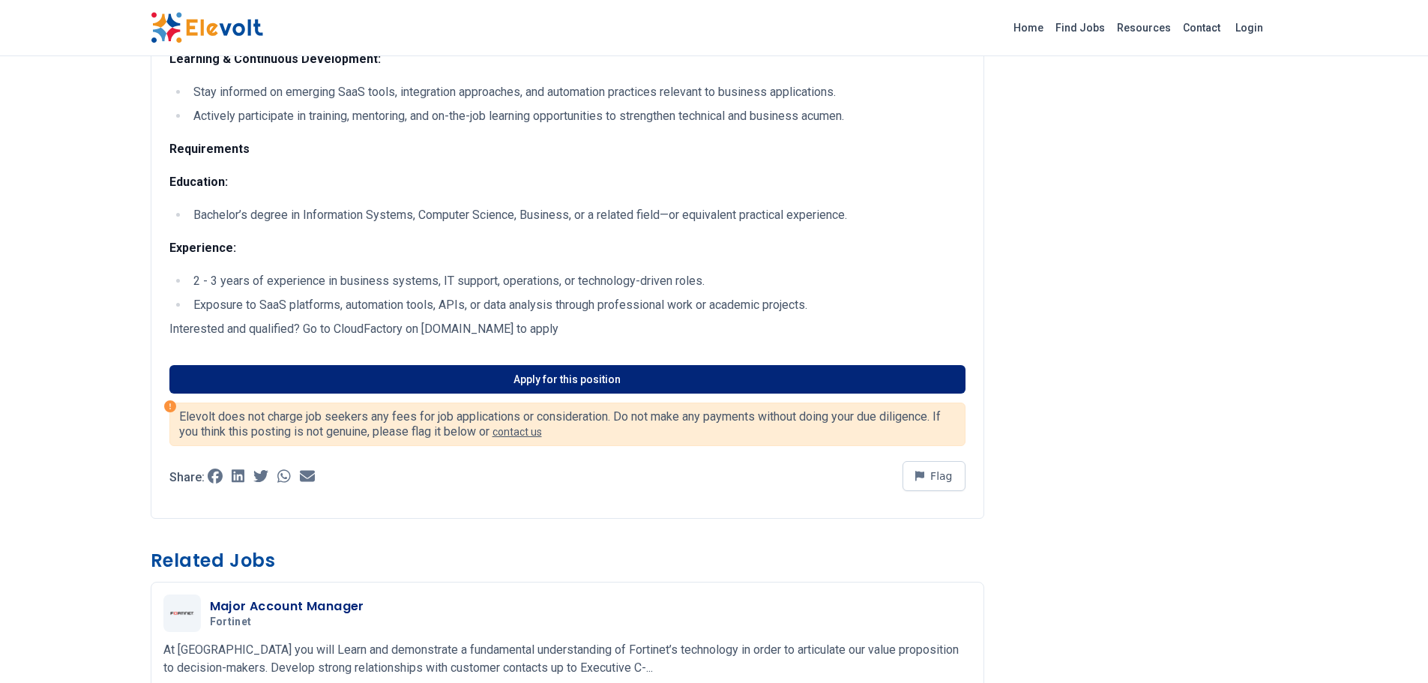
click at [590, 381] on link "Apply for this position" at bounding box center [567, 379] width 796 height 28
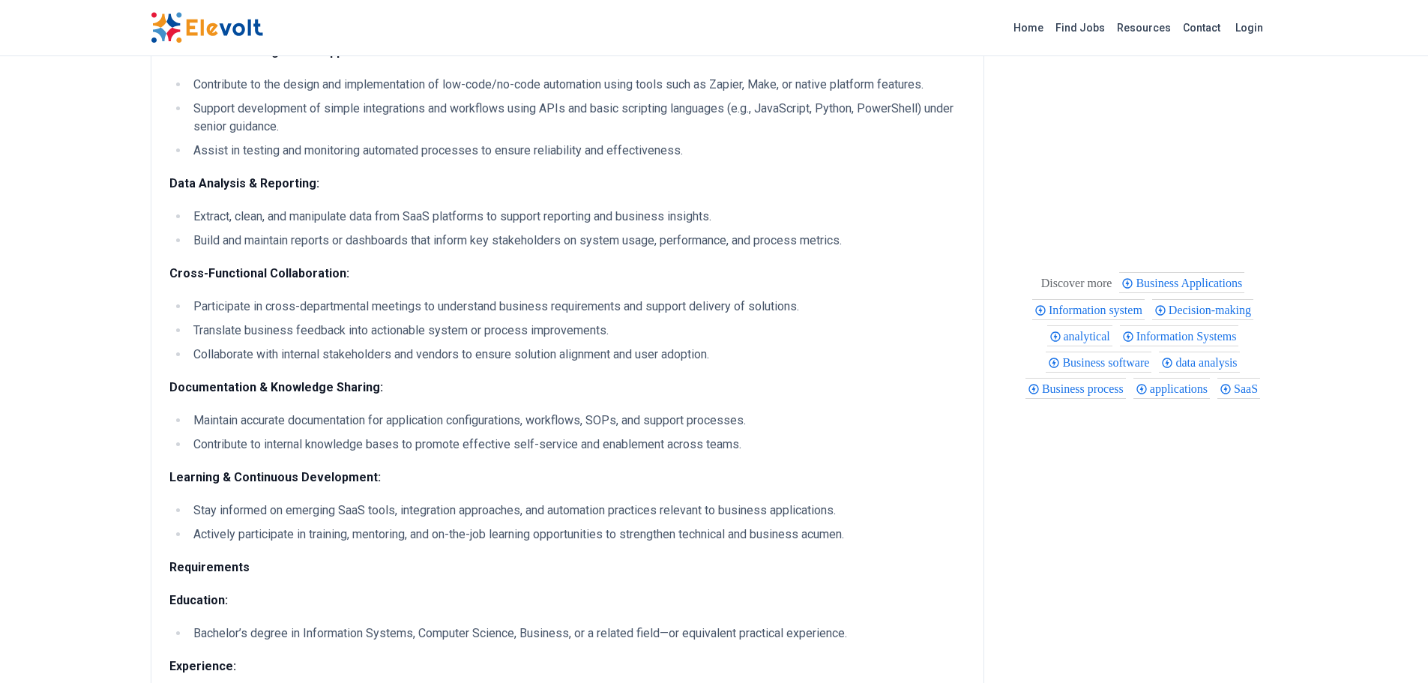
scroll to position [277, 0]
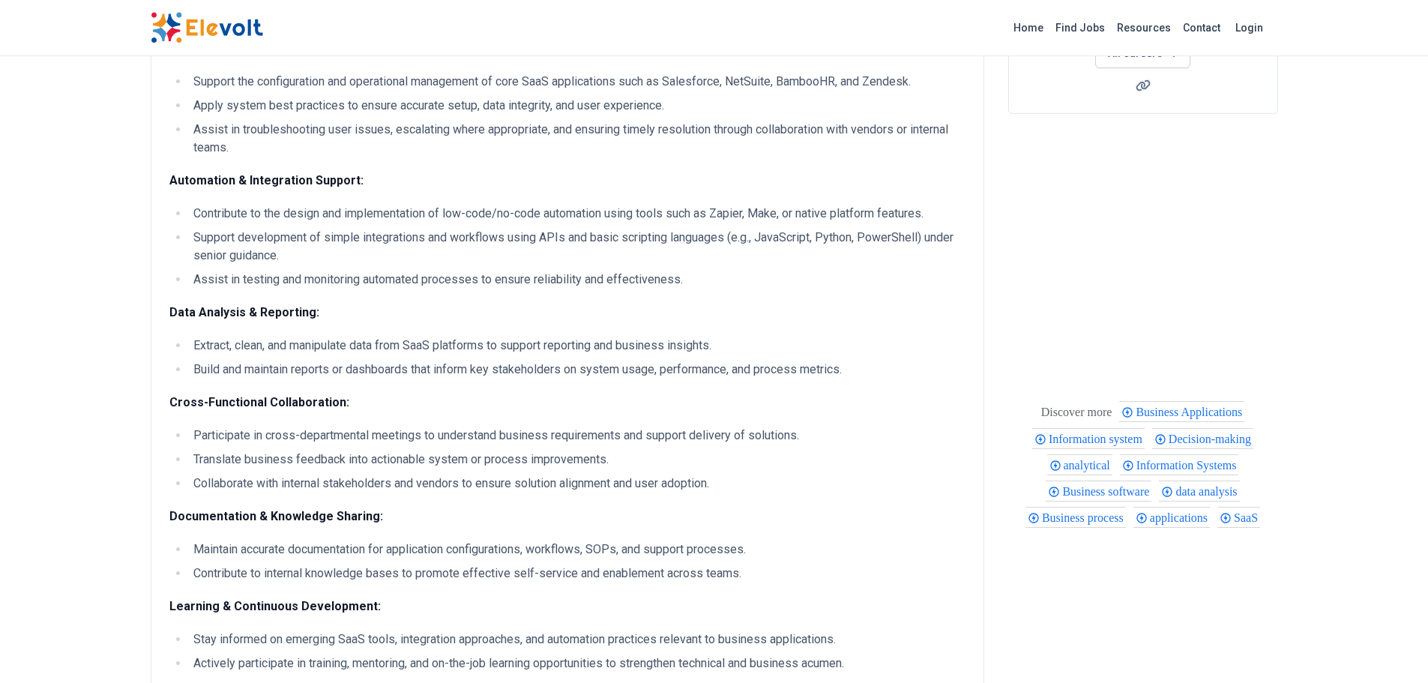
drag, startPoint x: 588, startPoint y: 481, endPoint x: 186, endPoint y: 81, distance: 567.0
click at [186, 81] on div "Responsibilities: SaaS Application & Process Analysis: Develop a working knowle…" at bounding box center [567, 470] width 833 height 1192
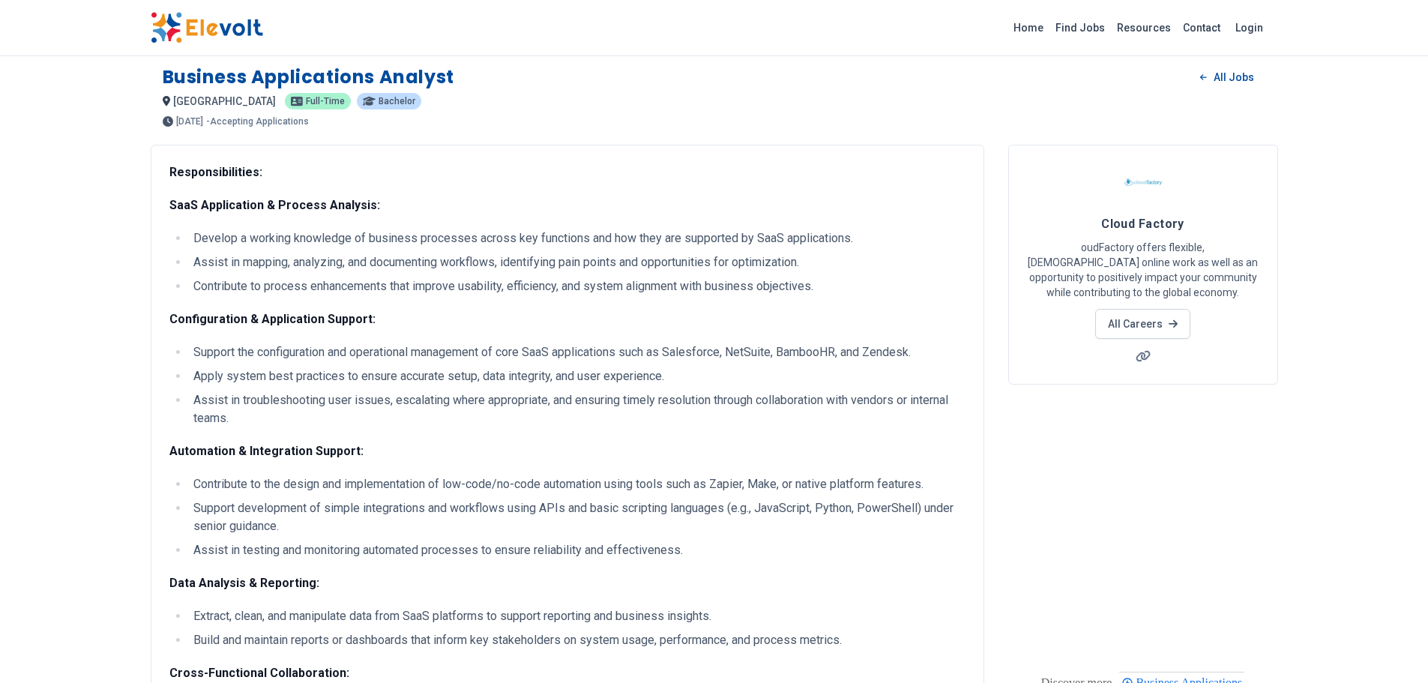
scroll to position [0, 0]
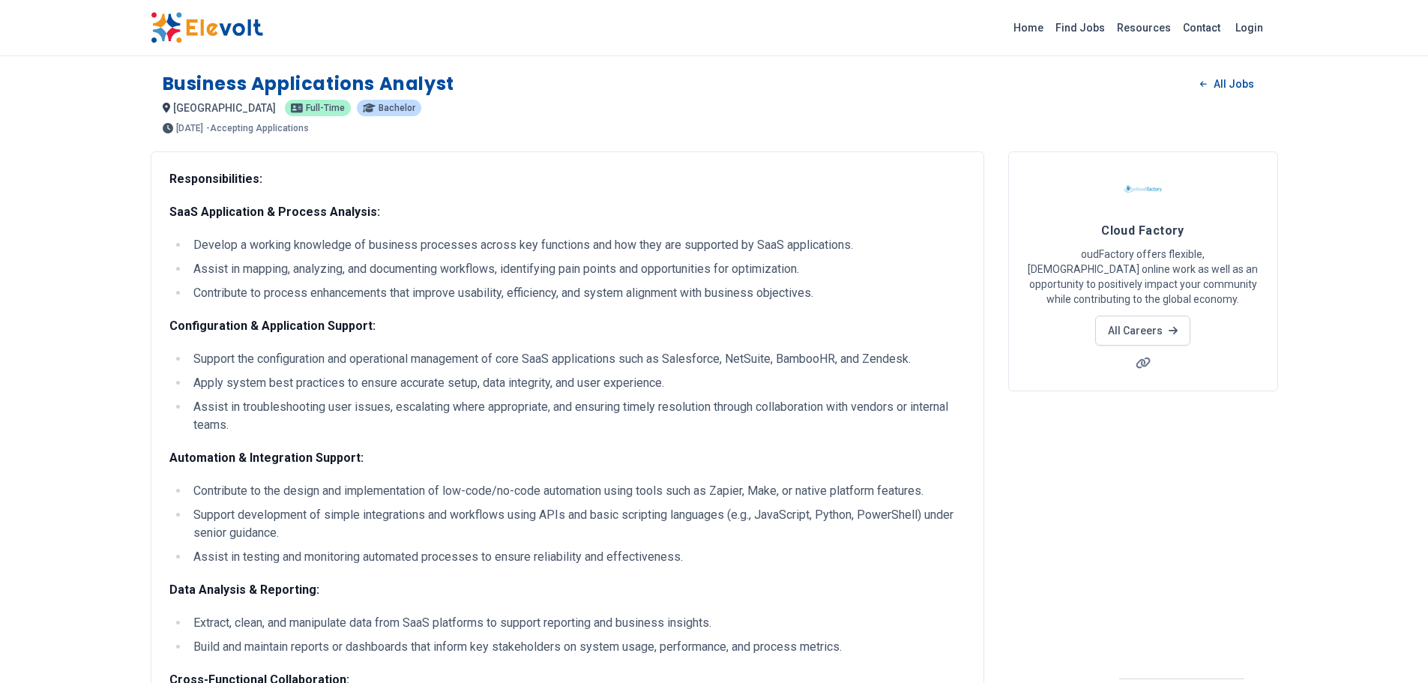
click at [170, 175] on strong "Responsibilities:" at bounding box center [215, 179] width 93 height 14
copy div "Responsibilities: SaaS Application & Process Analysis: Develop a working knowle…"
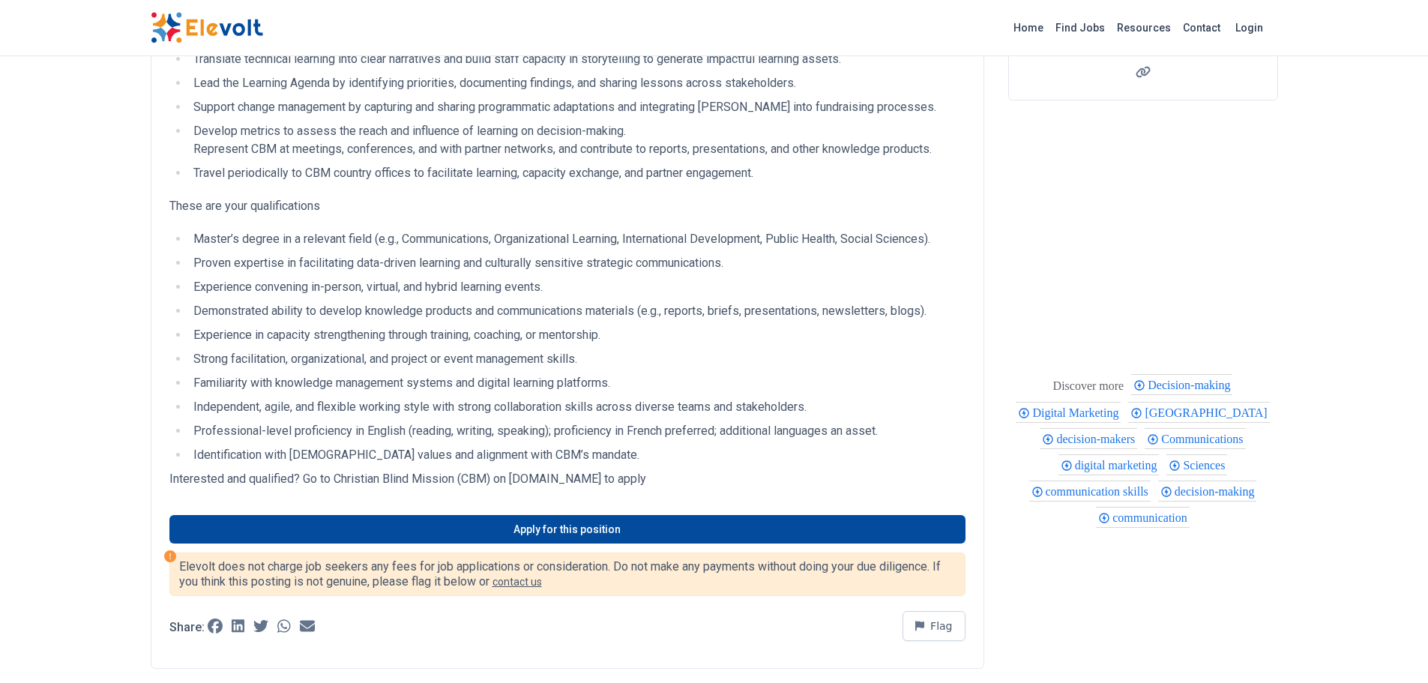
scroll to position [375, 0]
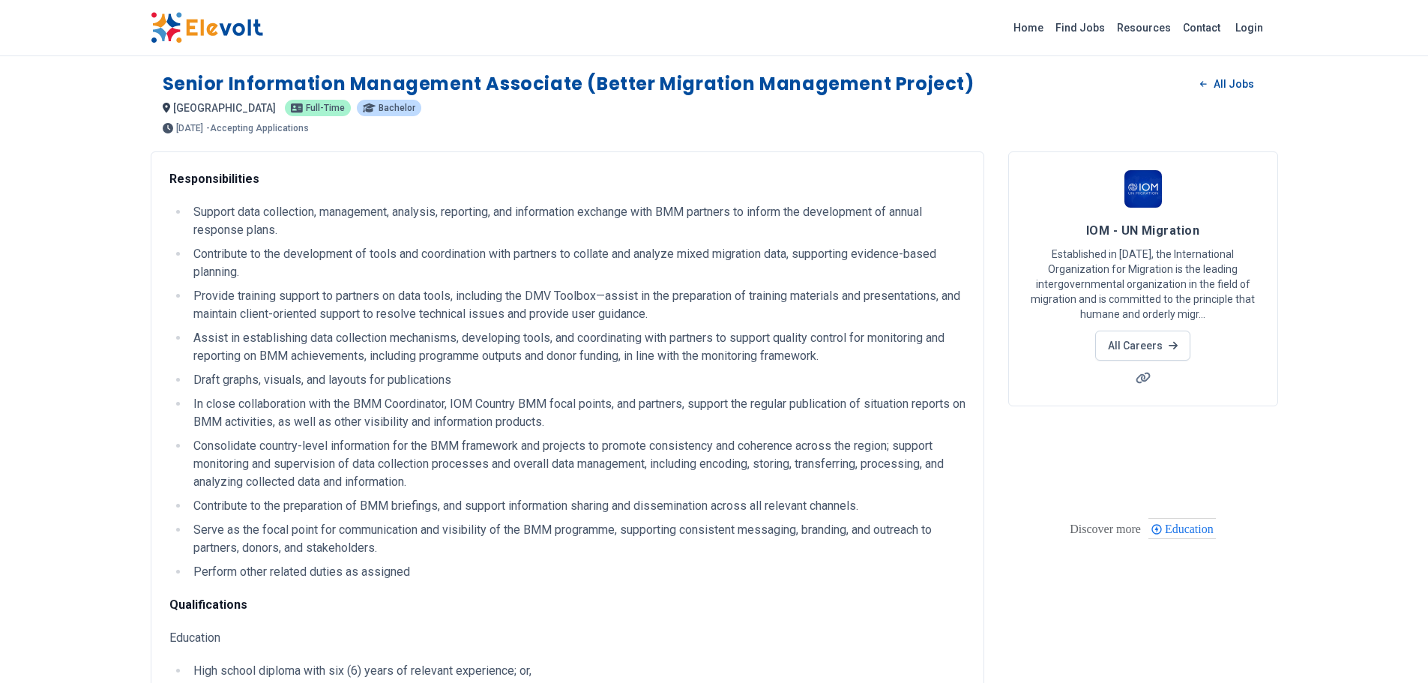
scroll to position [375, 0]
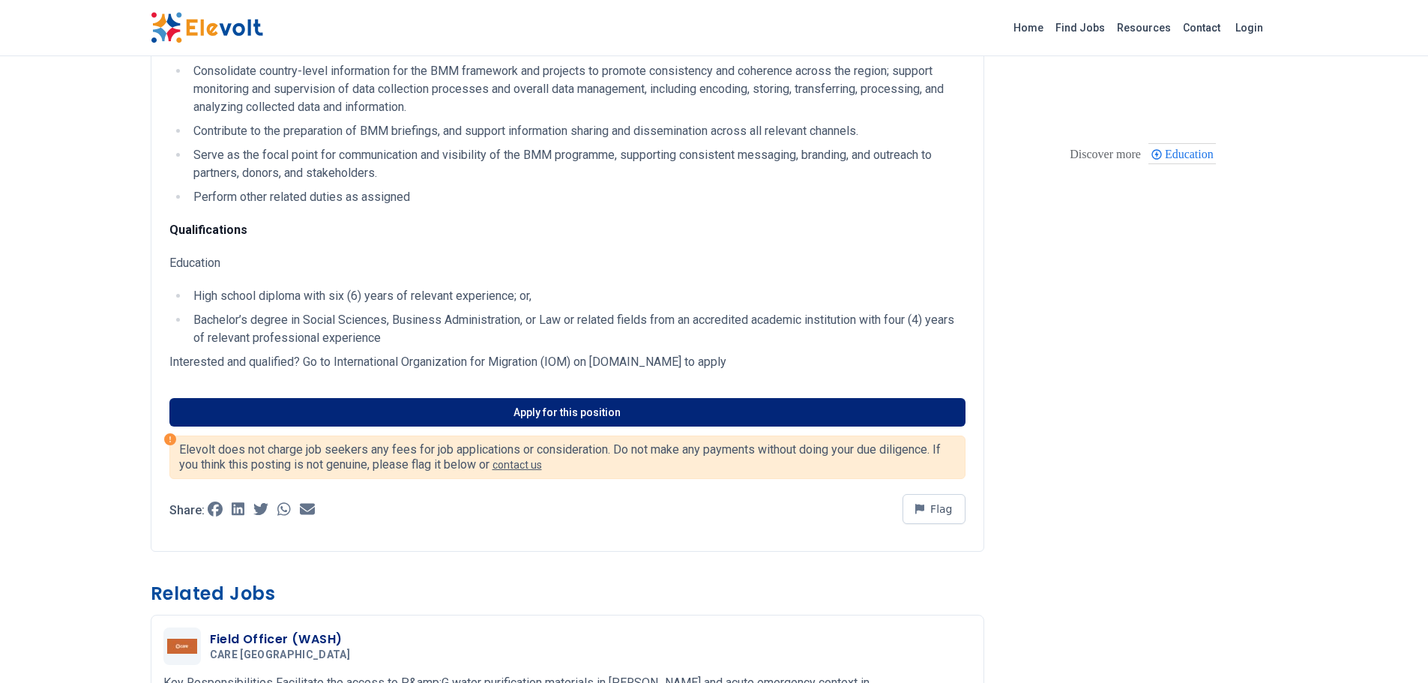
click at [609, 414] on link "Apply for this position" at bounding box center [567, 412] width 796 height 28
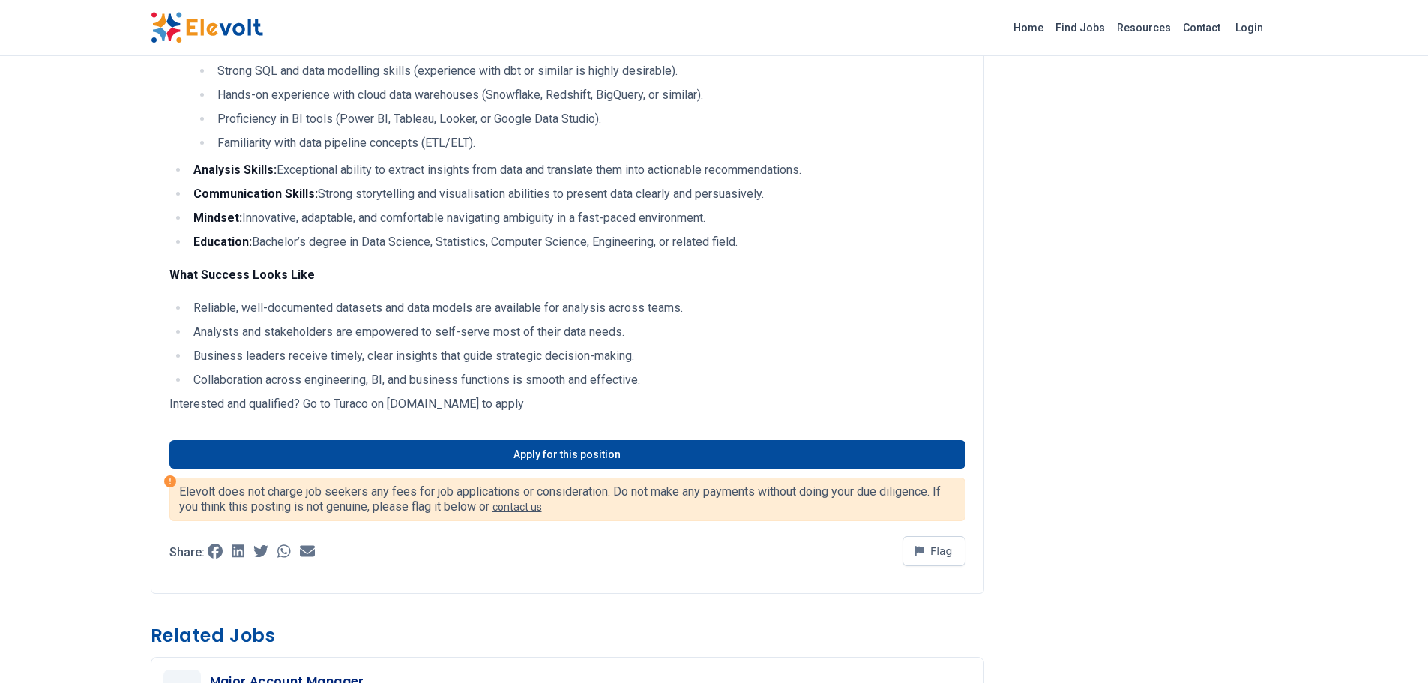
scroll to position [899, 0]
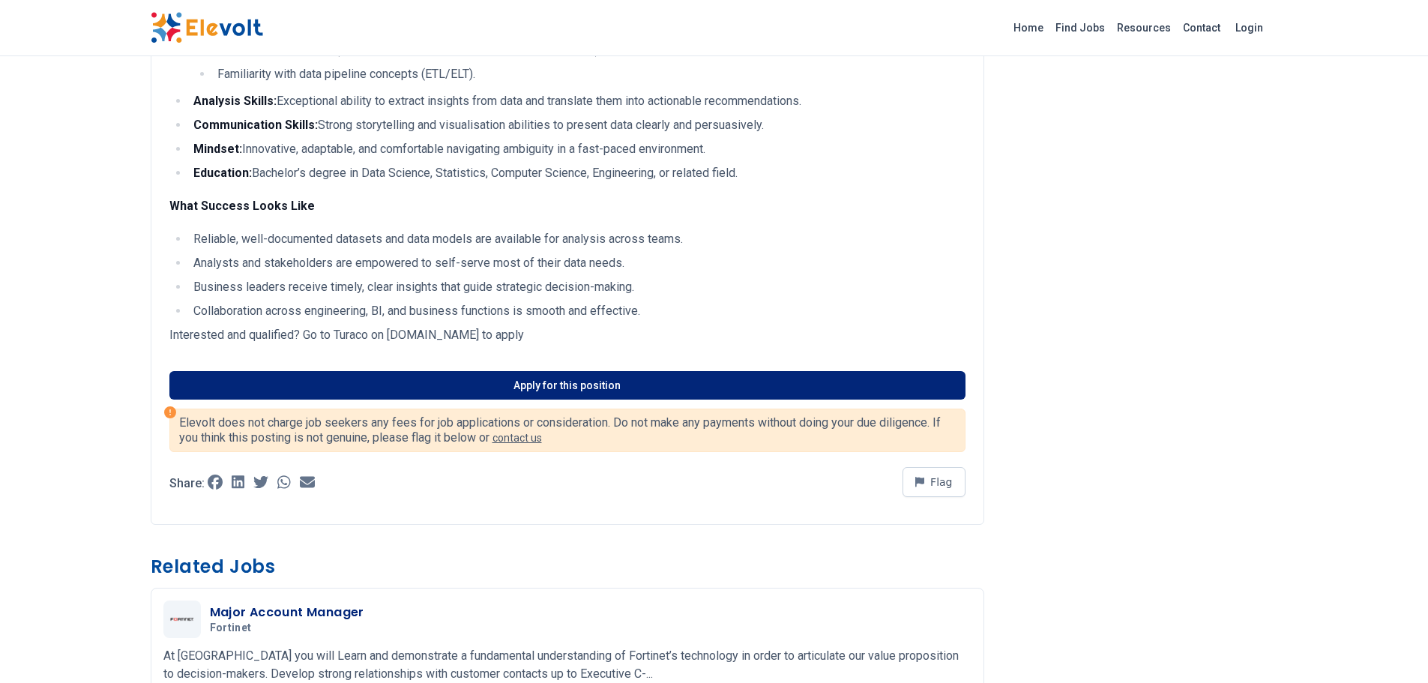
click at [580, 388] on link "Apply for this position" at bounding box center [567, 385] width 796 height 28
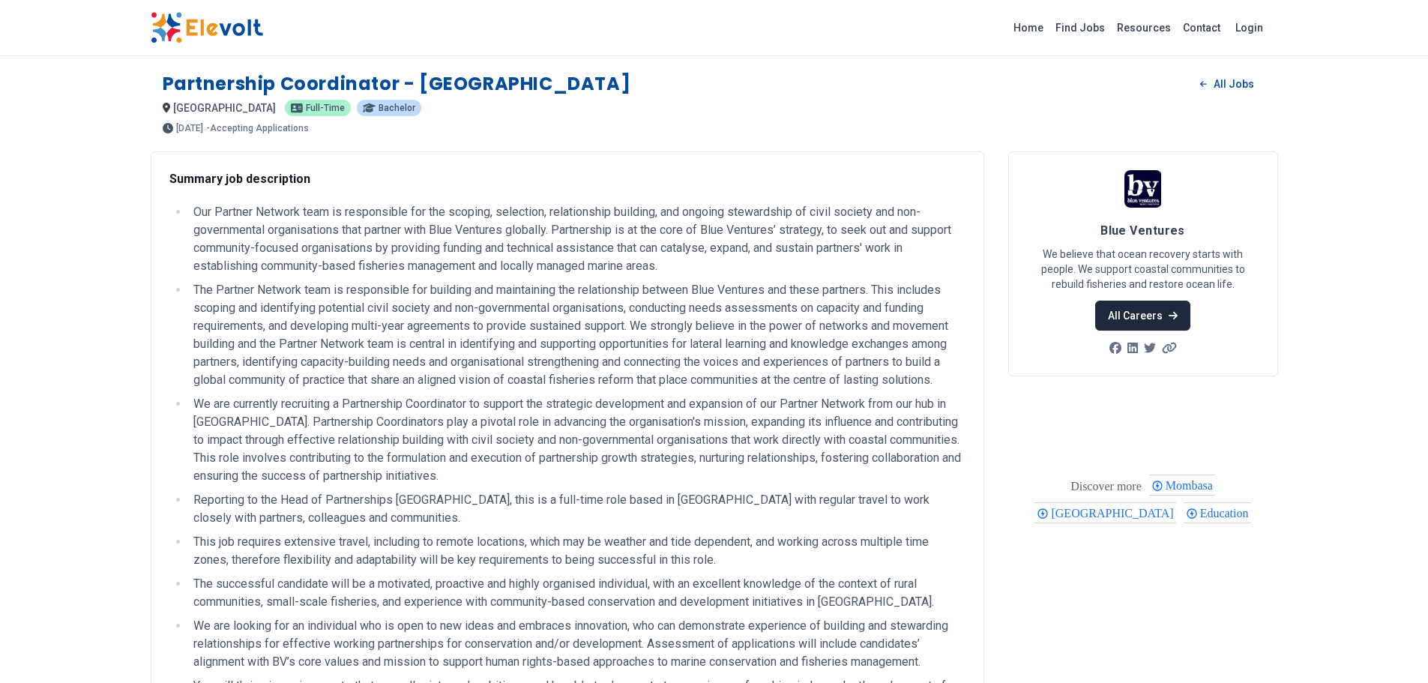
click at [1154, 315] on link "All Careers" at bounding box center [1142, 316] width 95 height 30
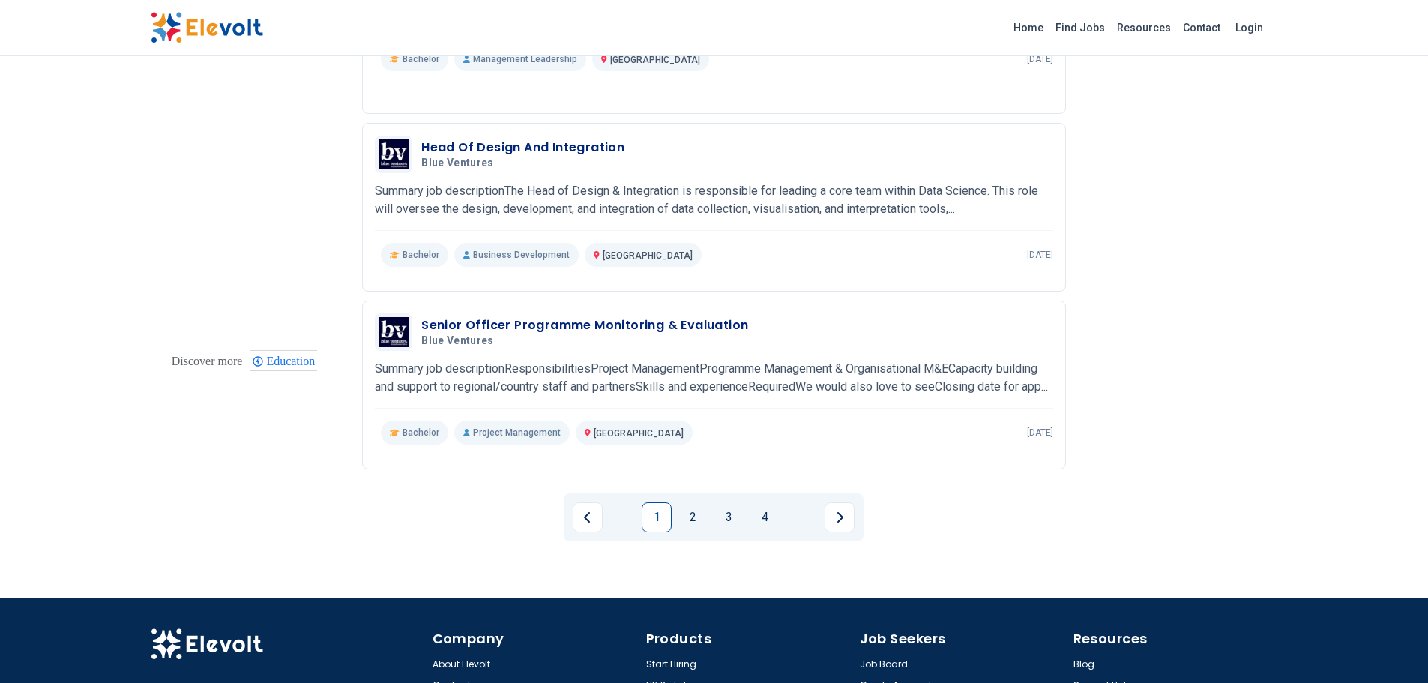
scroll to position [1574, 0]
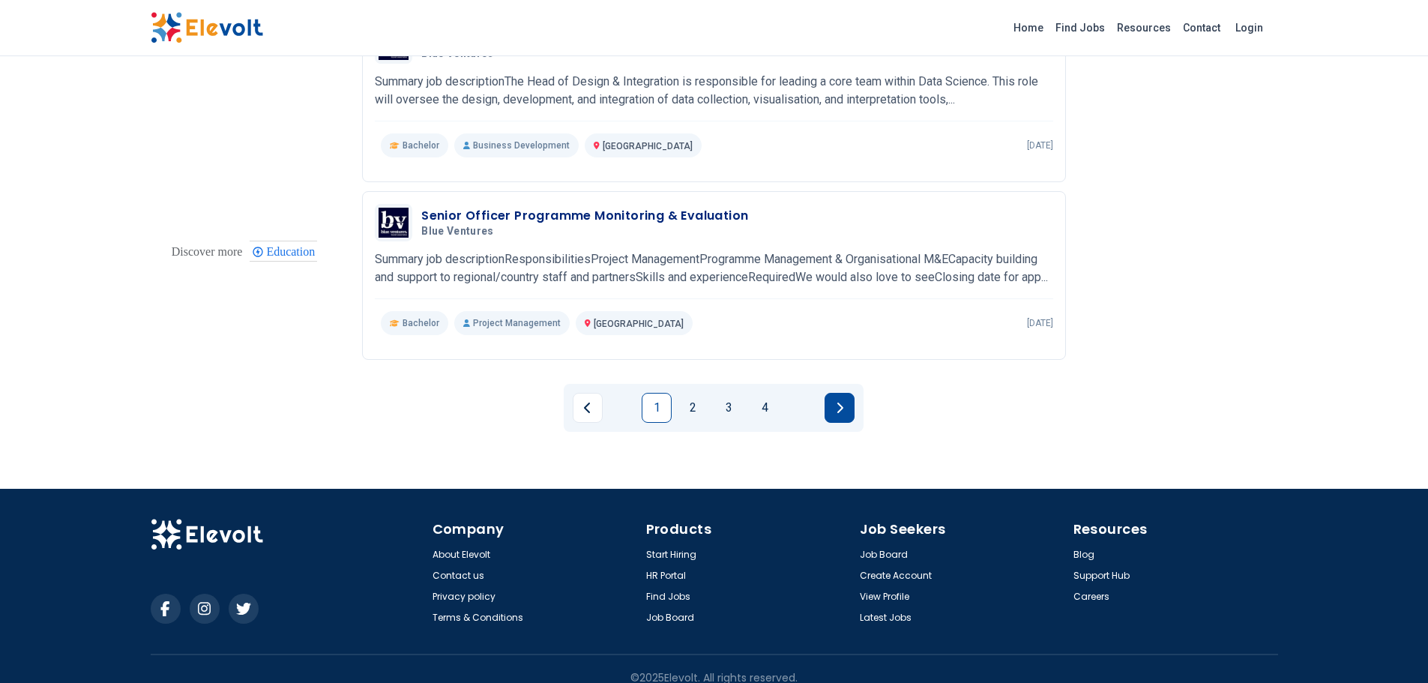
click at [840, 418] on button "Next page" at bounding box center [839, 408] width 30 height 30
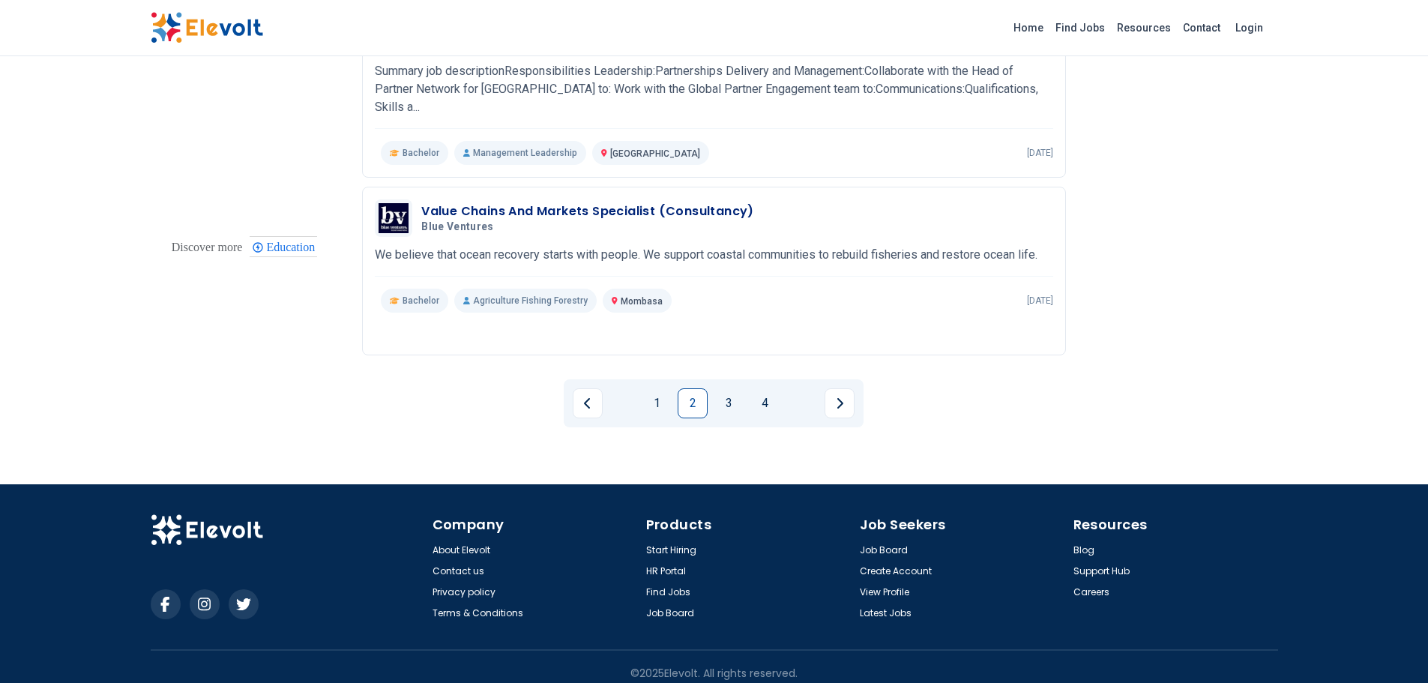
scroll to position [1672, 0]
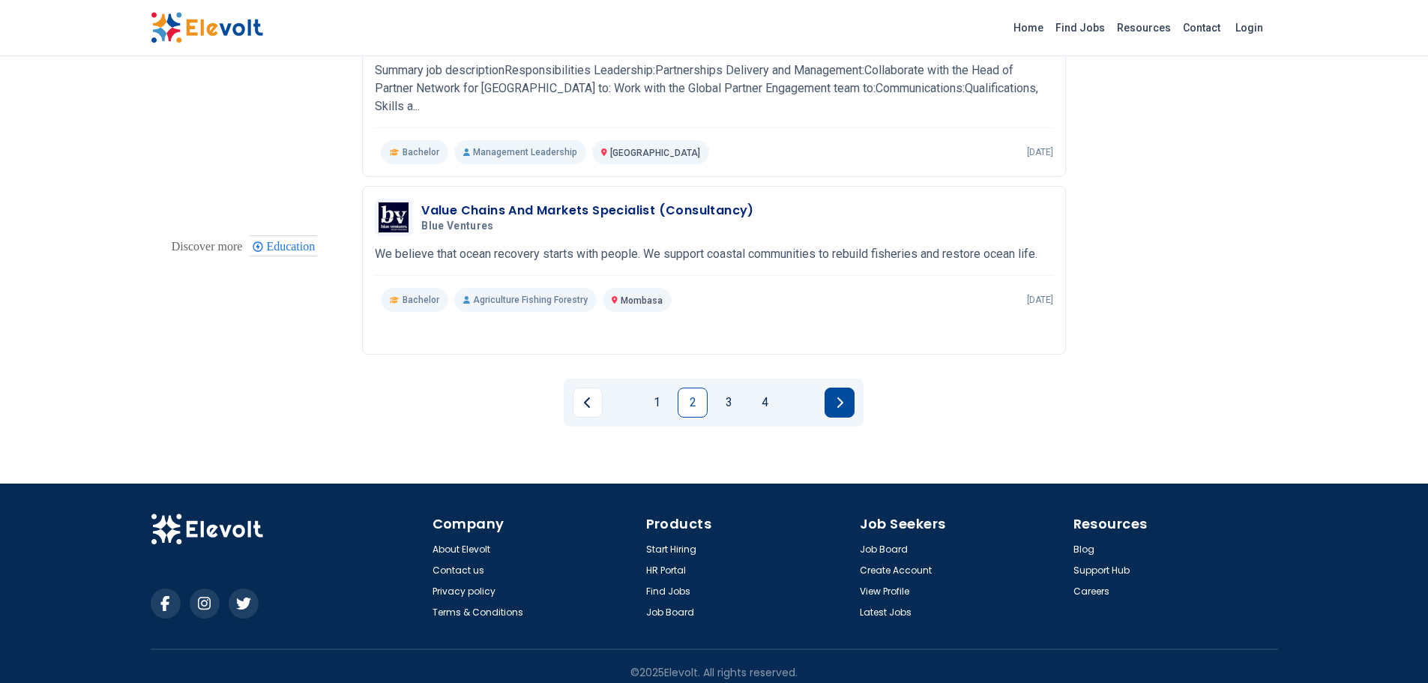
click at [839, 397] on icon "Next page" at bounding box center [840, 402] width 6 height 10
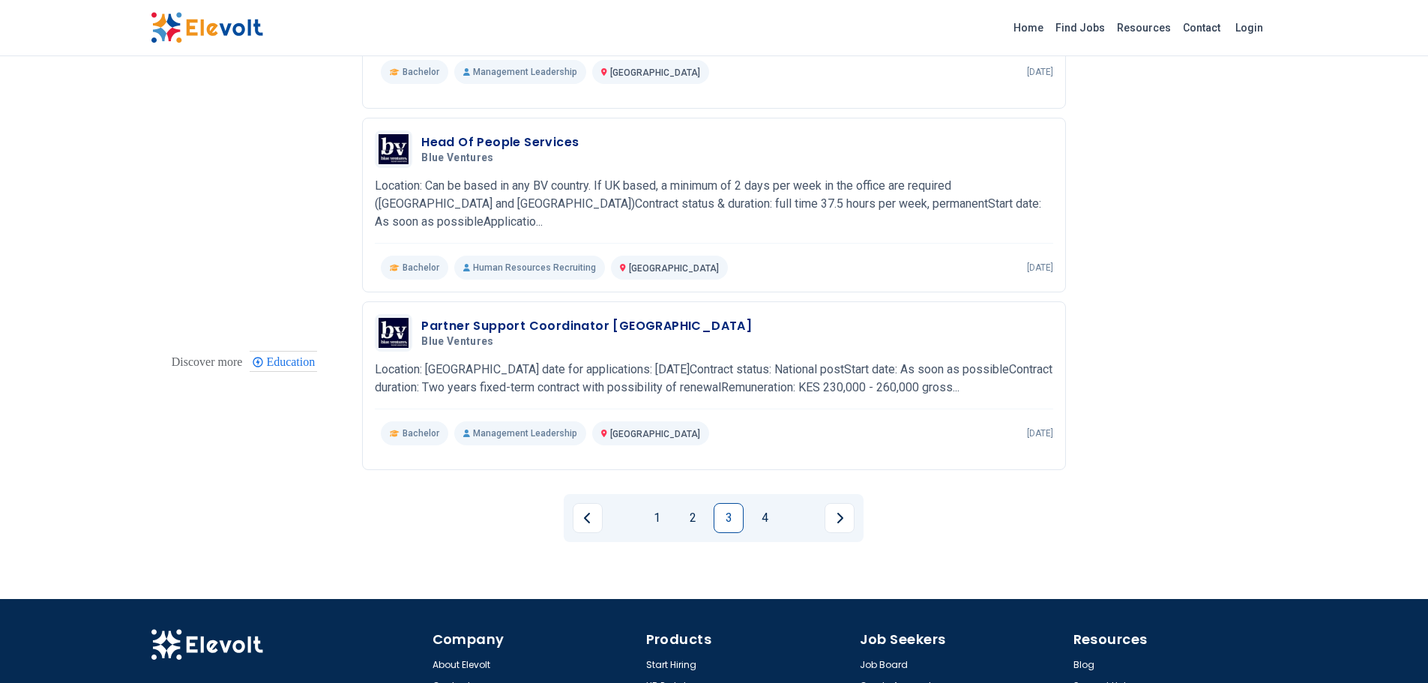
scroll to position [1649, 0]
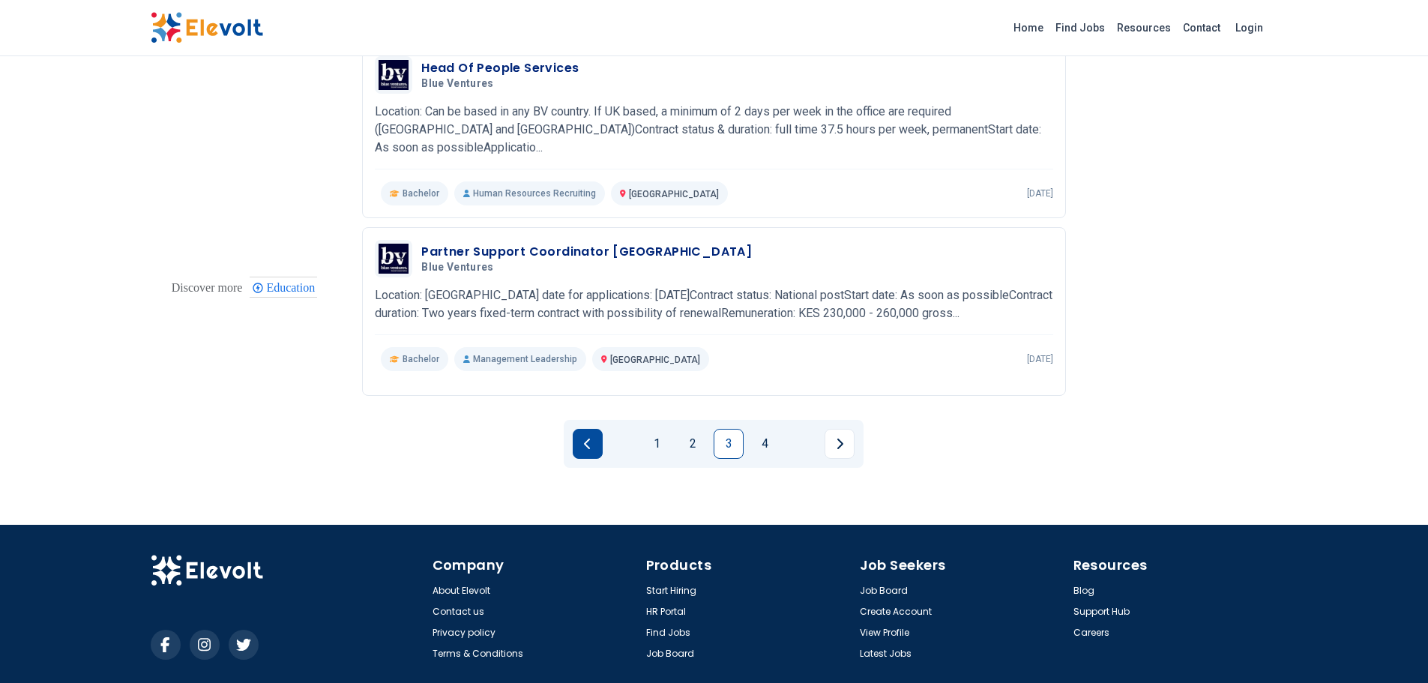
click at [588, 438] on icon "Previous page" at bounding box center [587, 444] width 7 height 12
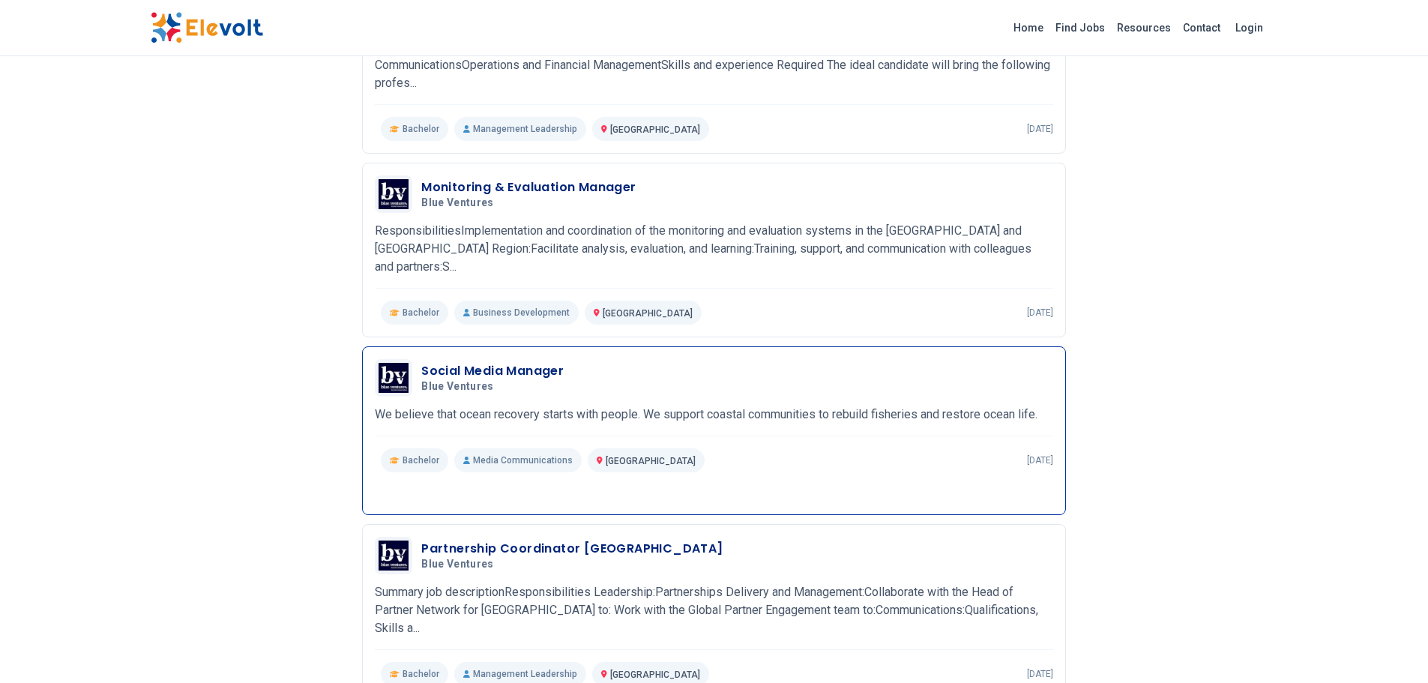
scroll to position [1124, 0]
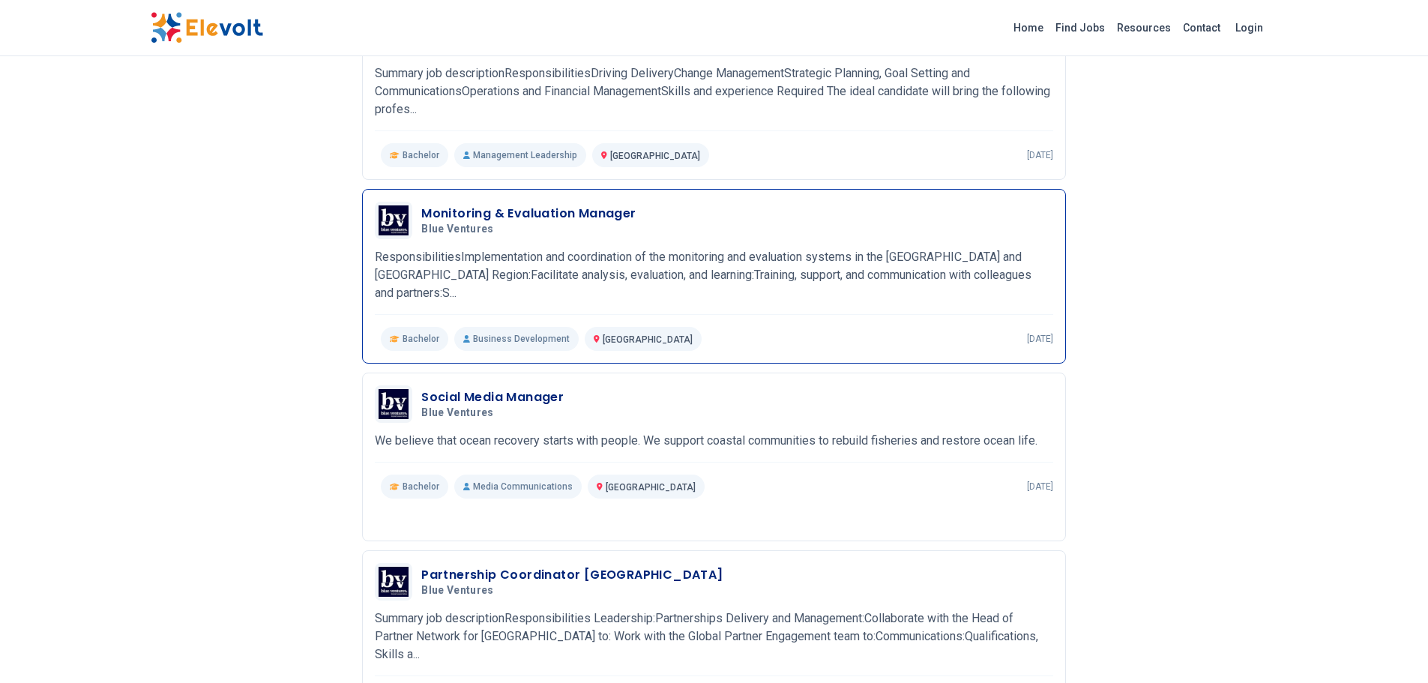
click at [593, 213] on h3 "Monitoring & Evaluation Manager" at bounding box center [528, 214] width 214 height 18
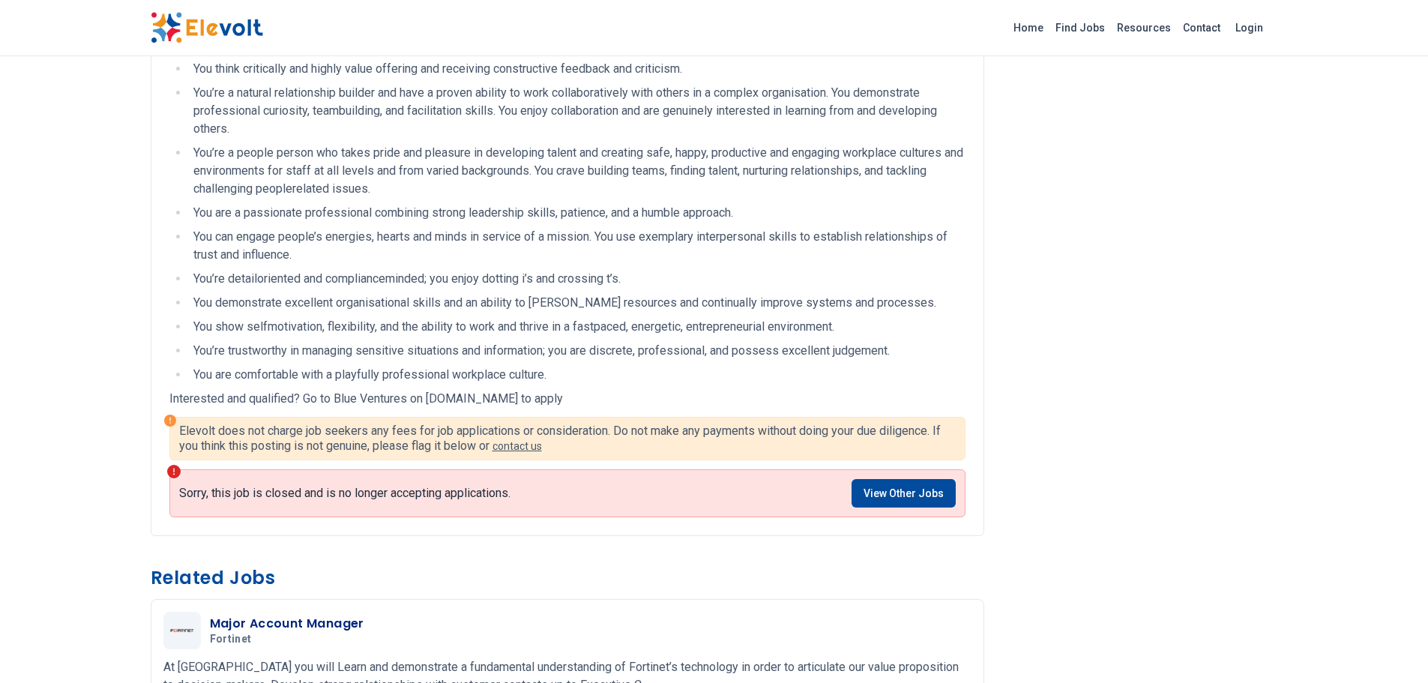
scroll to position [1649, 0]
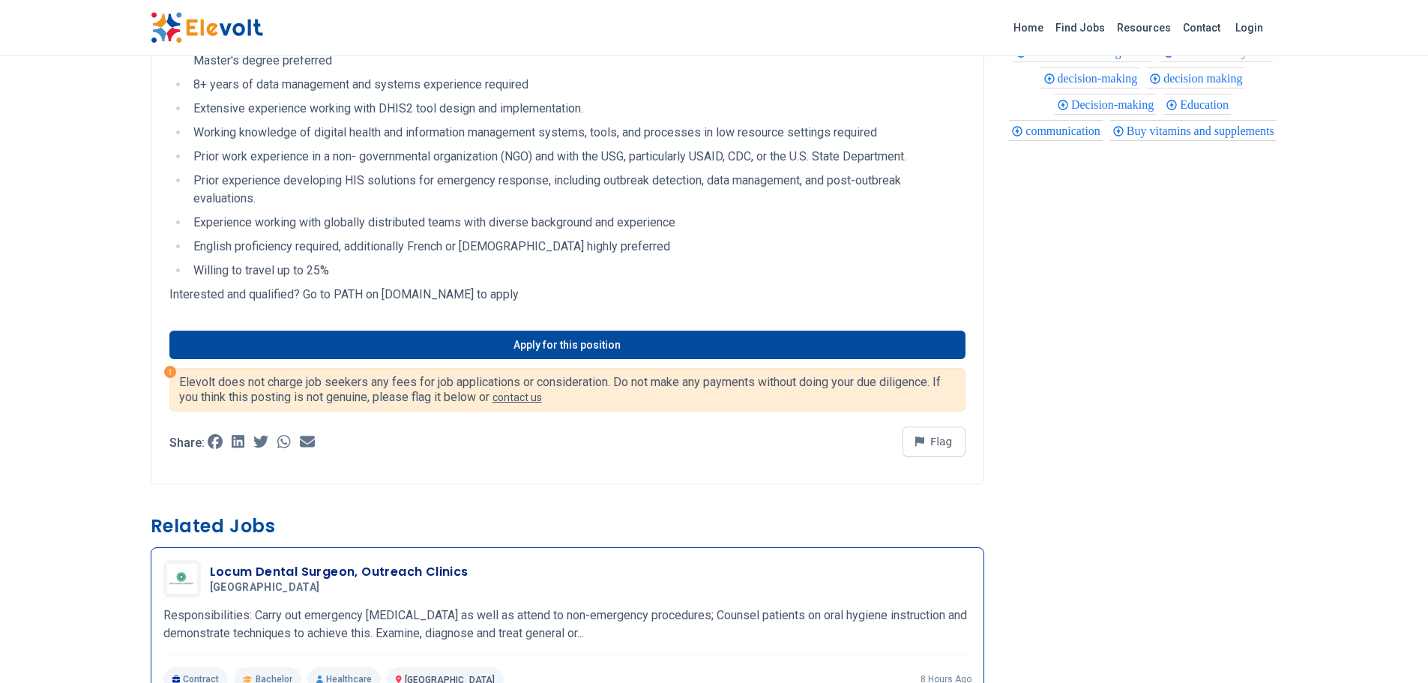
scroll to position [674, 0]
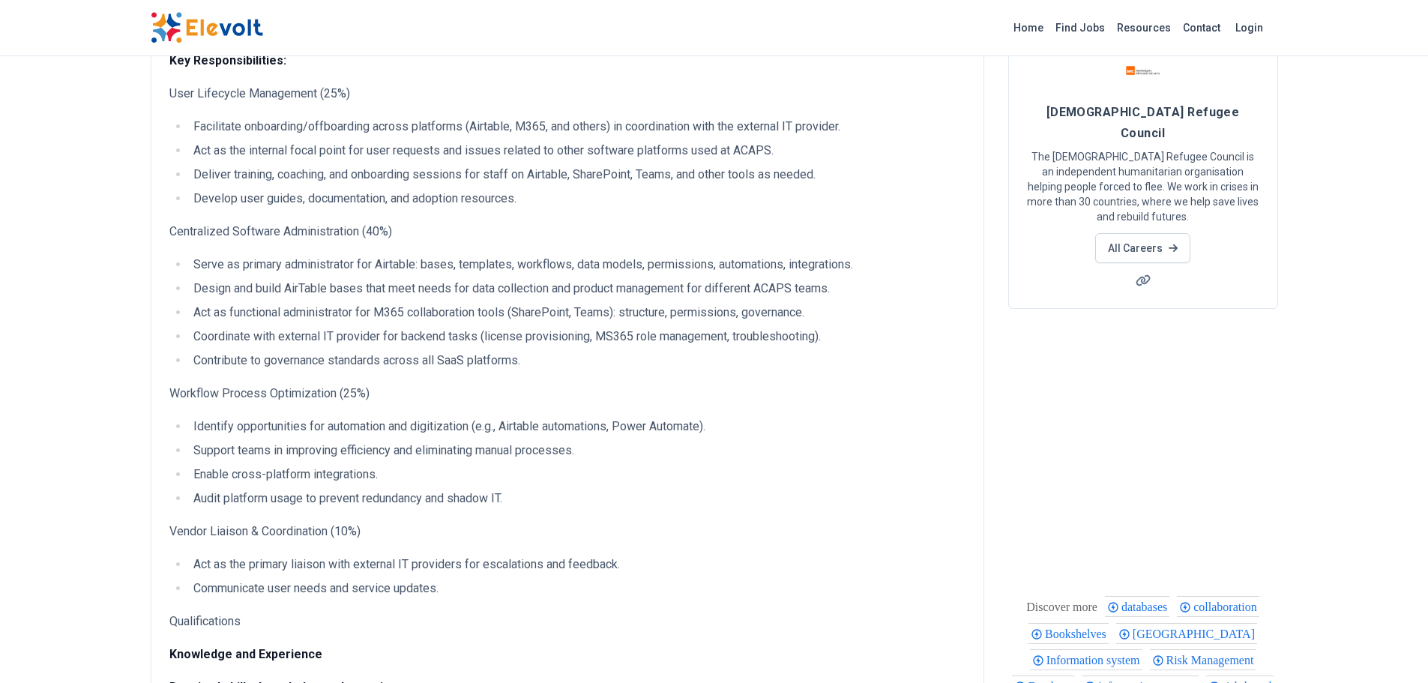
scroll to position [300, 0]
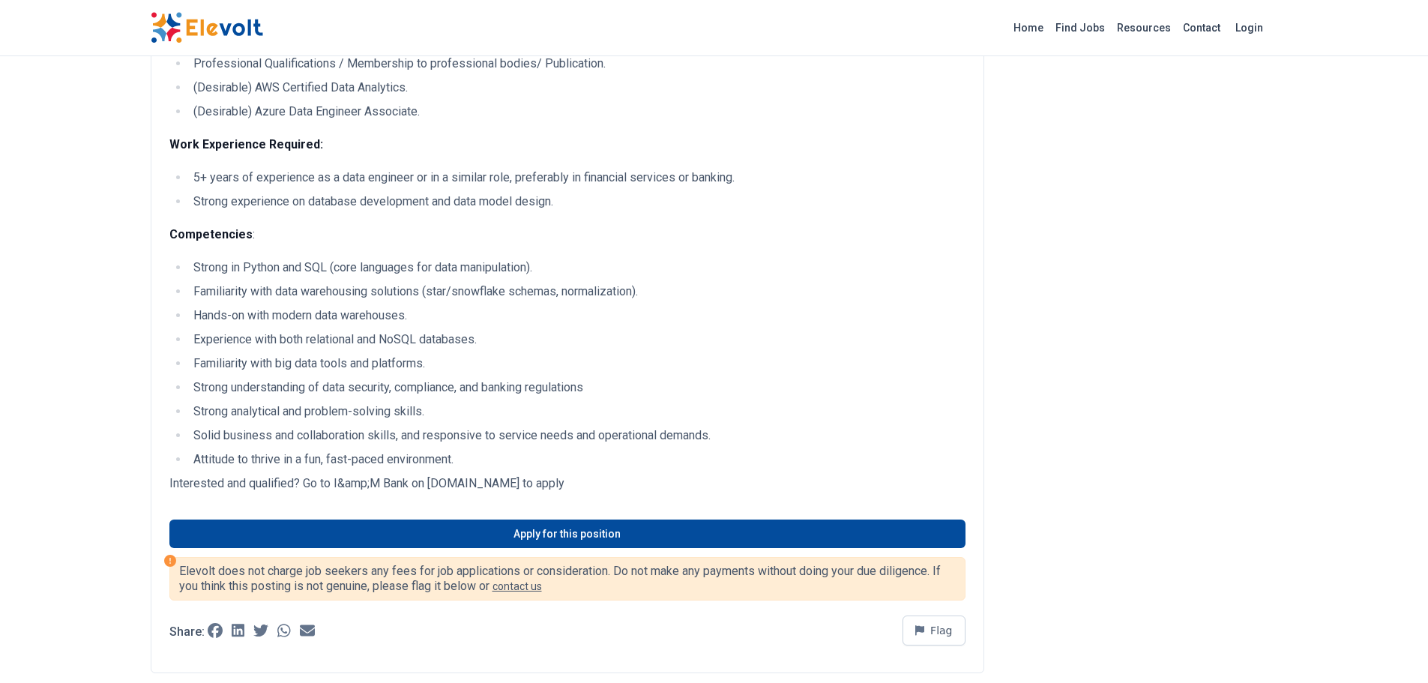
scroll to position [1049, 0]
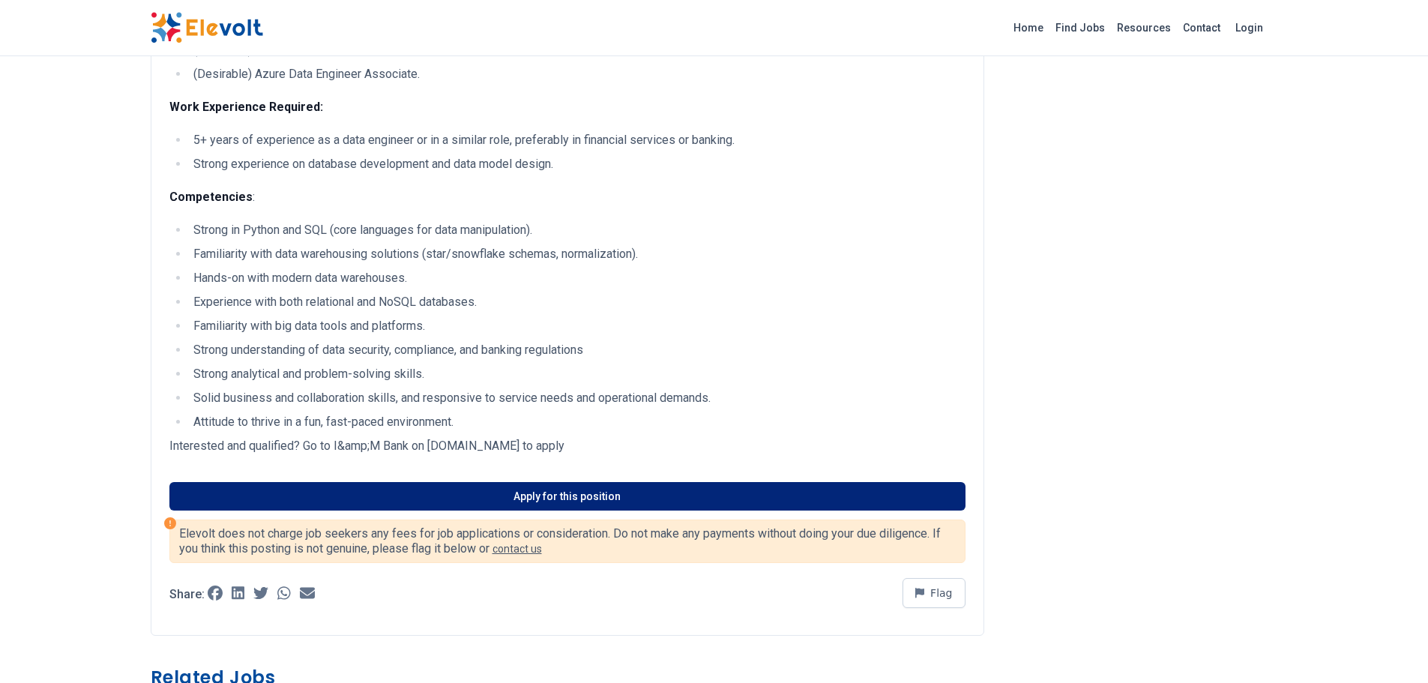
click at [576, 492] on link "Apply for this position" at bounding box center [567, 496] width 796 height 28
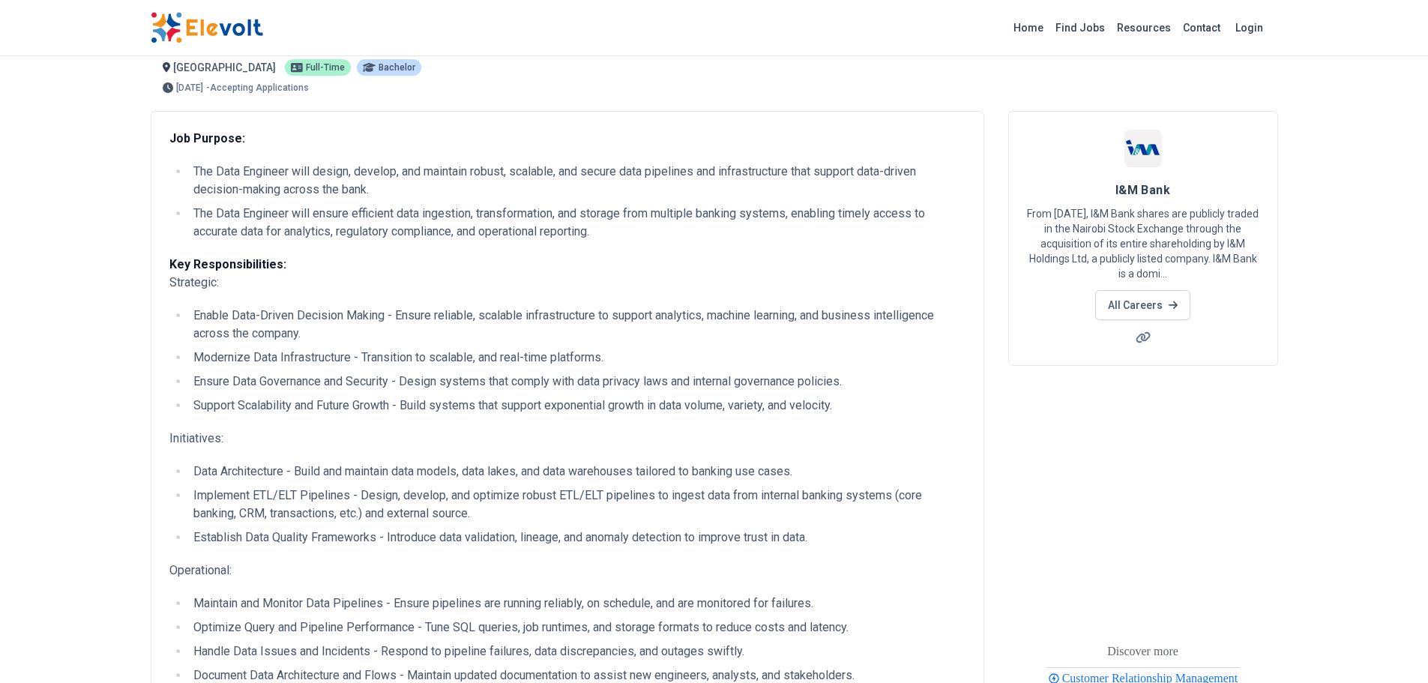
scroll to position [0, 0]
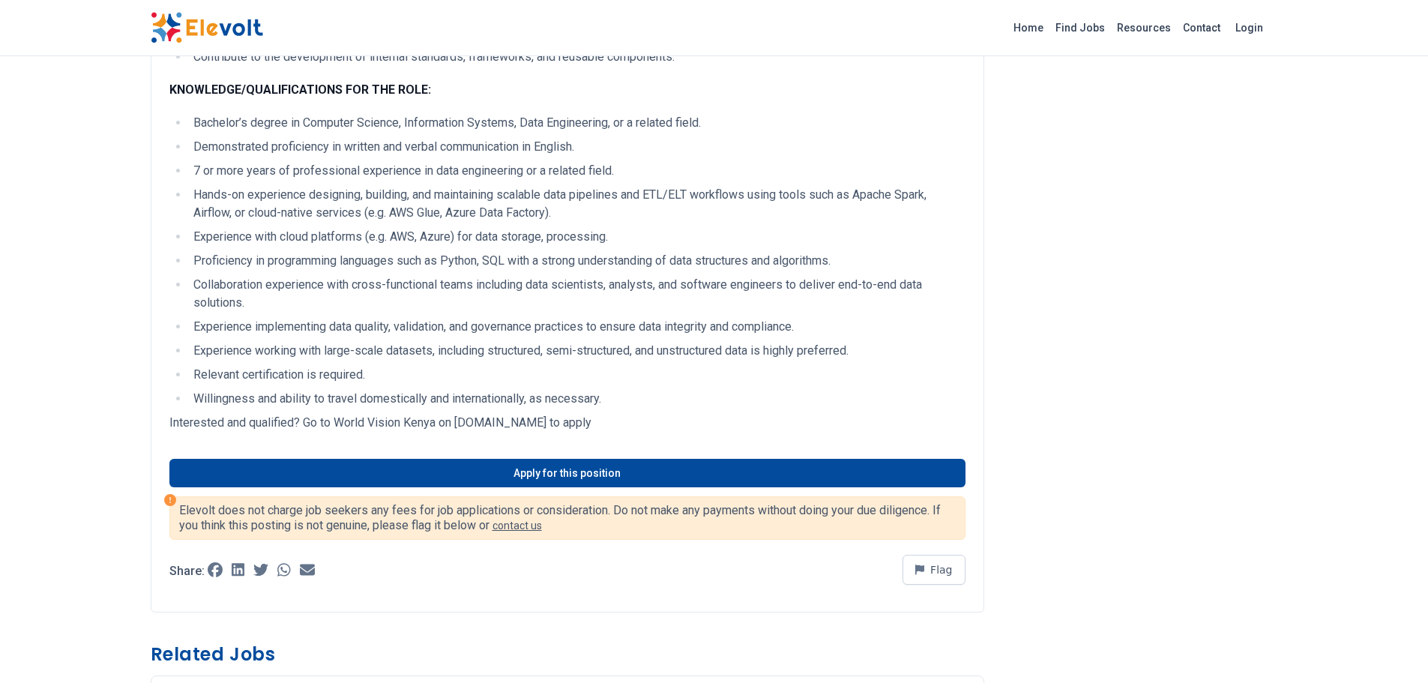
scroll to position [1199, 0]
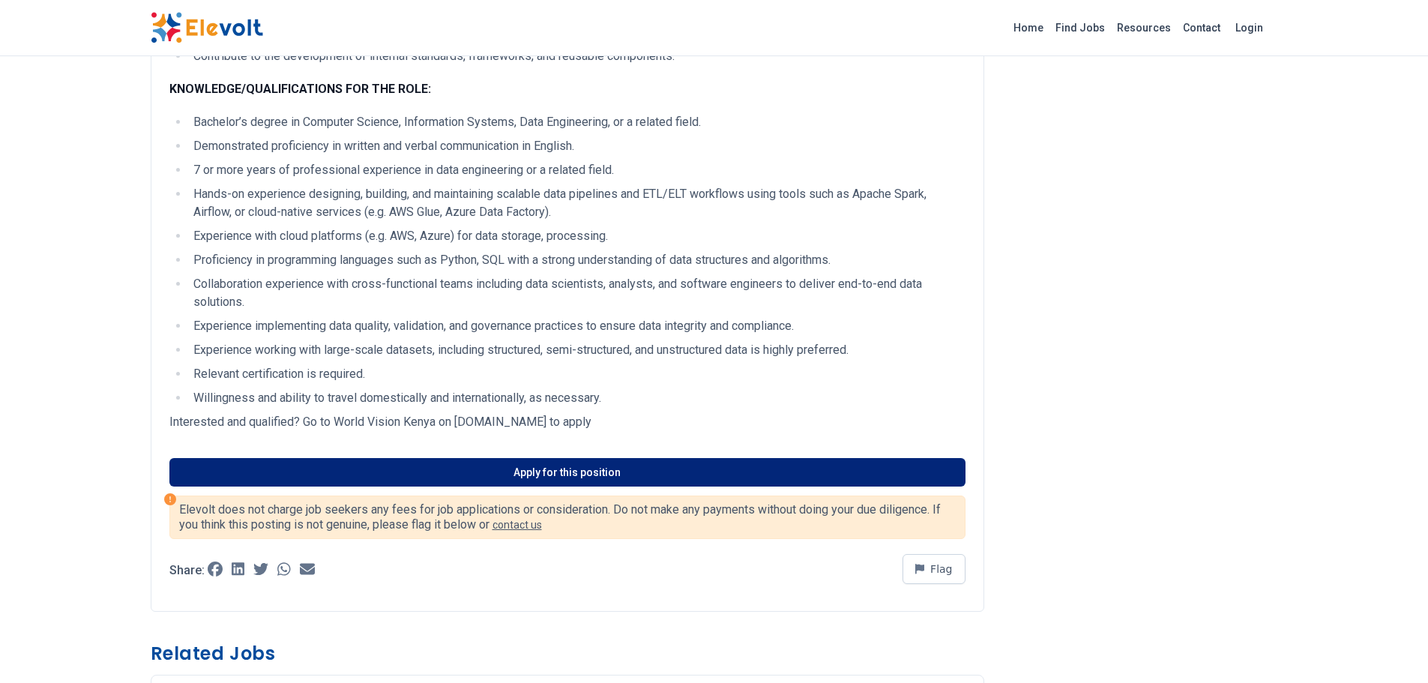
click at [536, 468] on link "Apply for this position" at bounding box center [567, 472] width 796 height 28
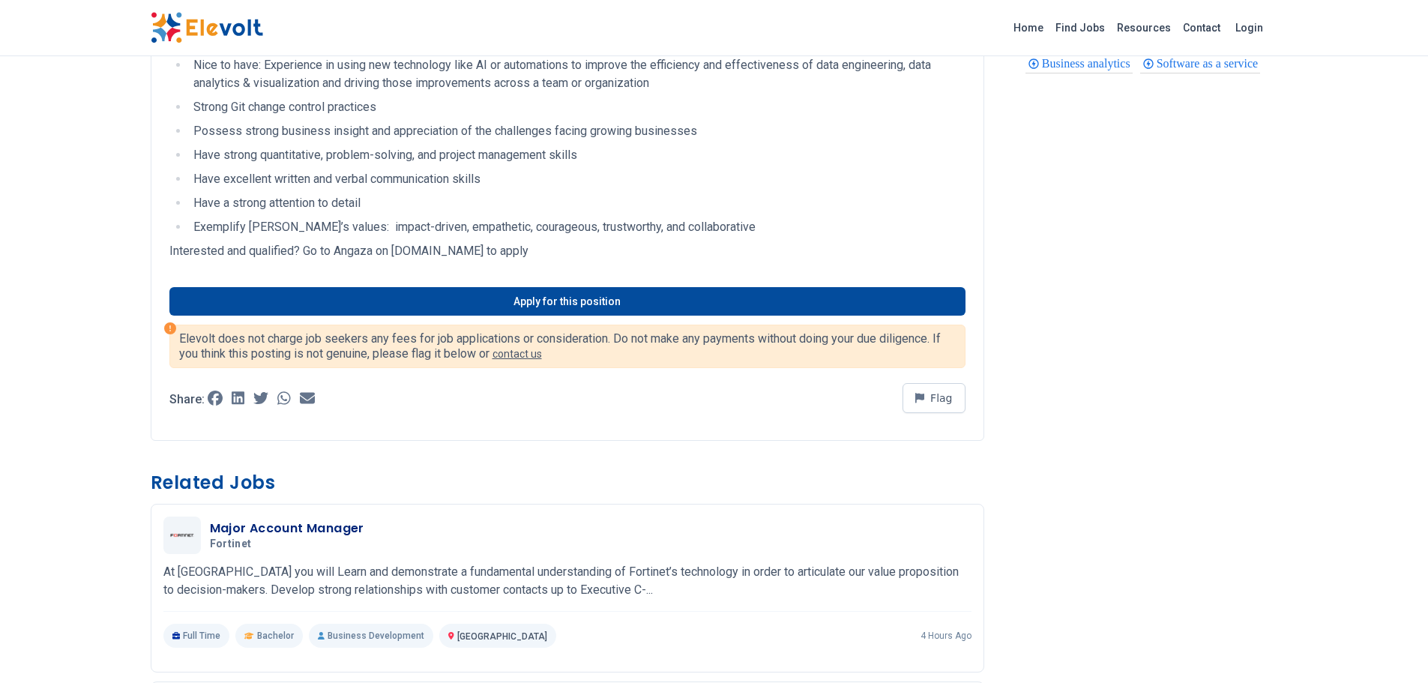
scroll to position [824, 0]
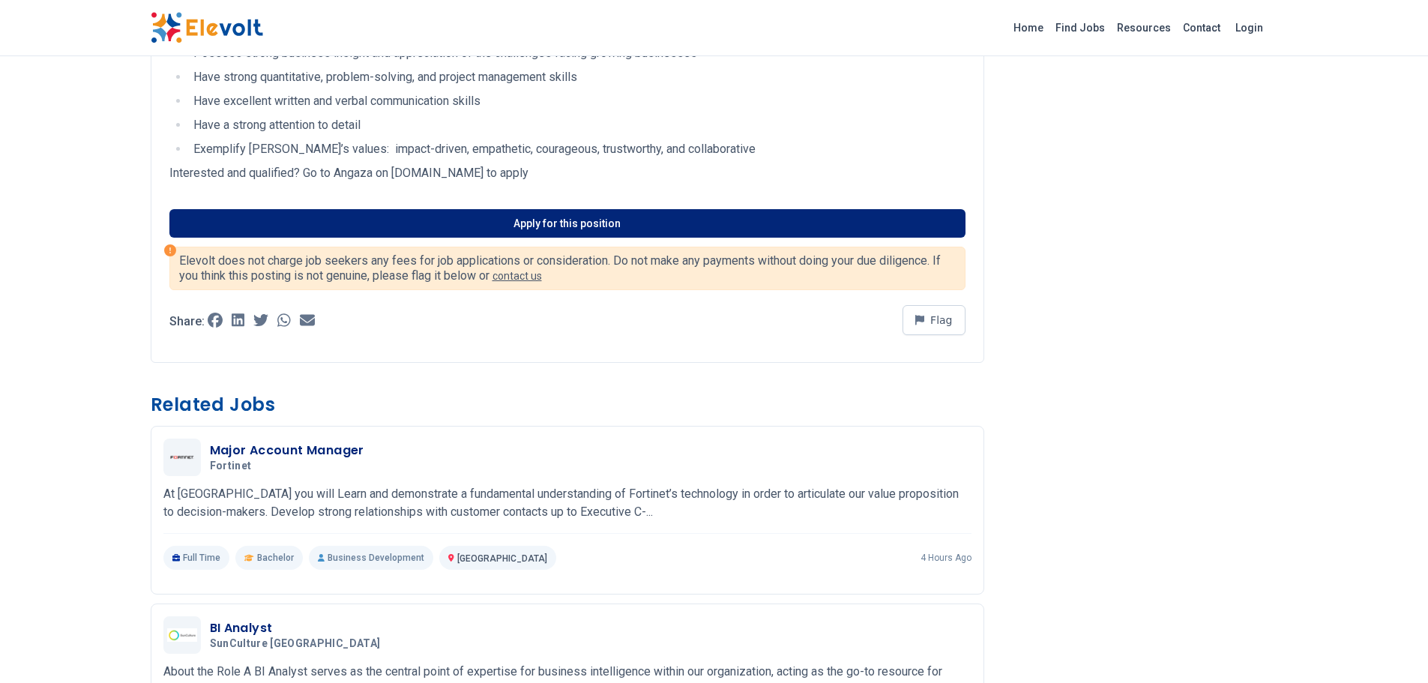
click at [566, 224] on link "Apply for this position" at bounding box center [567, 223] width 796 height 28
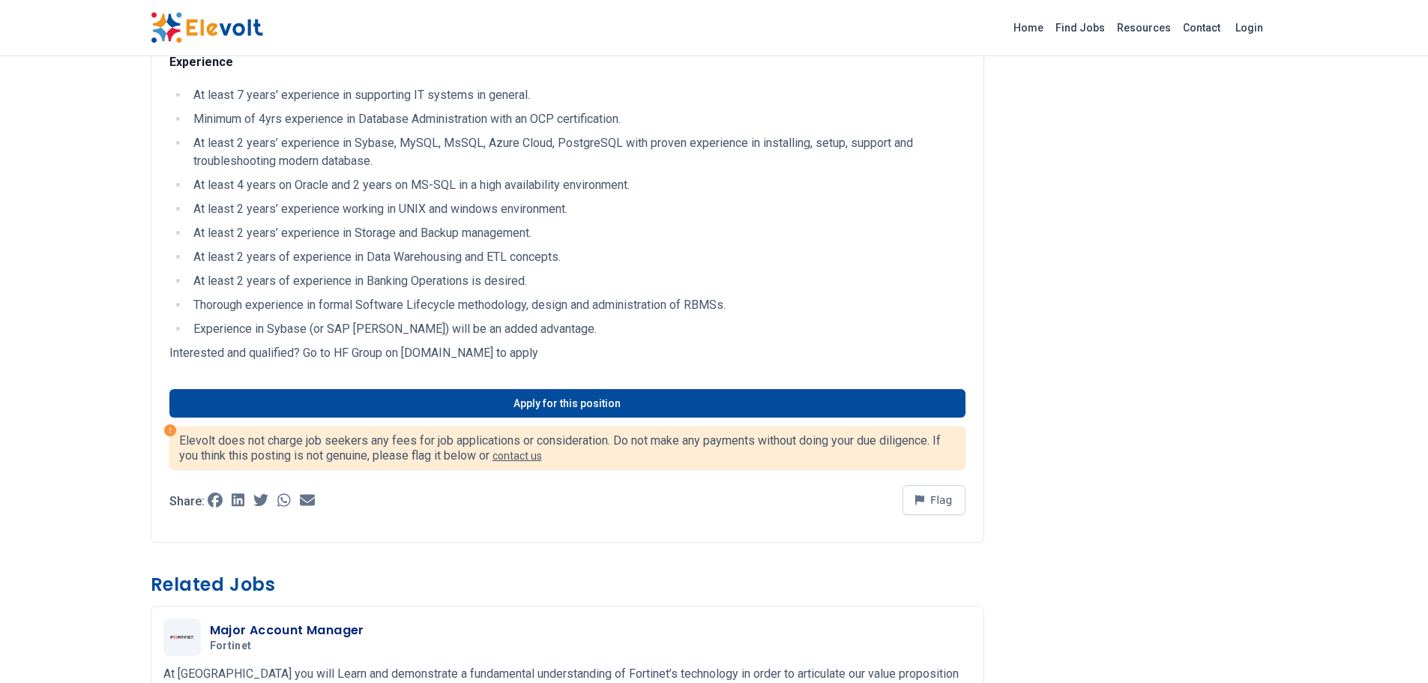
scroll to position [1199, 0]
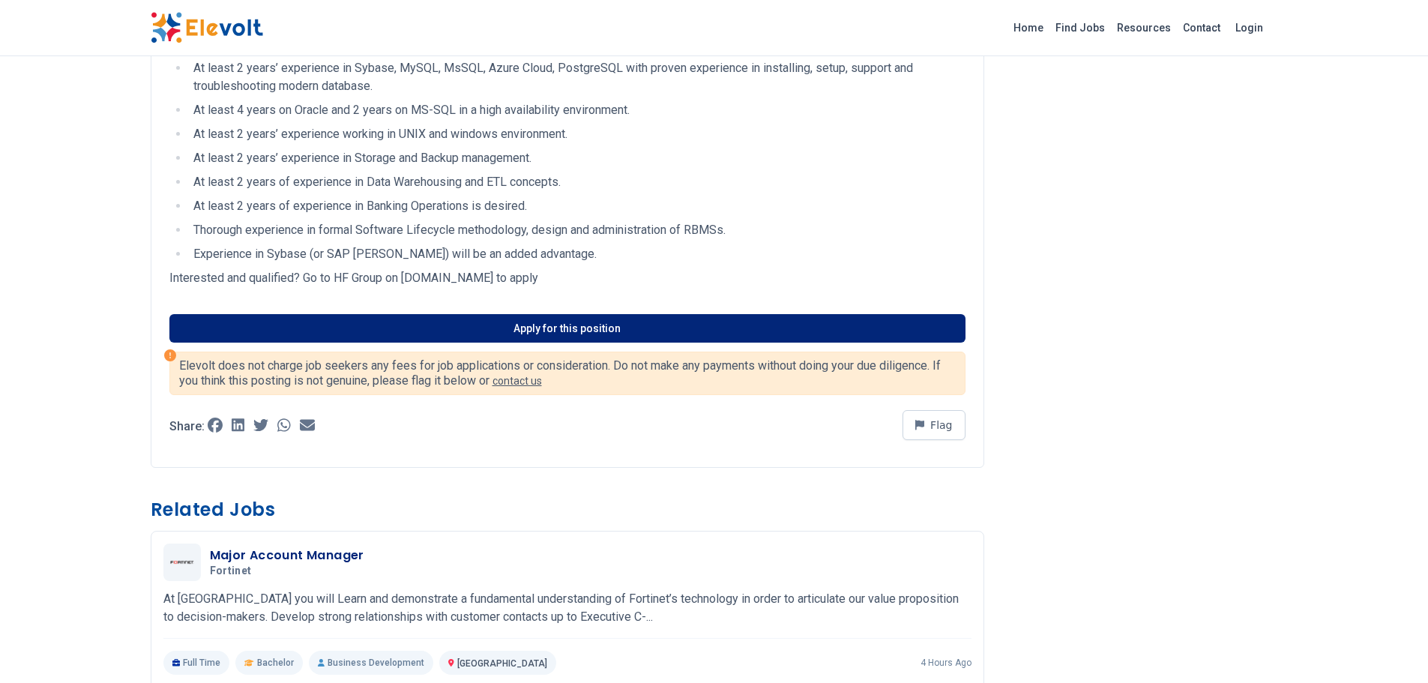
click at [618, 342] on link "Apply for this position" at bounding box center [567, 328] width 796 height 28
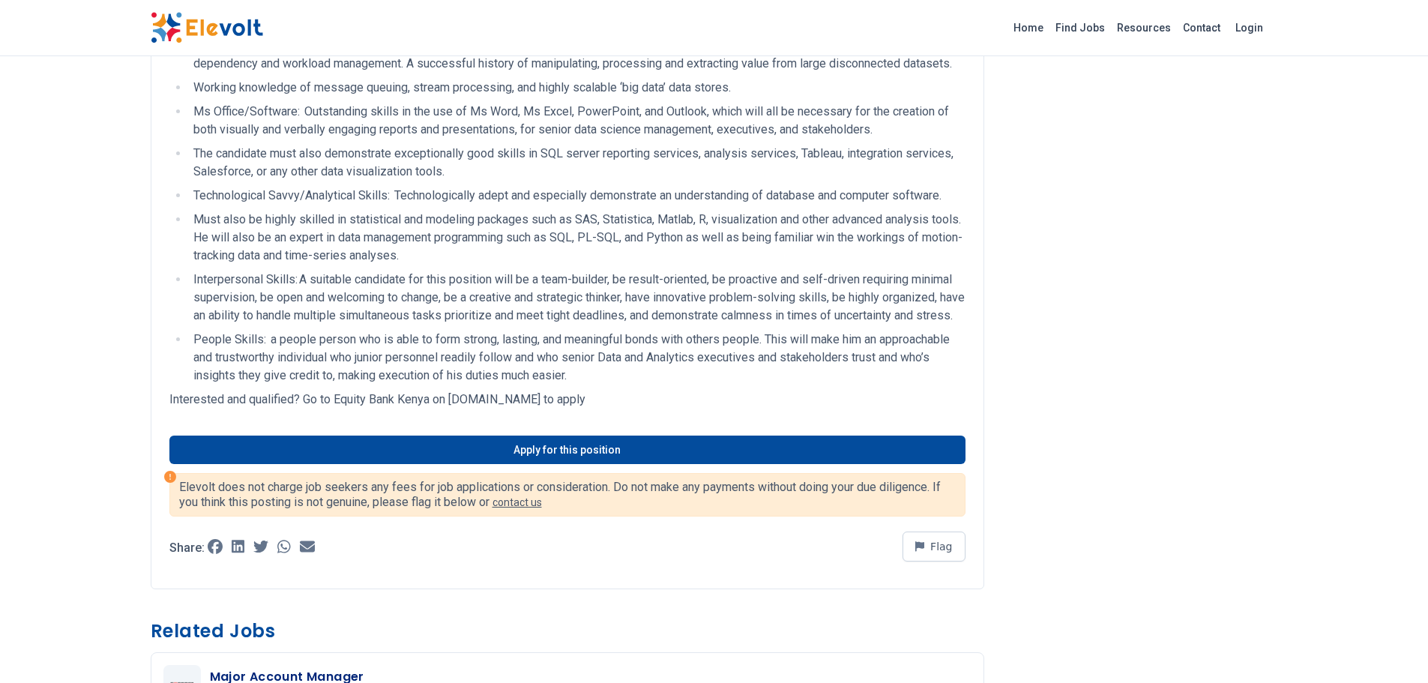
scroll to position [1124, 0]
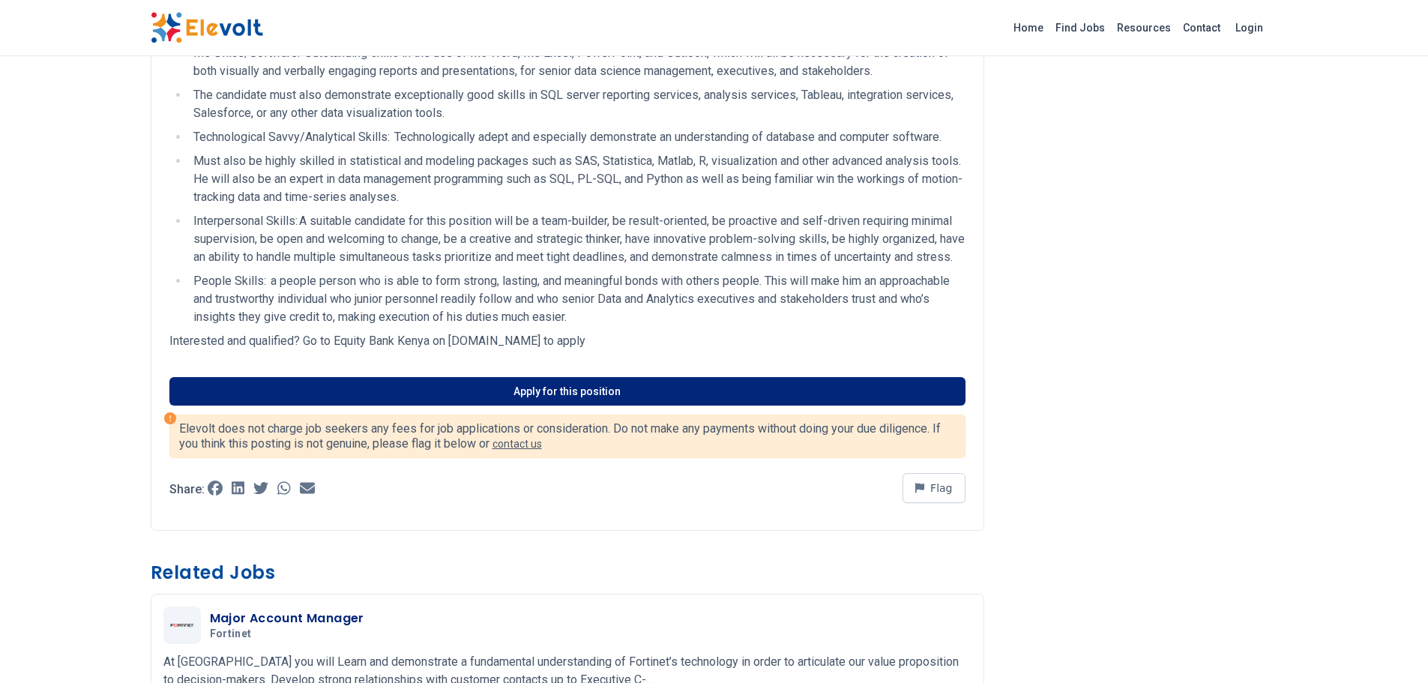
click at [570, 405] on link "Apply for this position" at bounding box center [567, 391] width 796 height 28
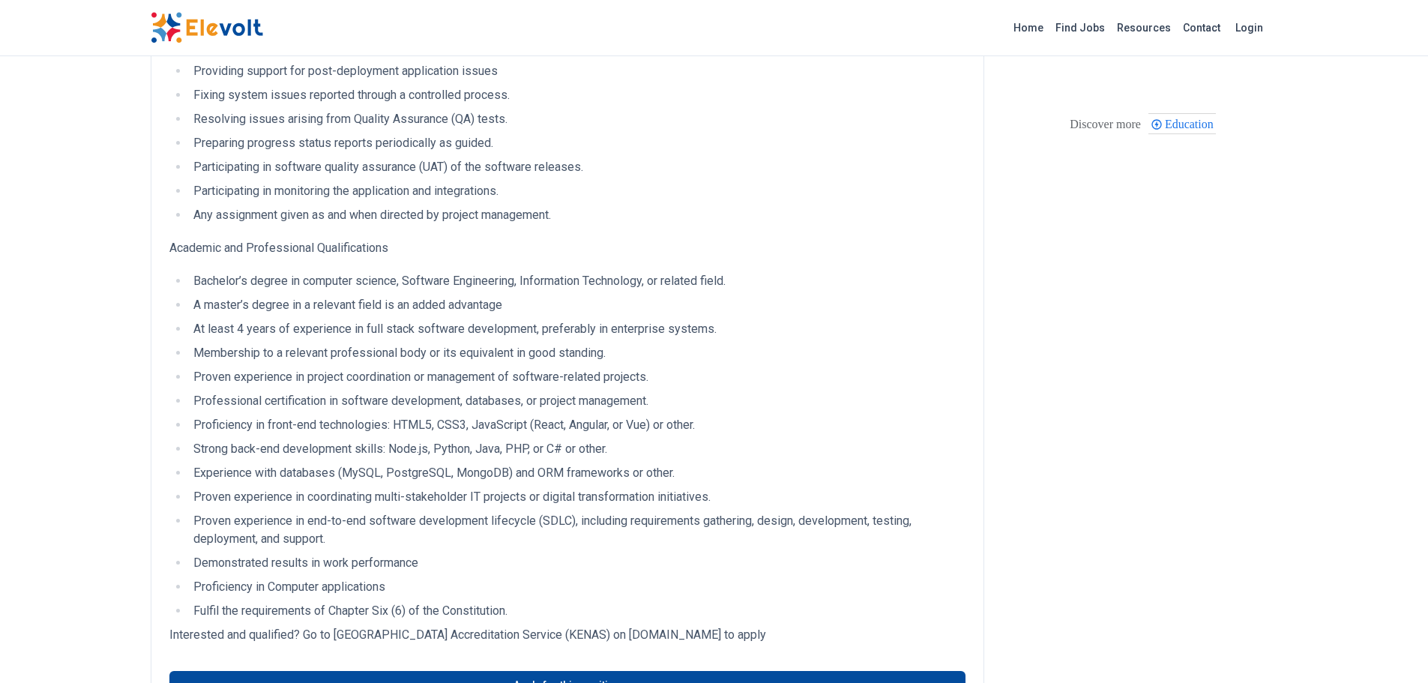
scroll to position [749, 0]
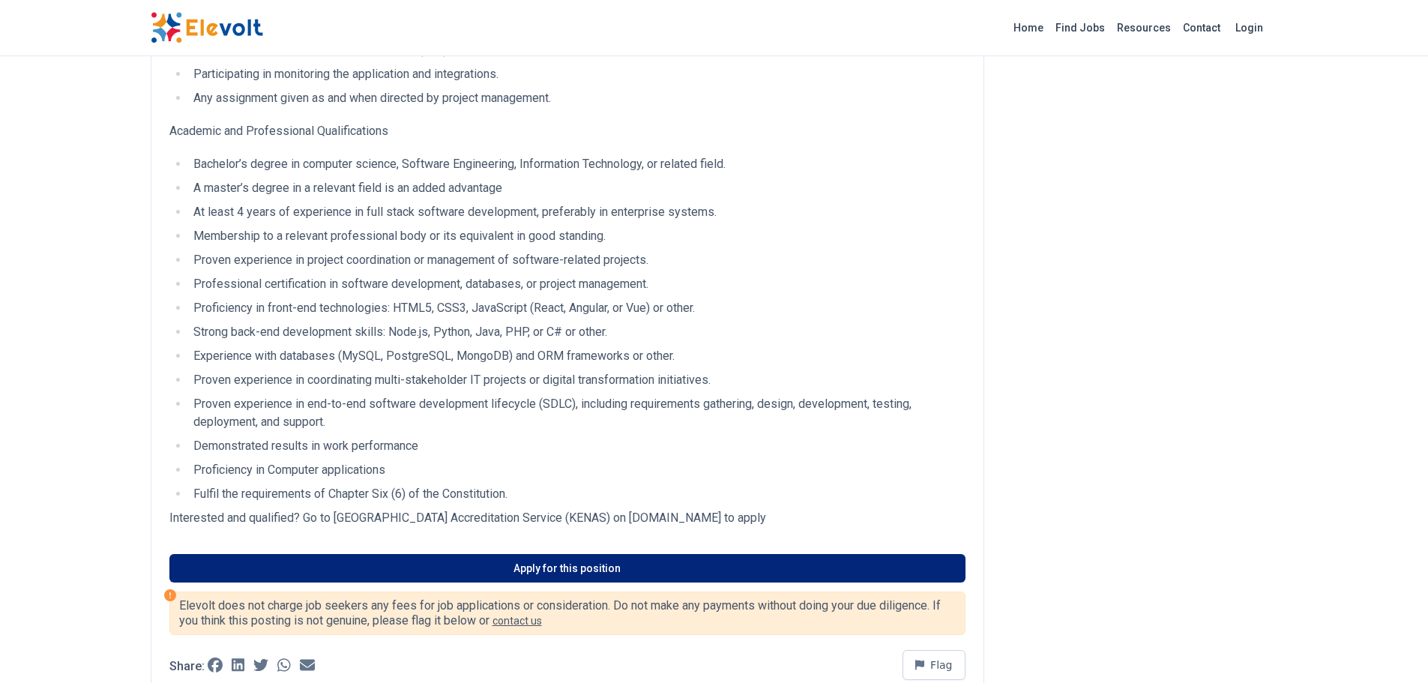
click at [576, 569] on link "Apply for this position" at bounding box center [567, 568] width 796 height 28
